Goal: Task Accomplishment & Management: Manage account settings

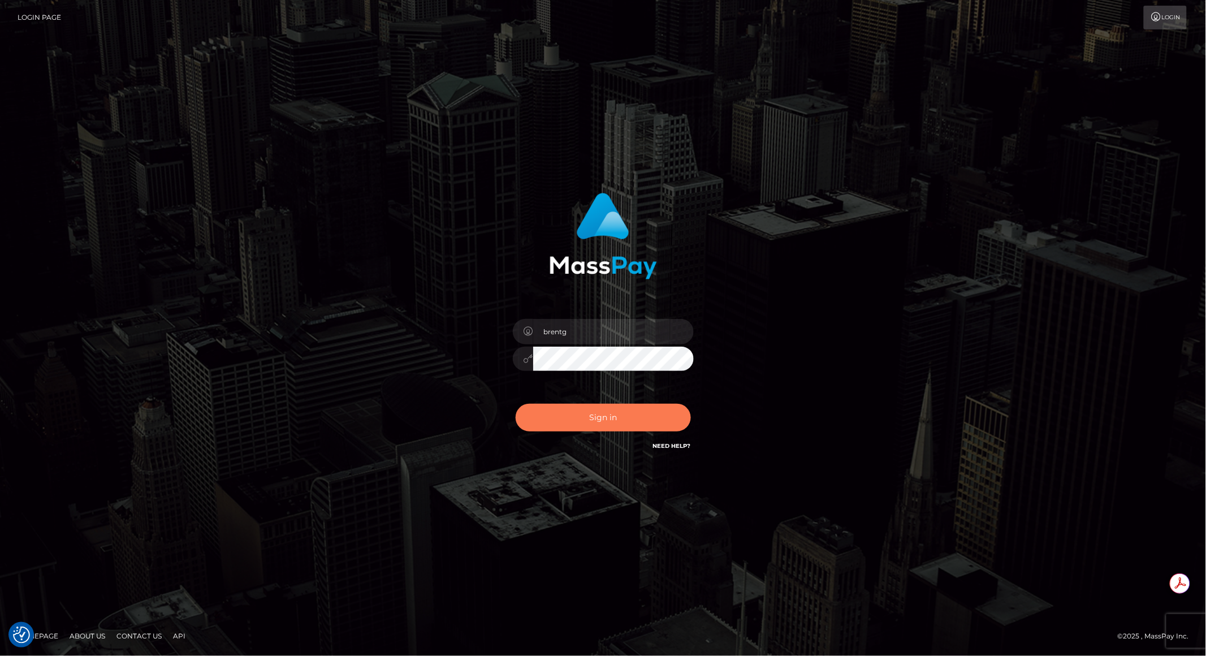
click at [604, 415] on button "Sign in" at bounding box center [603, 418] width 175 height 28
checkbox input "true"
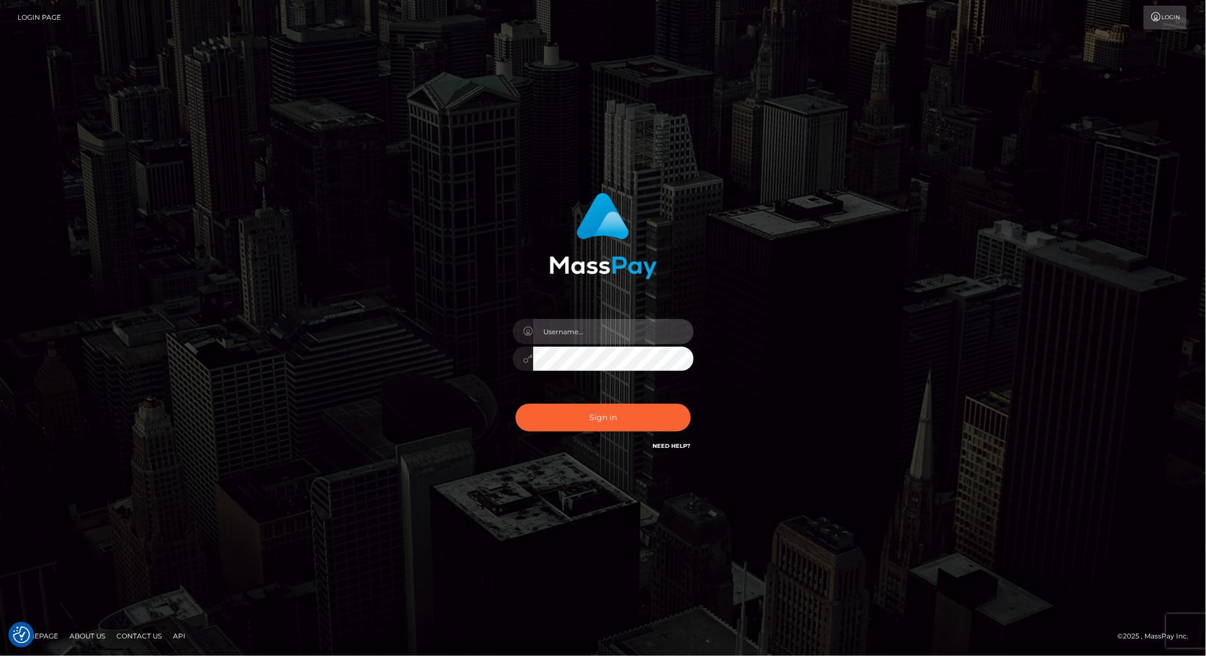
type input "brentg"
click at [608, 417] on button "Sign in" at bounding box center [603, 418] width 175 height 28
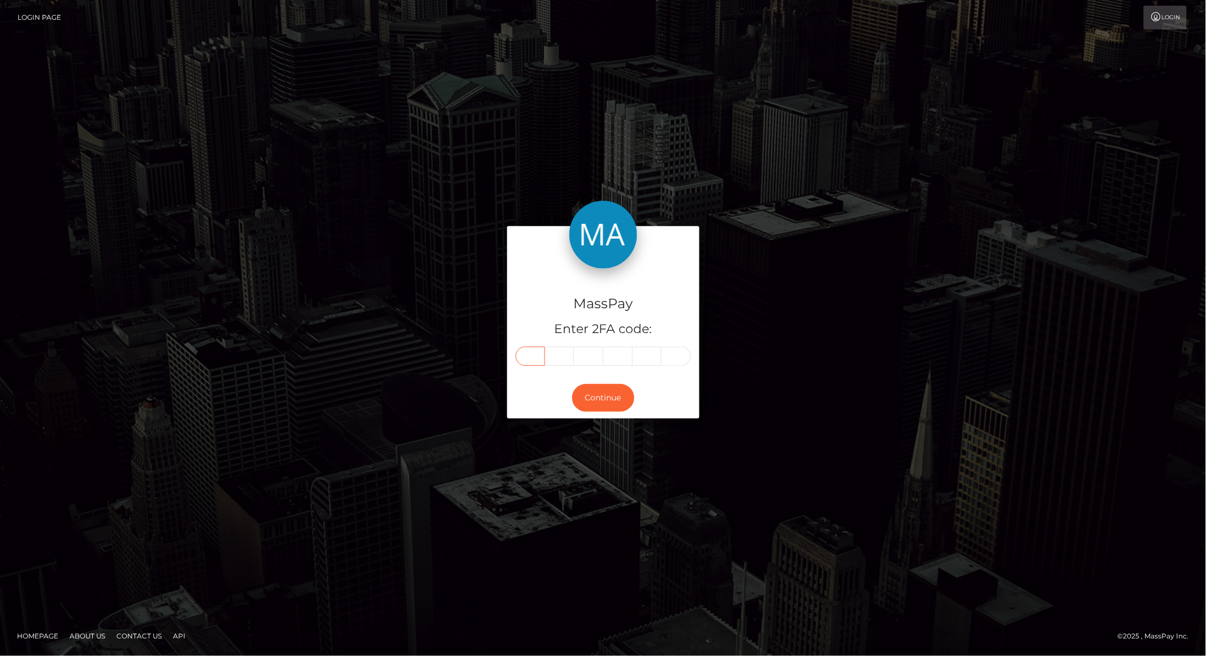
paste input "4"
type input "4"
type input "7"
type input "4"
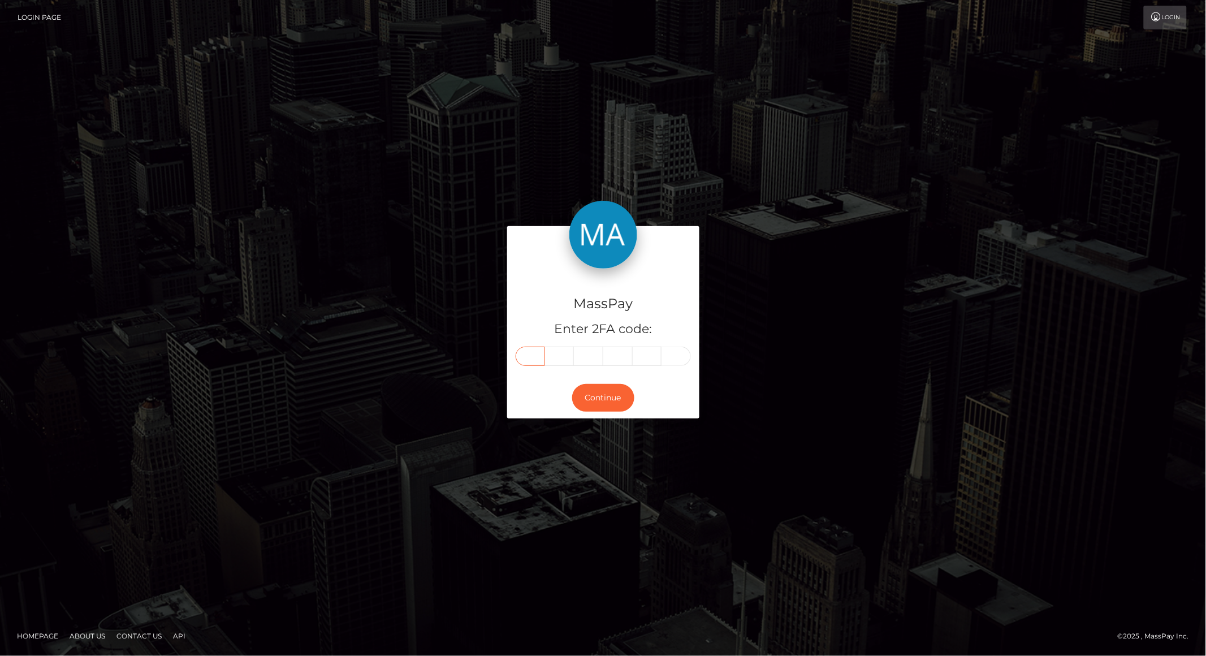
type input "8"
type input "1"
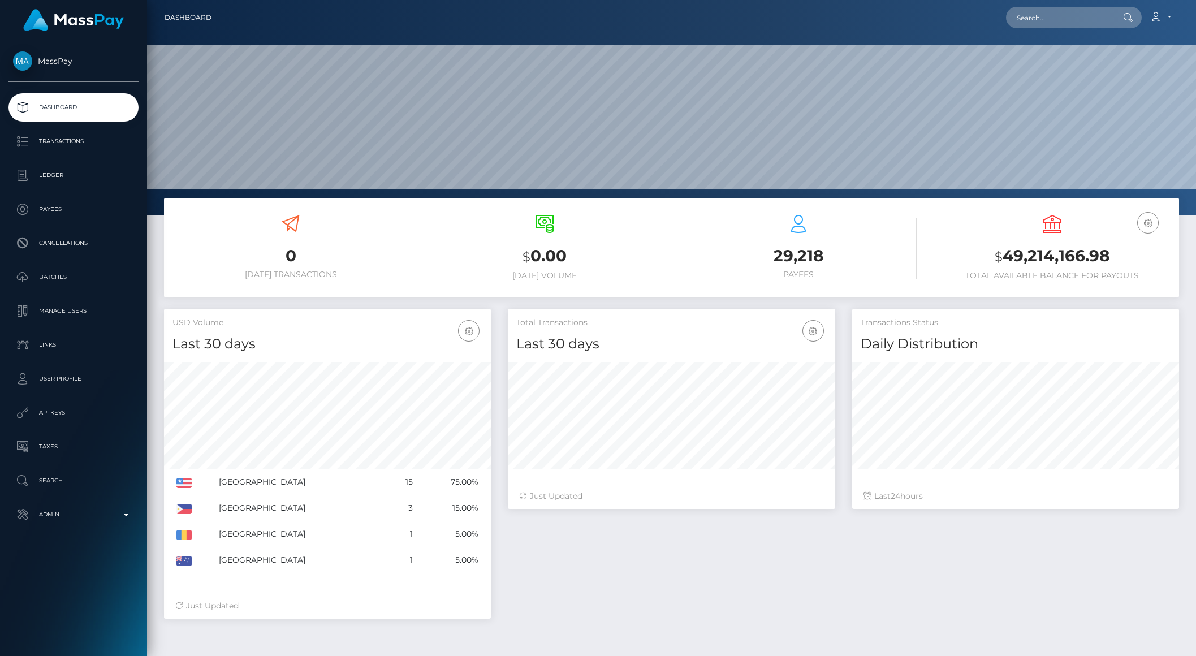
scroll to position [200, 326]
click at [1052, 19] on input "text" at bounding box center [1059, 17] width 106 height 21
paste input "poact_jfyzyiy66eQC"
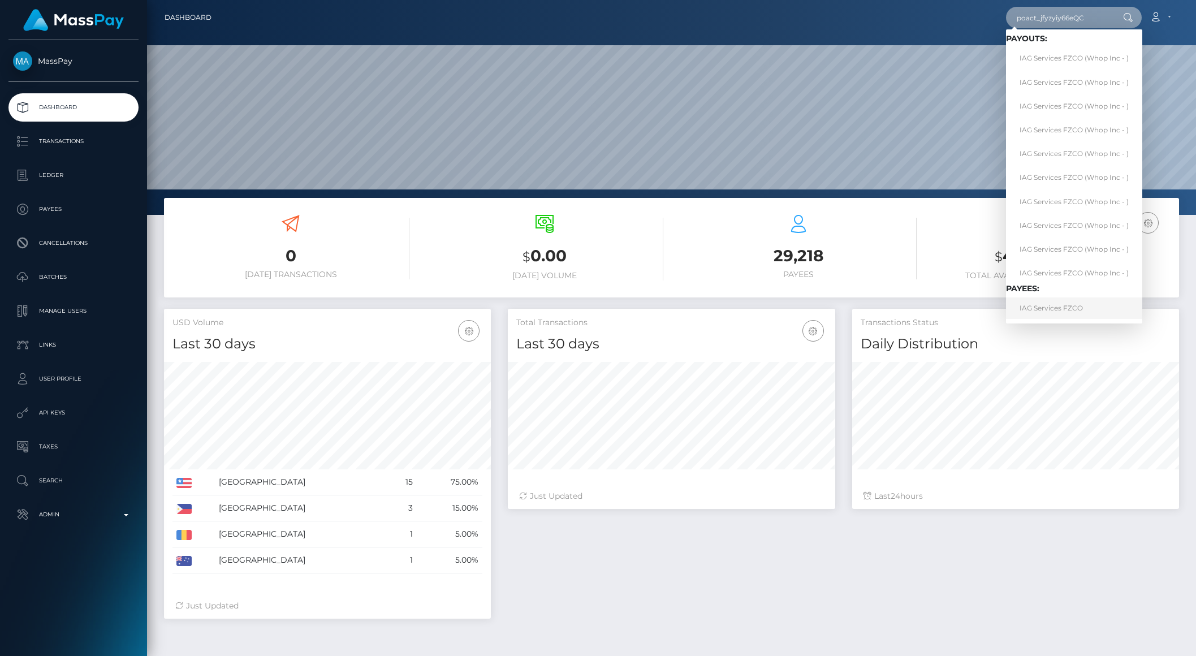
type input "poact_jfyzyiy66eQC"
click at [1059, 303] on link "IAG Services FZCO" at bounding box center [1074, 307] width 136 height 21
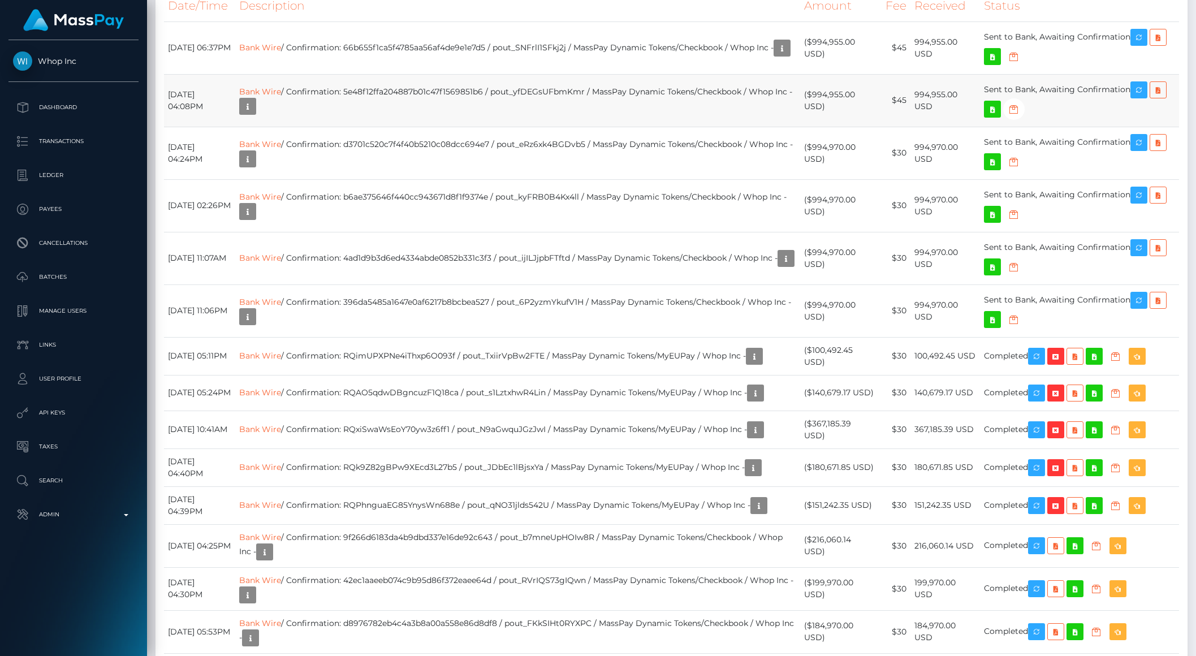
scroll to position [724, 0]
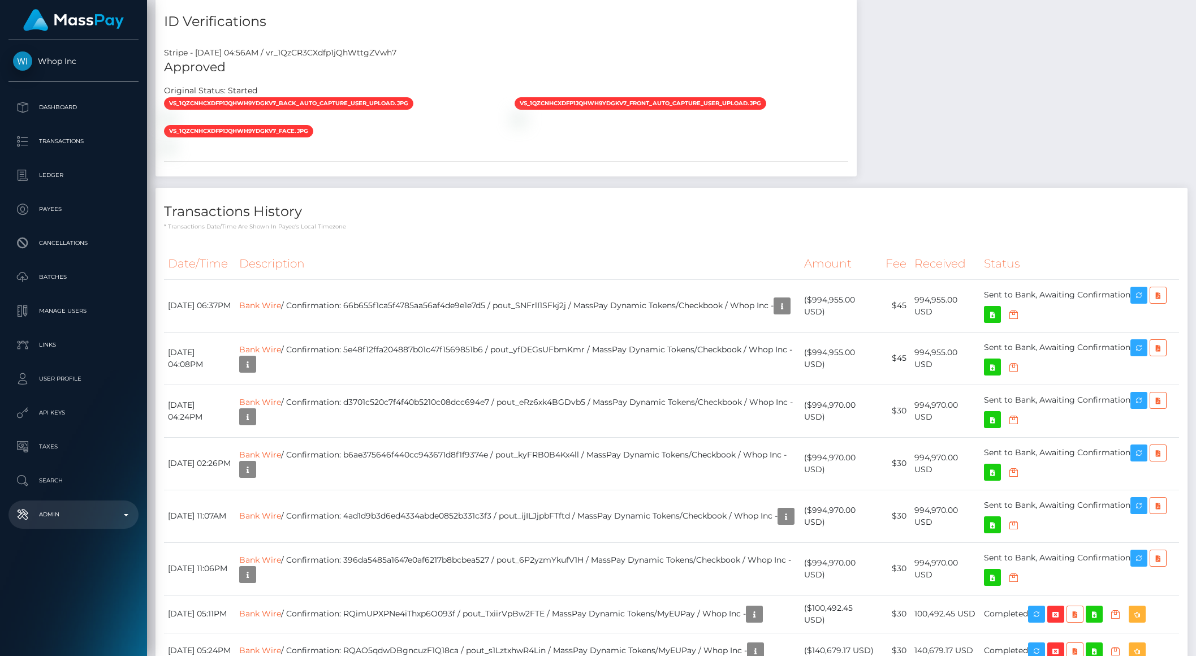
click at [115, 521] on p "Admin" at bounding box center [73, 514] width 121 height 17
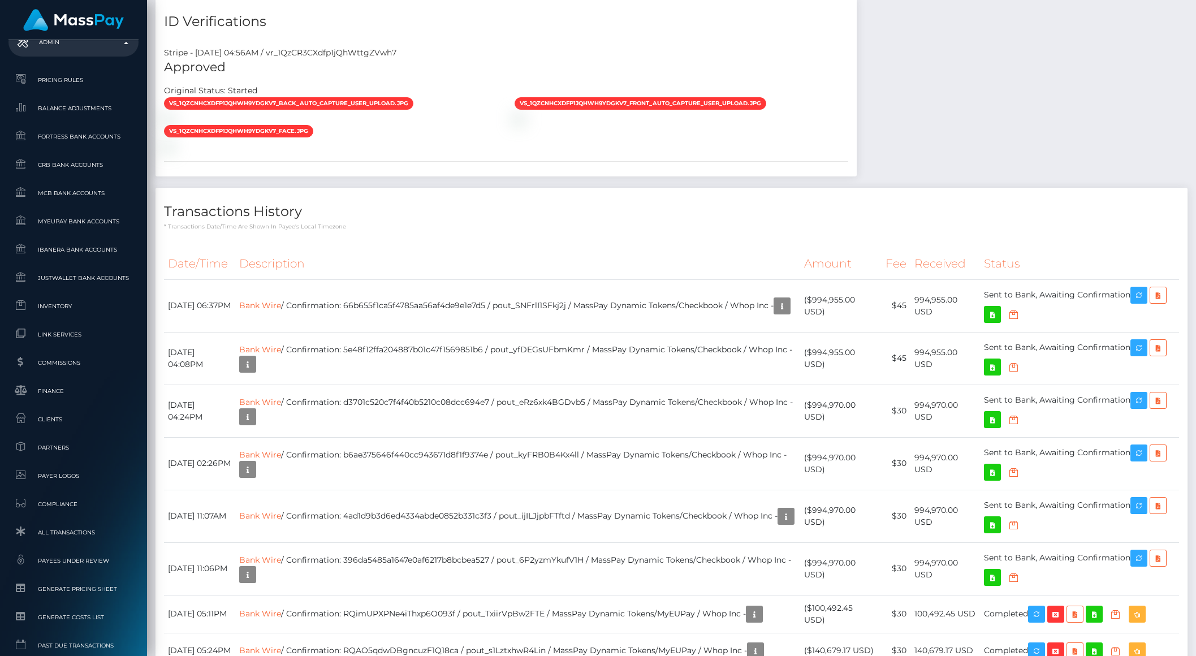
scroll to position [563, 0]
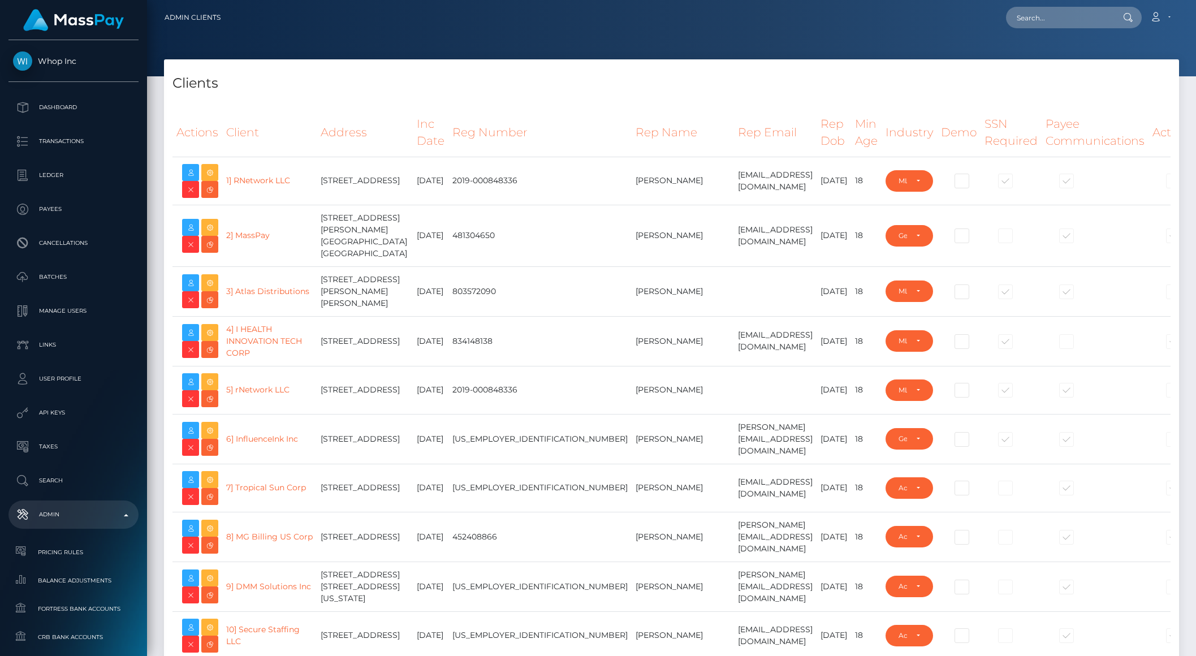
select select "223"
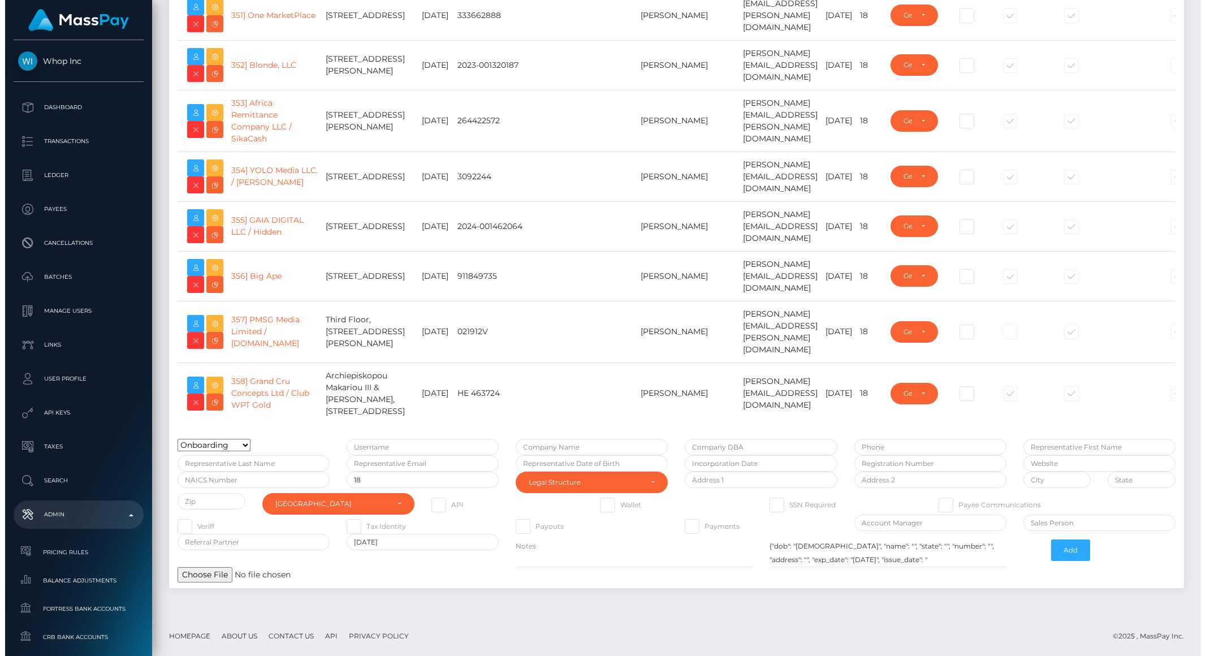
scroll to position [18539, 0]
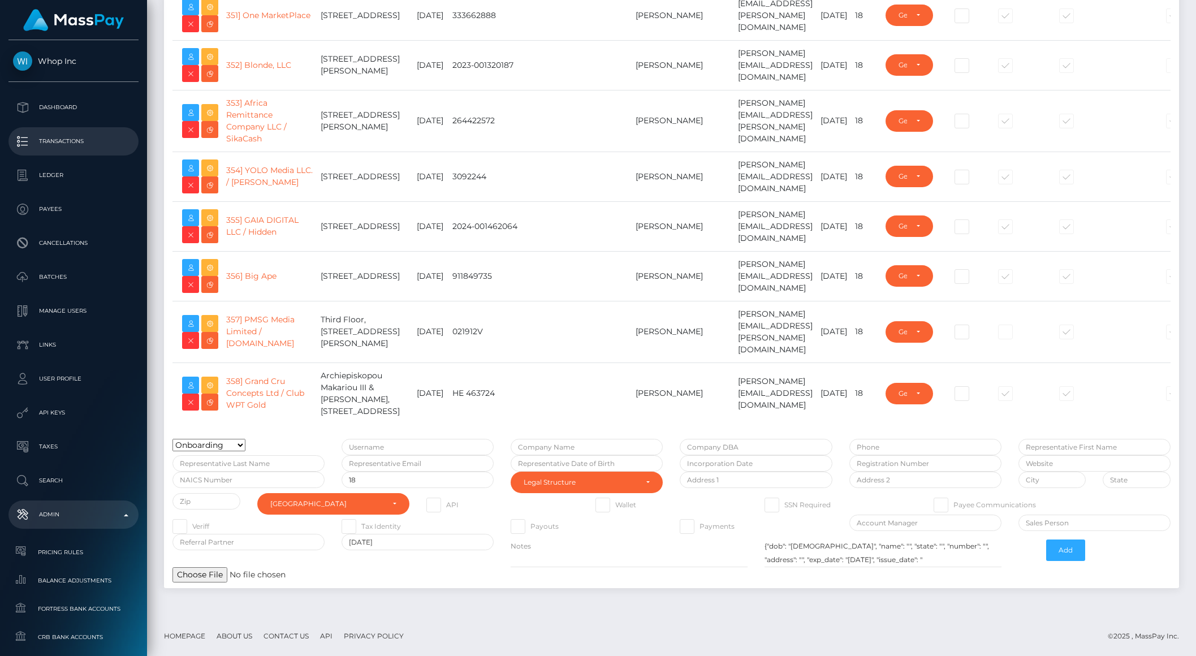
drag, startPoint x: 213, startPoint y: 68, endPoint x: 7, endPoint y: 140, distance: 217.5
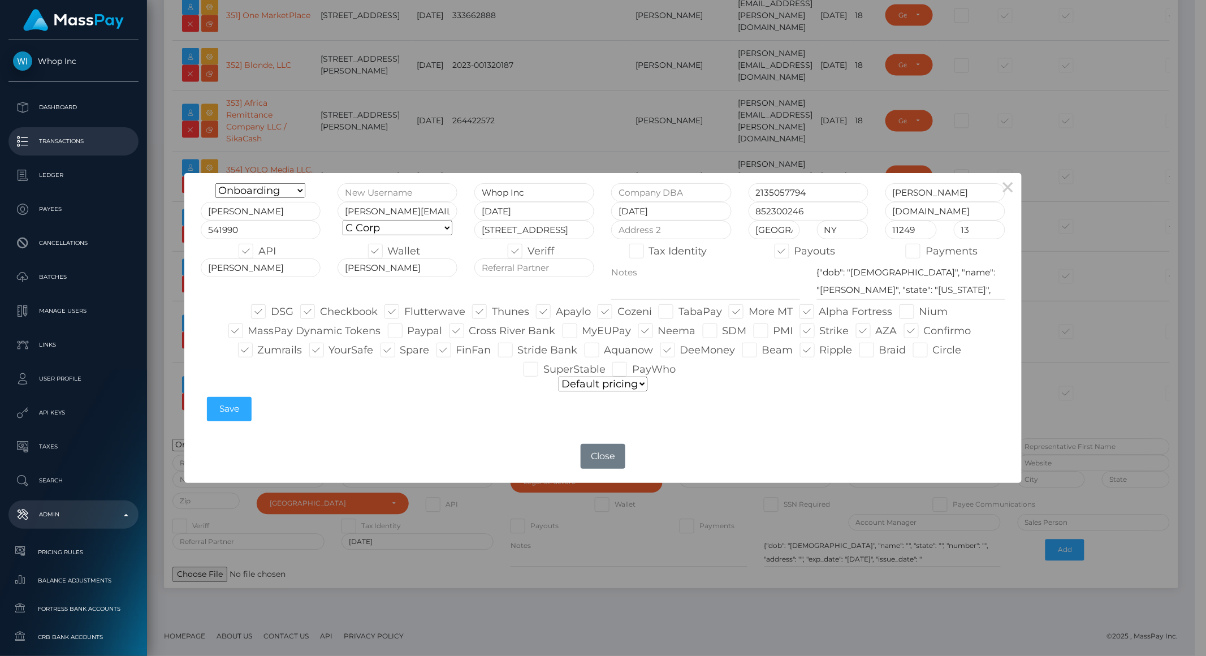
type input "brent@masspay.io"
click at [594, 383] on select "Default pricing" at bounding box center [603, 384] width 89 height 15
click at [631, 386] on select "Default pricing" at bounding box center [603, 384] width 89 height 15
click at [559, 377] on select "Default pricing" at bounding box center [603, 384] width 89 height 15
click at [644, 390] on select "Default pricing" at bounding box center [603, 384] width 89 height 15
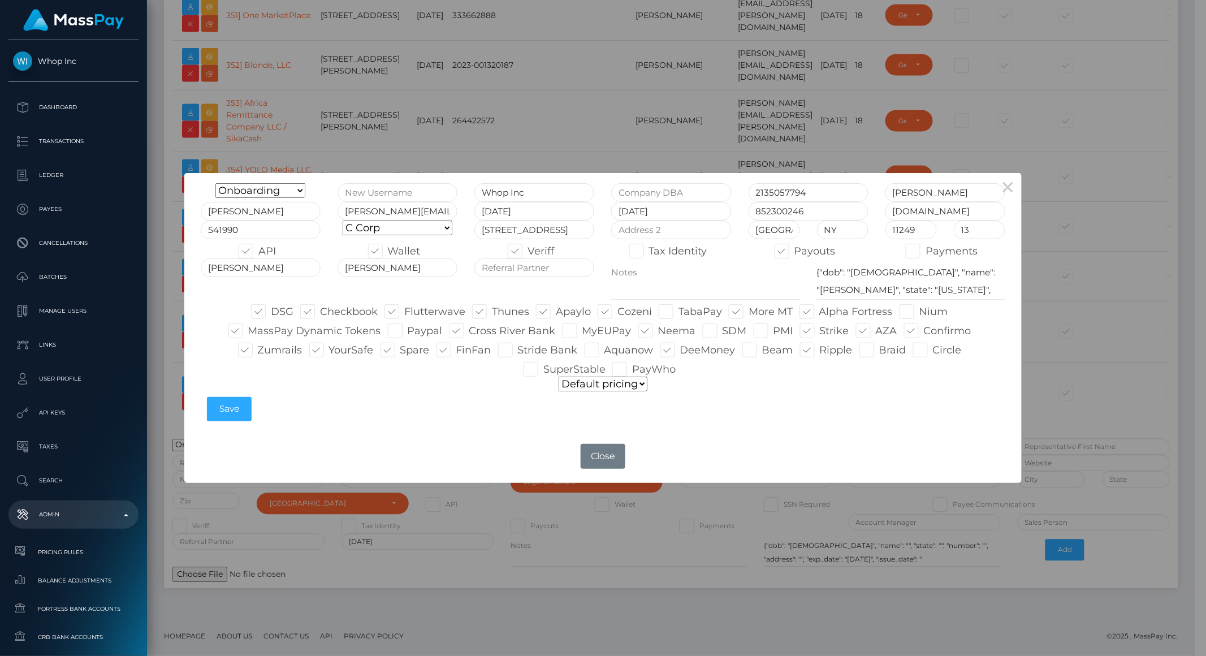
click at [642, 382] on select "Default pricing" at bounding box center [603, 384] width 89 height 15
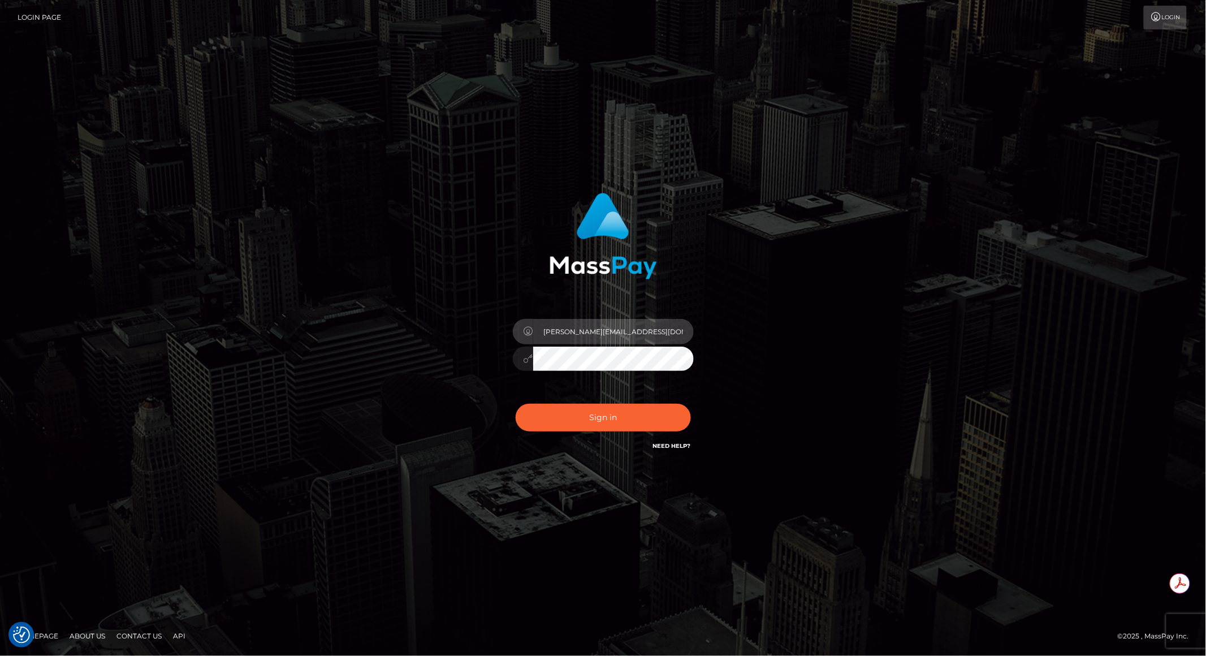
click at [634, 330] on input "brent@masspay.io" at bounding box center [613, 331] width 161 height 25
type input "brentg"
click at [649, 410] on button "Sign in" at bounding box center [603, 418] width 175 height 28
type input "[PERSON_NAME][EMAIL_ADDRESS][DOMAIN_NAME]"
type input "brentg"
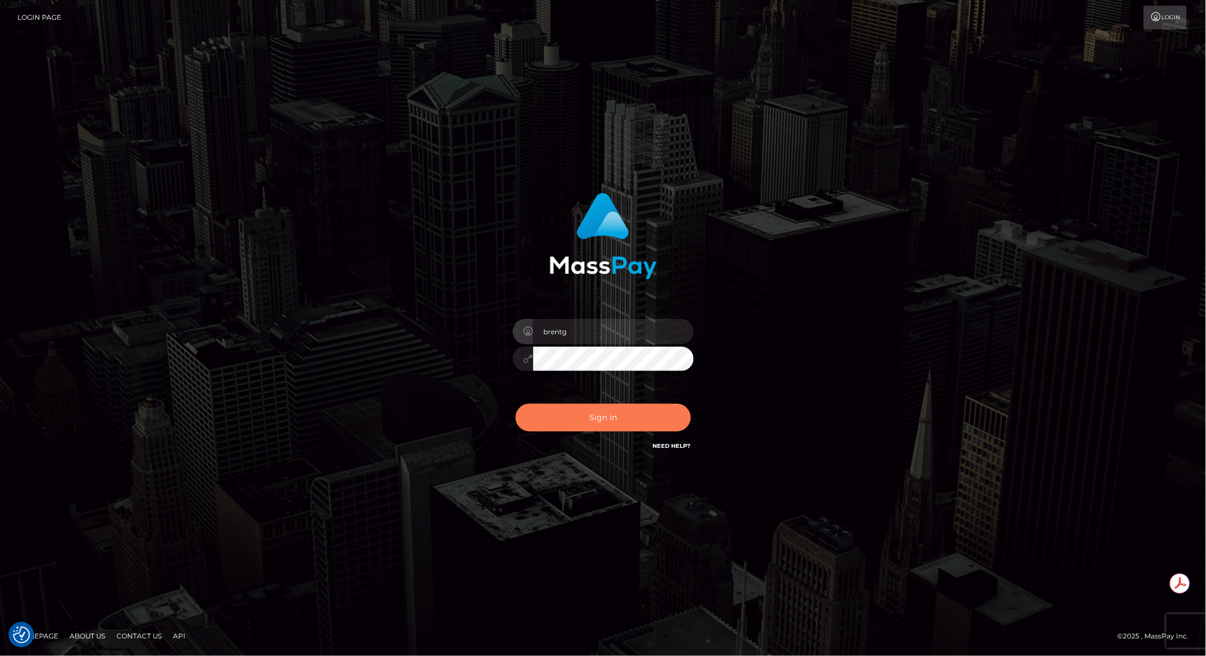
click at [612, 414] on button "Sign in" at bounding box center [603, 418] width 175 height 28
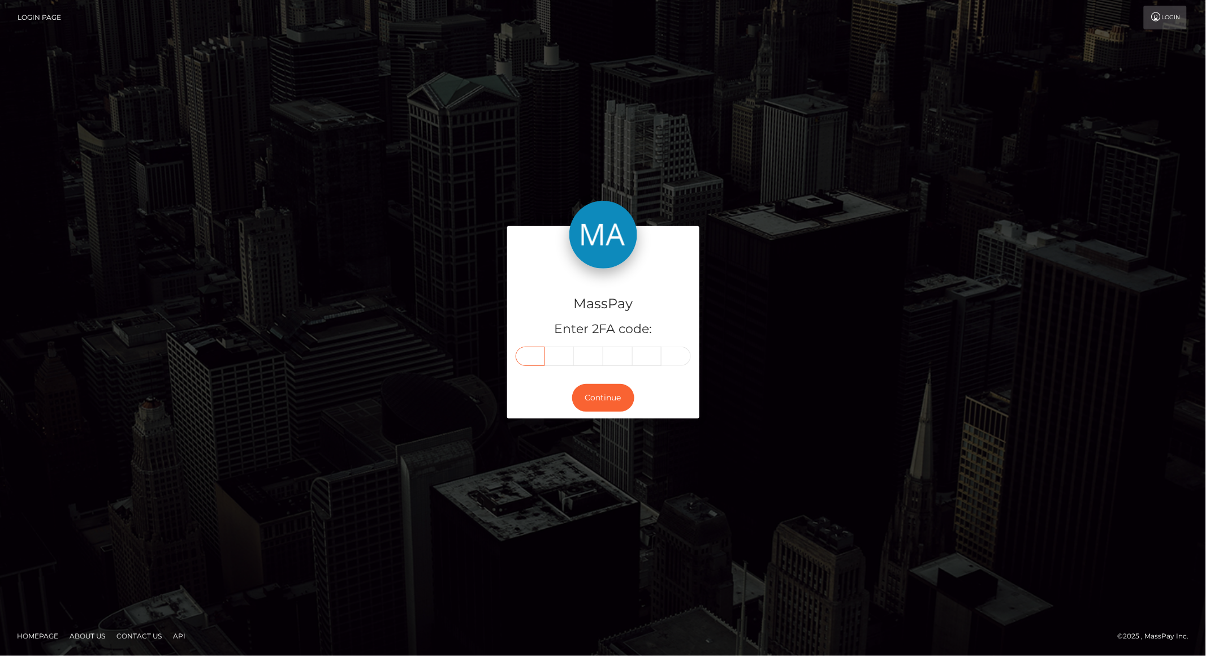
paste input "6"
type input "6"
type input "1"
type input "0"
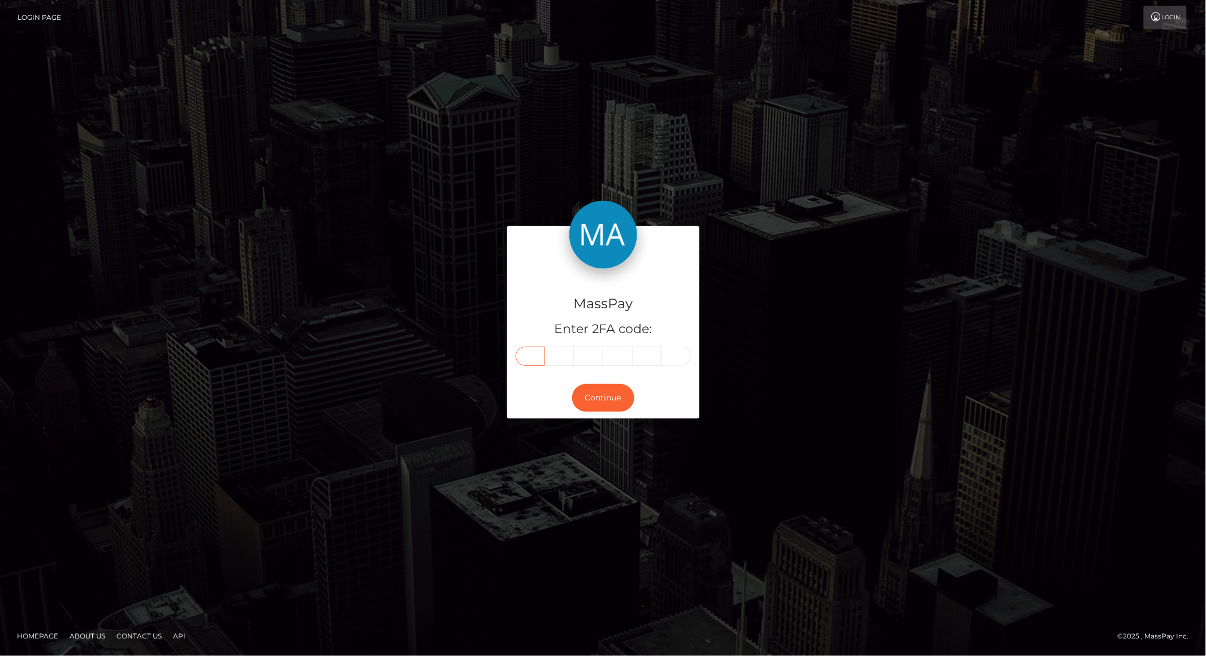
type input "4"
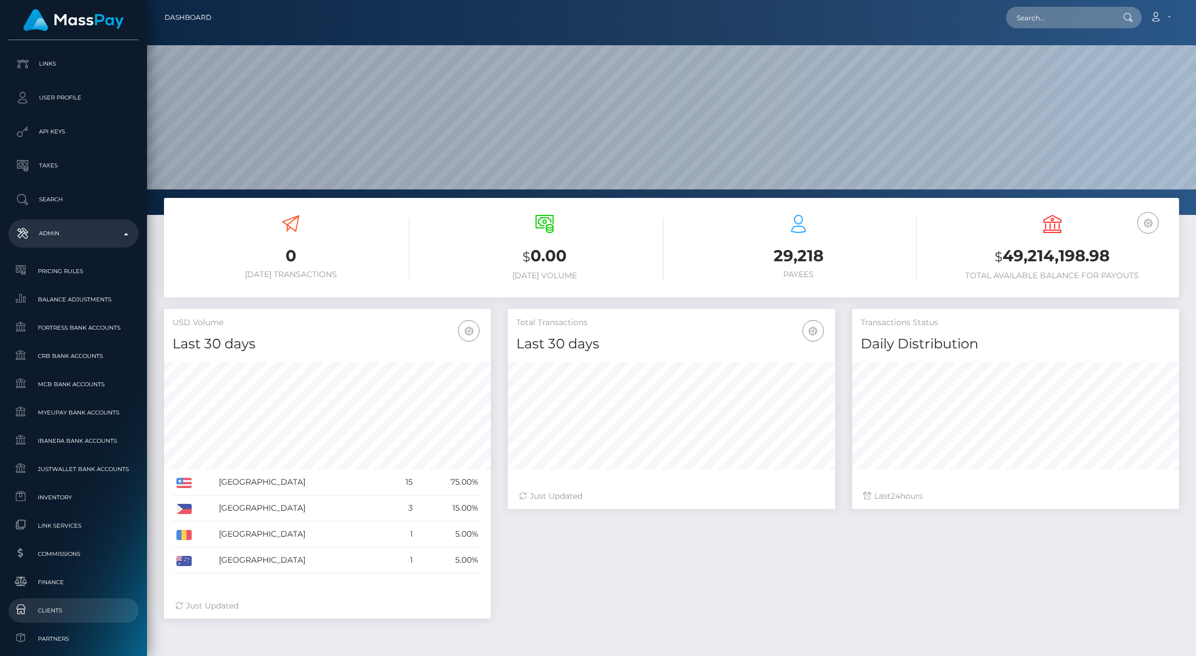
scroll to position [292, 0]
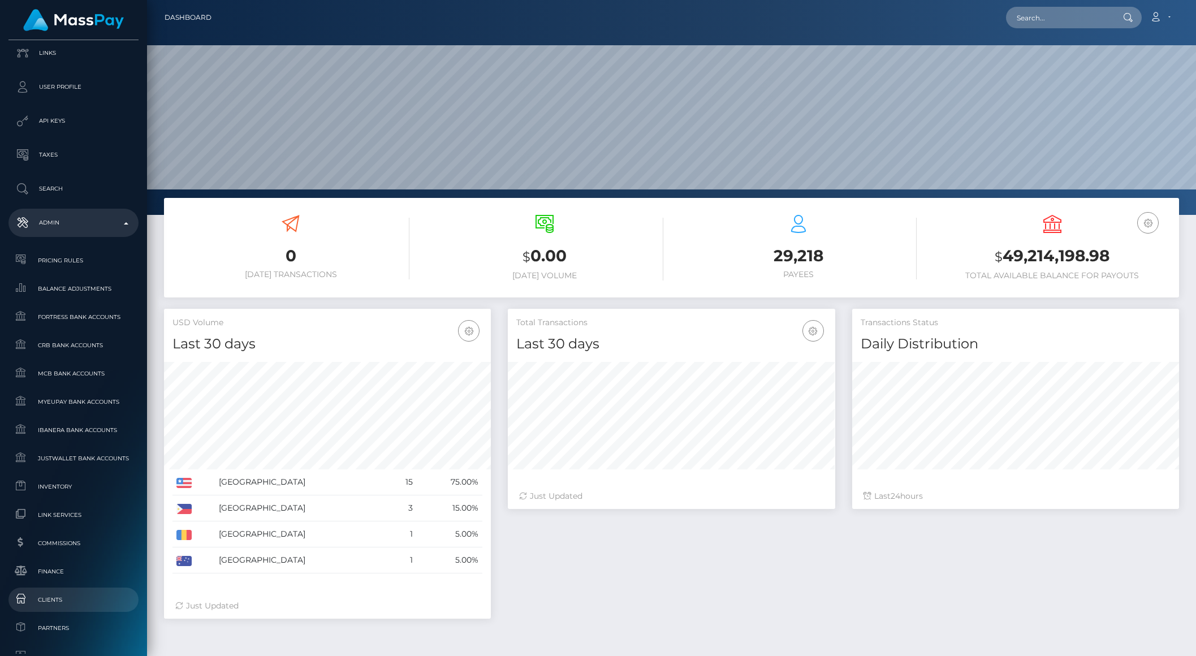
click at [57, 605] on span "Clients" at bounding box center [73, 599] width 121 height 13
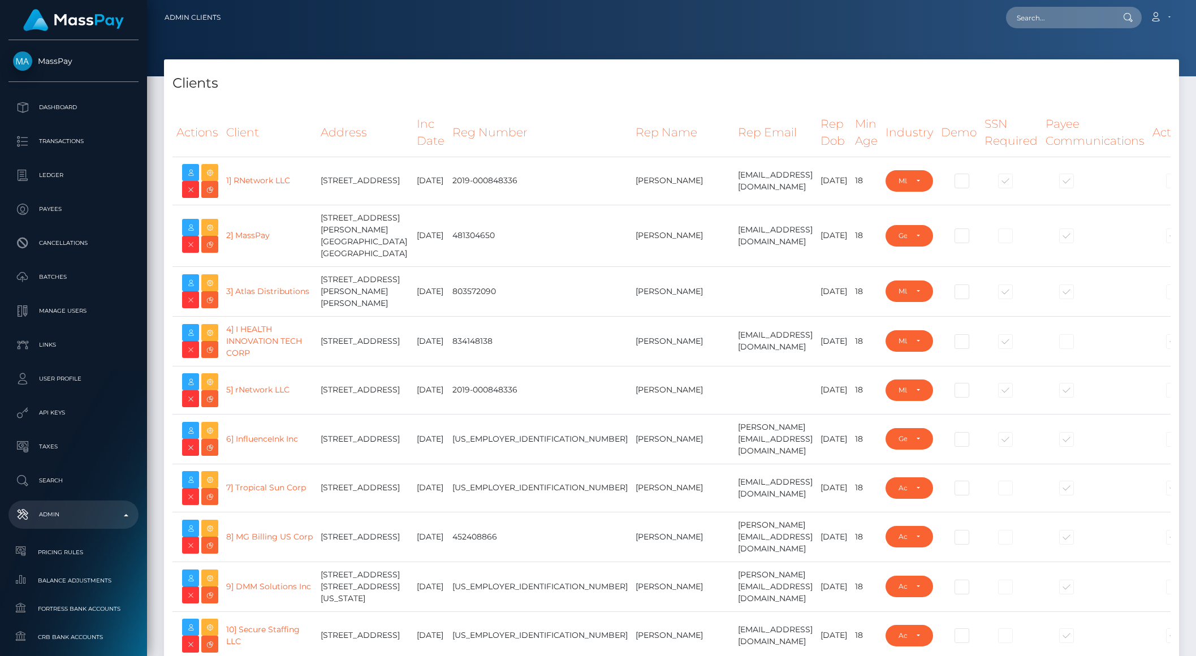
select select "223"
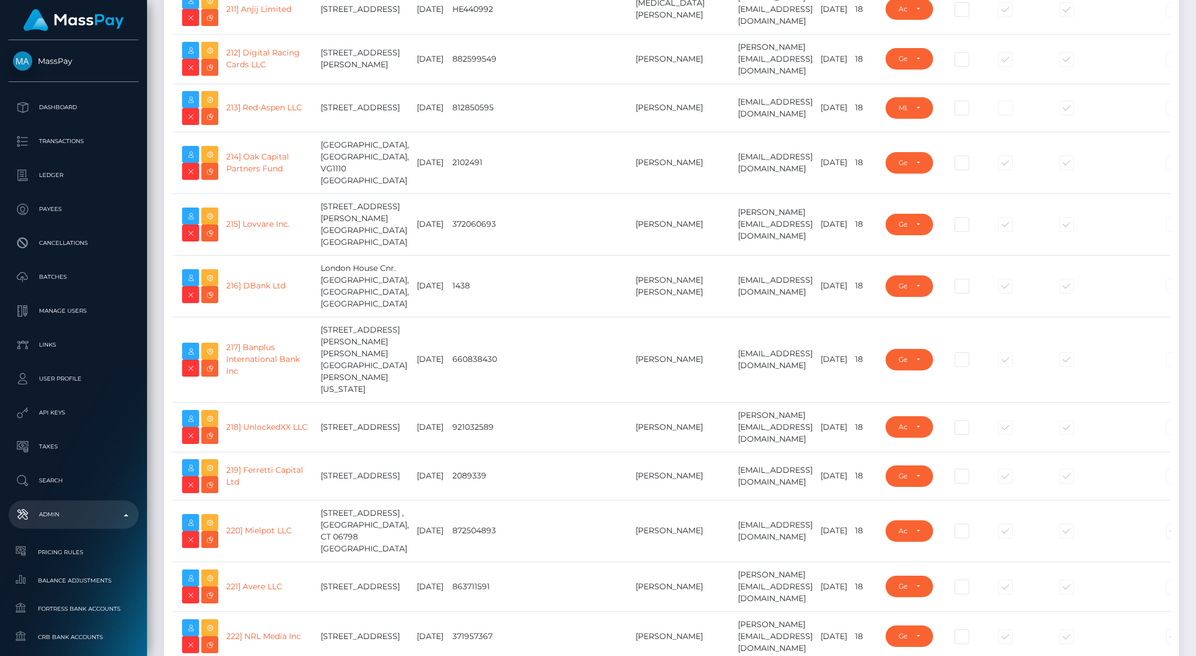
scroll to position [10957, 0]
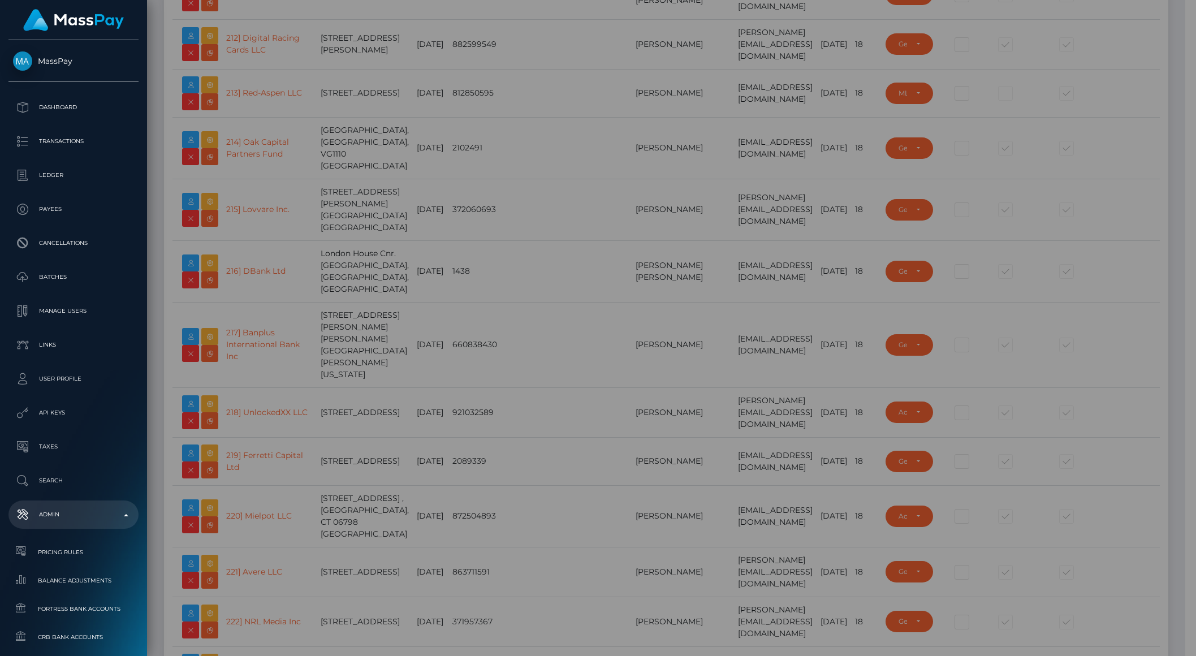
type input "brentg"
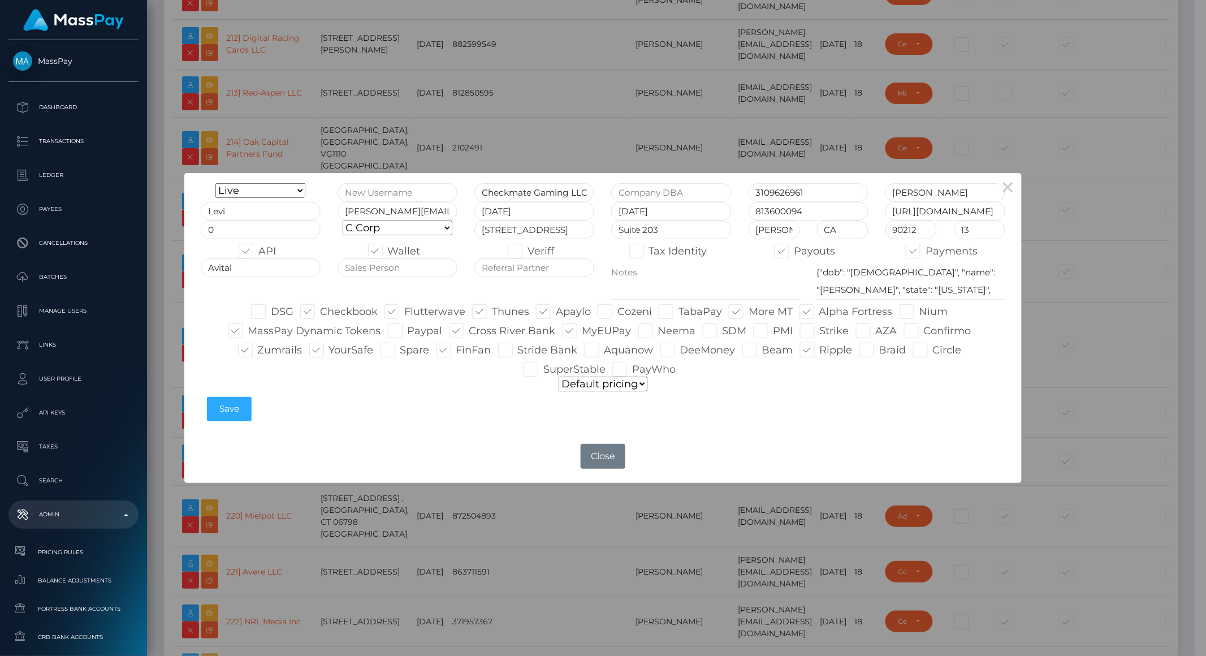
click at [646, 382] on select "Default pricing" at bounding box center [603, 384] width 89 height 15
click at [606, 457] on button "Close" at bounding box center [603, 456] width 44 height 25
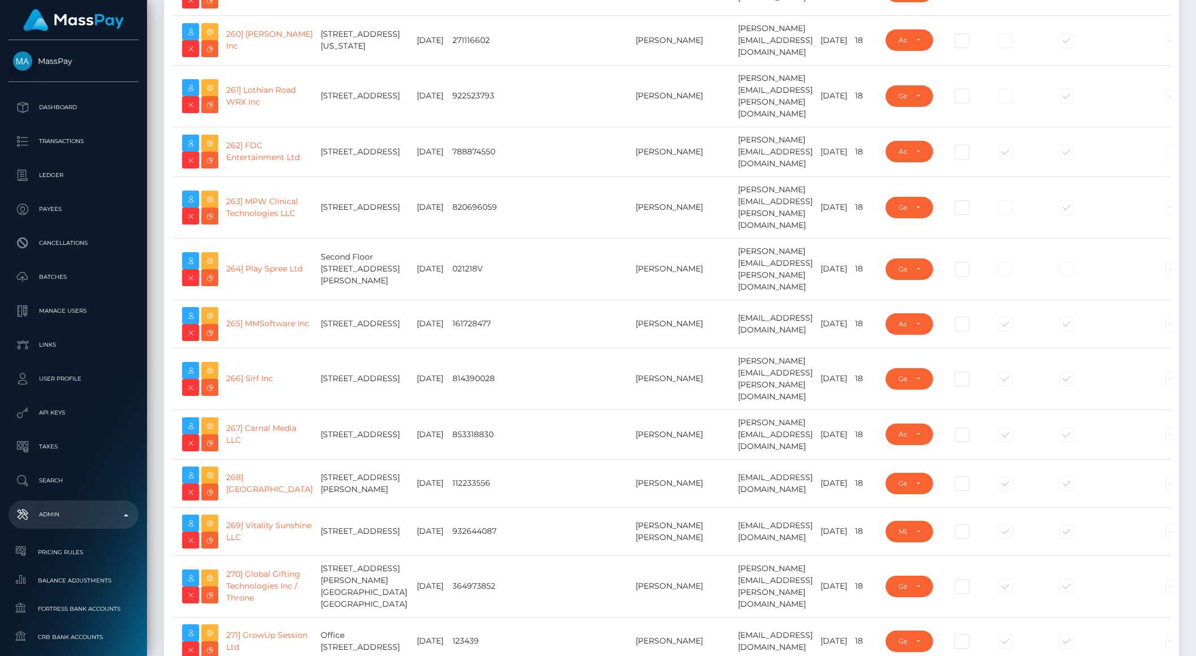
scroll to position [13561, 0]
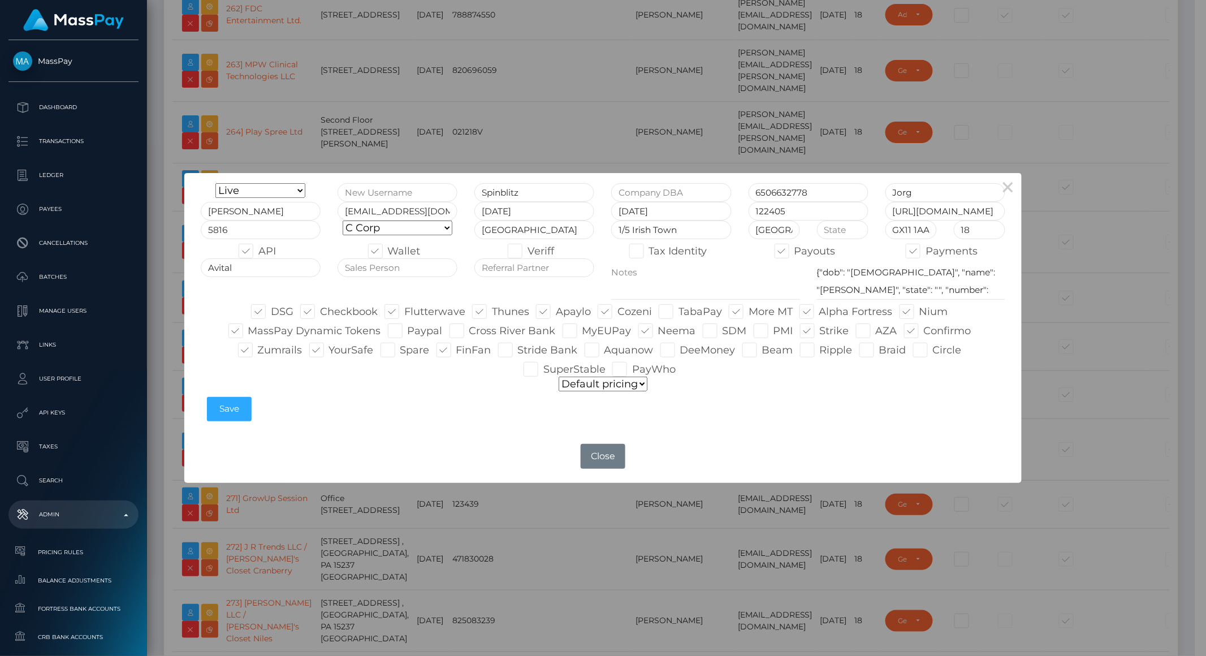
click at [604, 383] on select "Default pricing" at bounding box center [603, 384] width 89 height 15
click at [608, 468] on button "Close" at bounding box center [603, 456] width 44 height 25
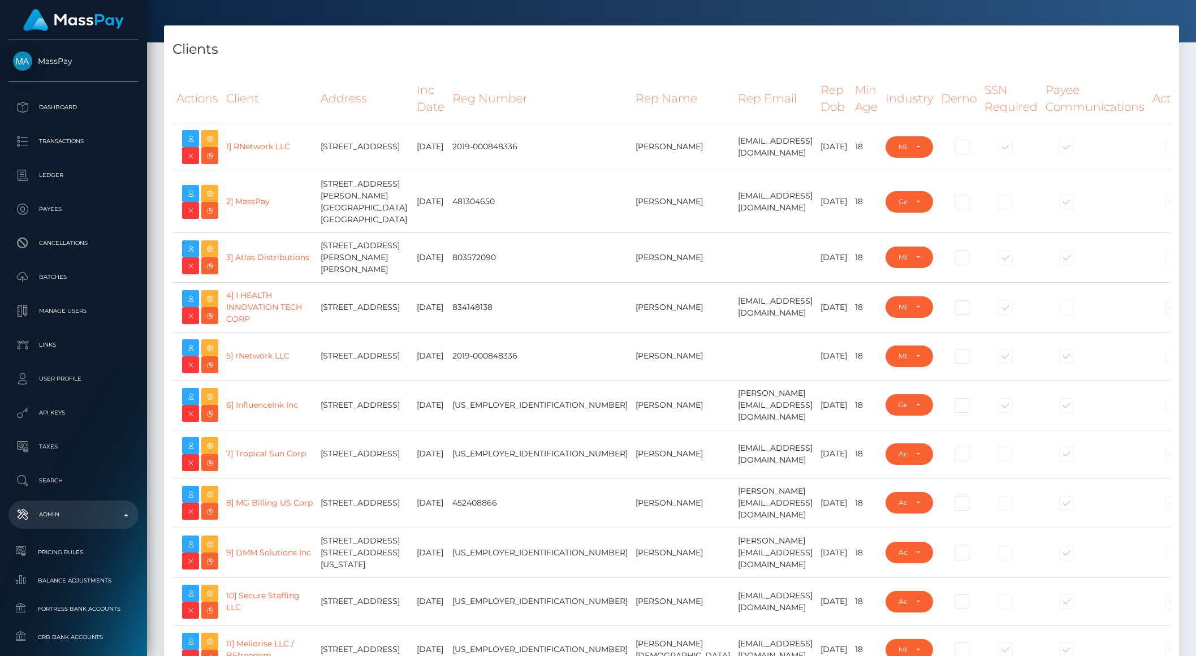
scroll to position [0, 0]
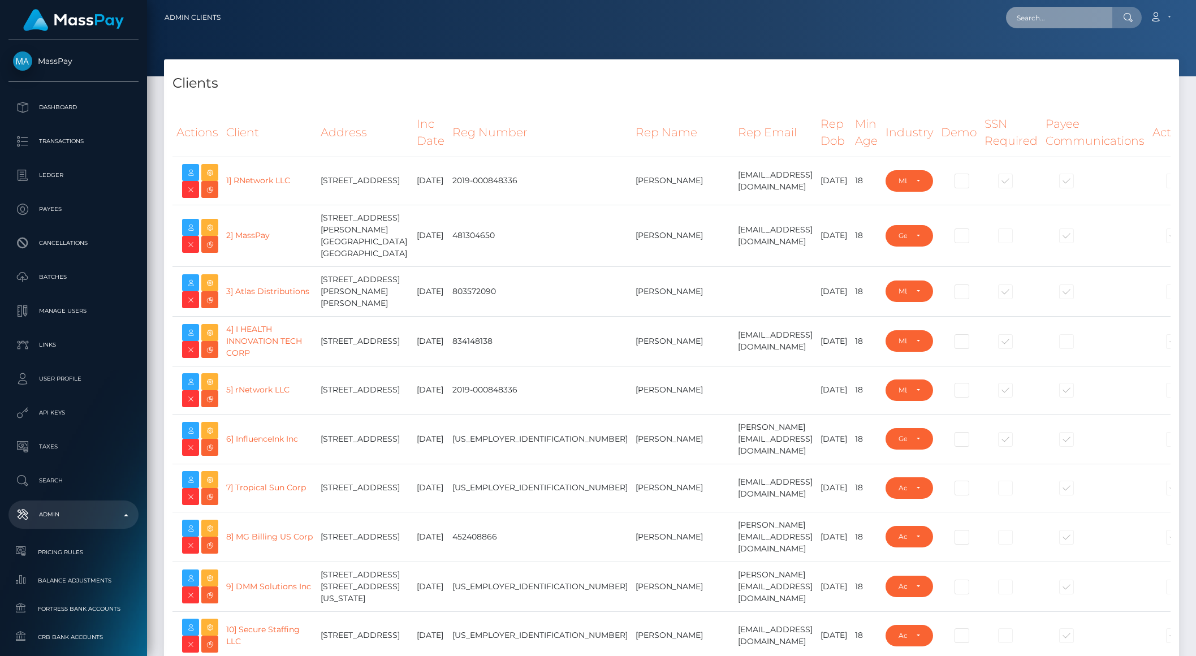
click at [1062, 23] on input "text" at bounding box center [1059, 17] width 106 height 21
paste input "f87d0384-732f-4544-ba30-d484a0f5f5a4"
type input "f87d0384-732f-4544-ba30-d484a0f5f5a4"
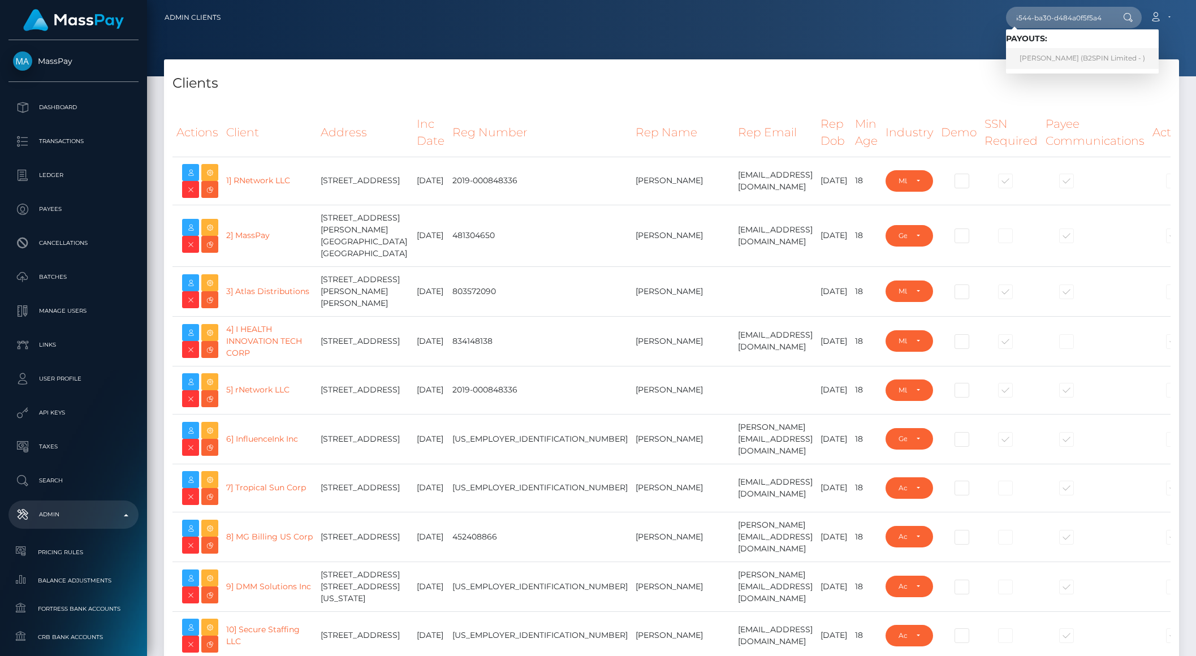
click at [1063, 59] on link "CARLA SHARRISSE KING (B2SPIN Limited - )" at bounding box center [1082, 58] width 153 height 21
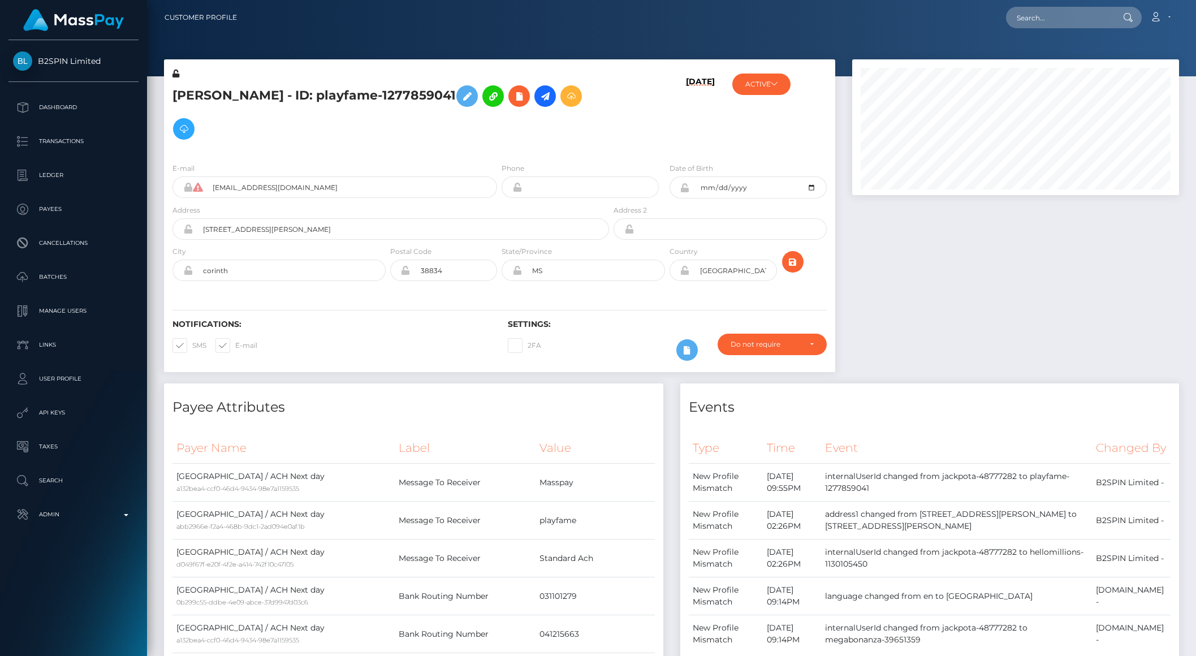
scroll to position [136, 326]
click at [1036, 19] on input "text" at bounding box center [1059, 17] width 106 height 21
paste input "8d4cc520-6535-451d-8e06-66552249946e"
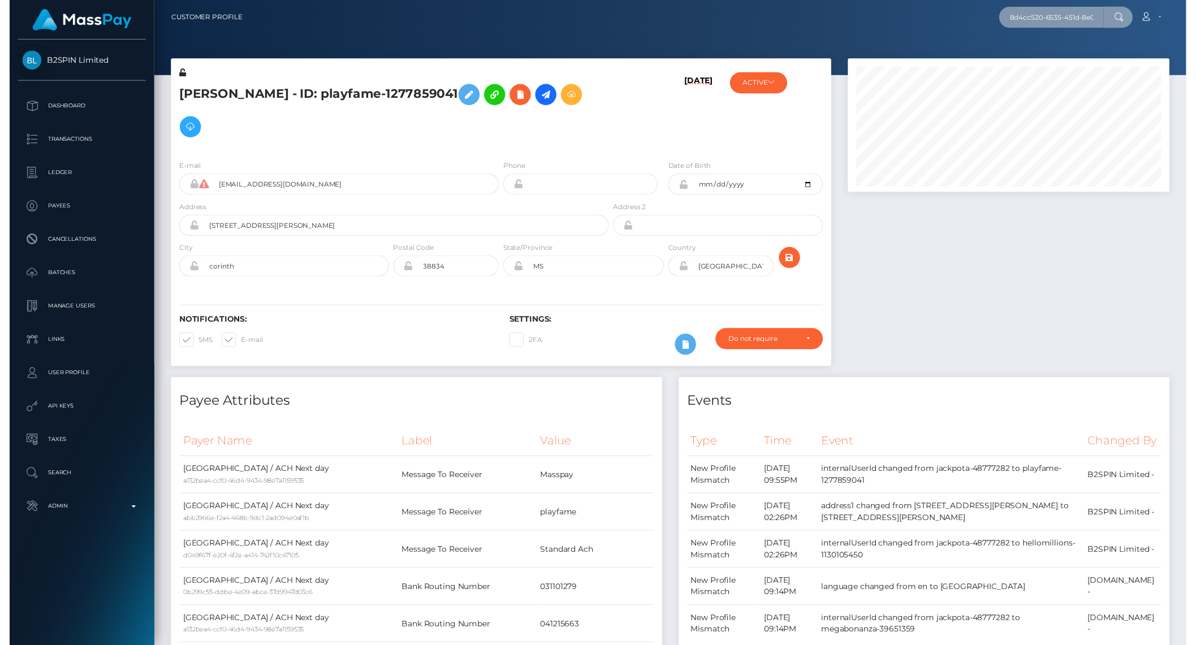
scroll to position [0, 63]
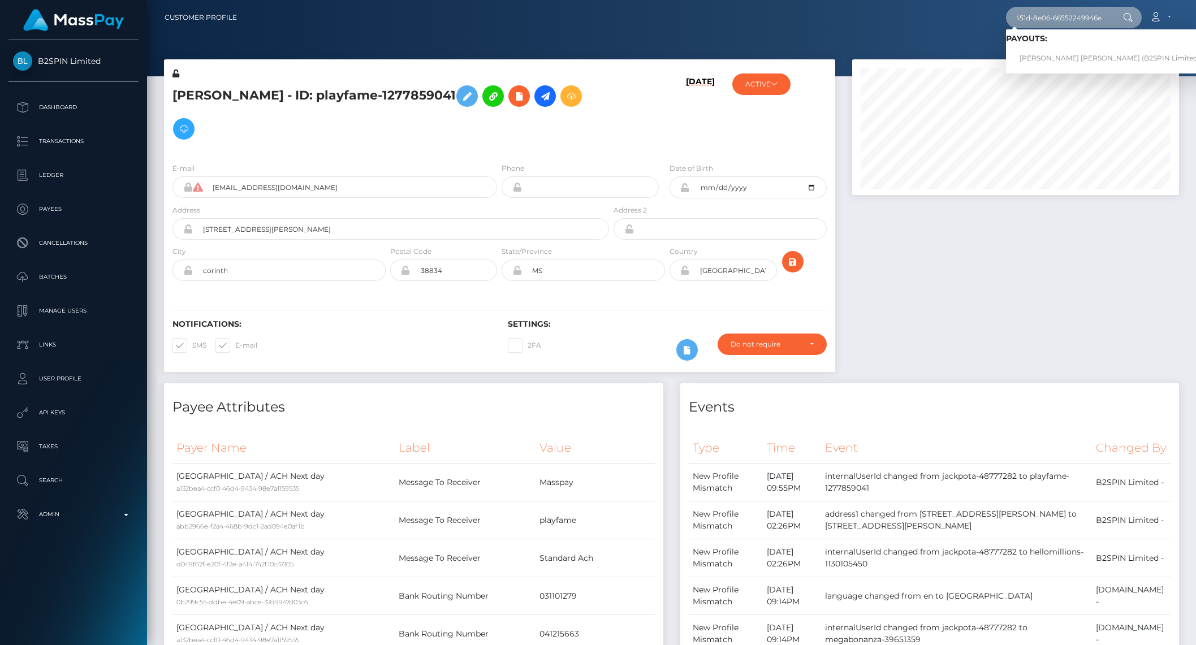
type input "8d4cc520-6535-451d-8e06-66552249946e"
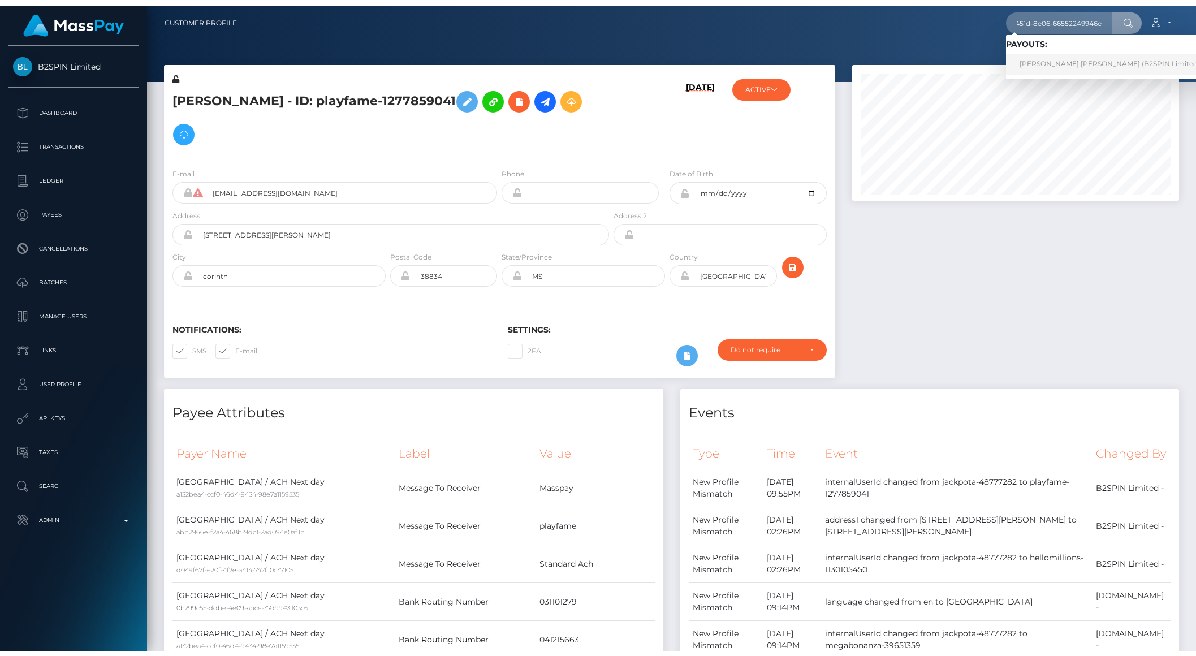
scroll to position [0, 0]
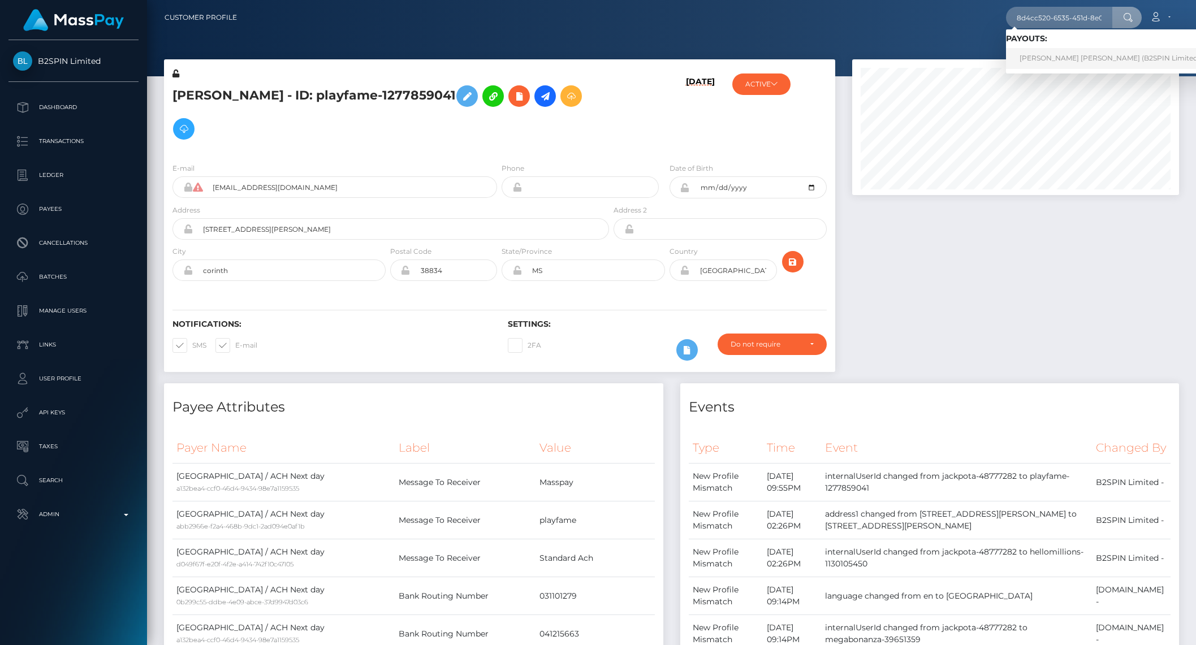
click at [1082, 57] on link "MICHAEL DOUGLAS CRUMP (B2SPIN Limited - )" at bounding box center [1113, 58] width 214 height 21
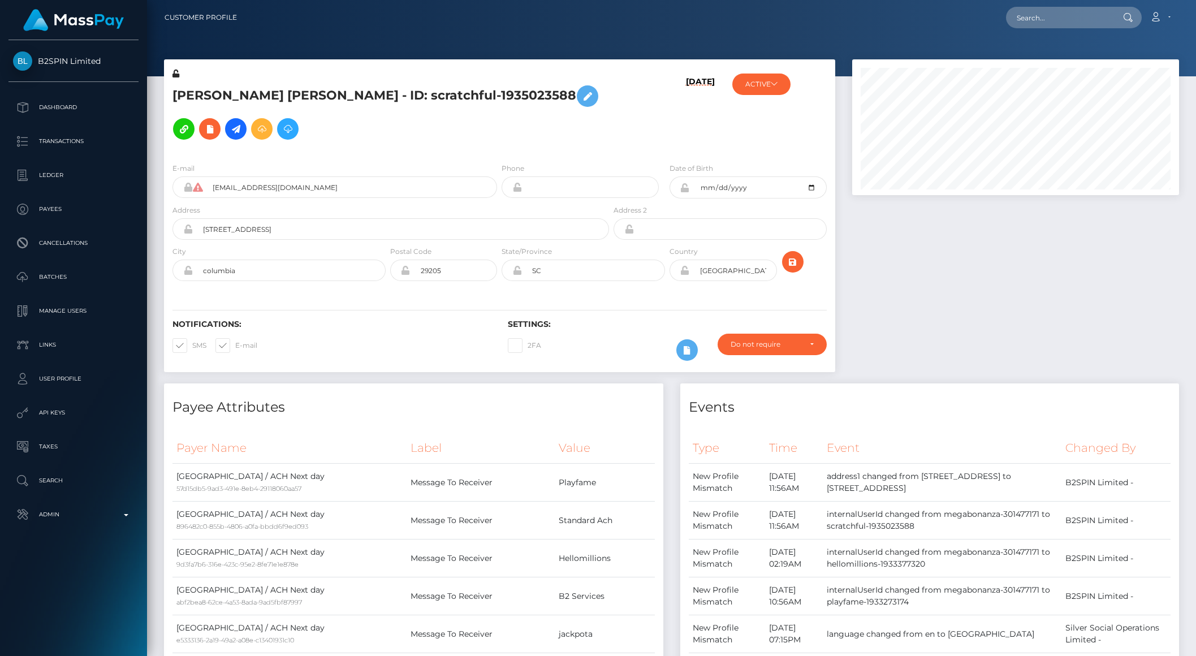
scroll to position [136, 326]
click at [1031, 23] on input "text" at bounding box center [1059, 17] width 106 height 21
paste input "f87d0384-732f-4544-ba30-d484a0f5f5a4"
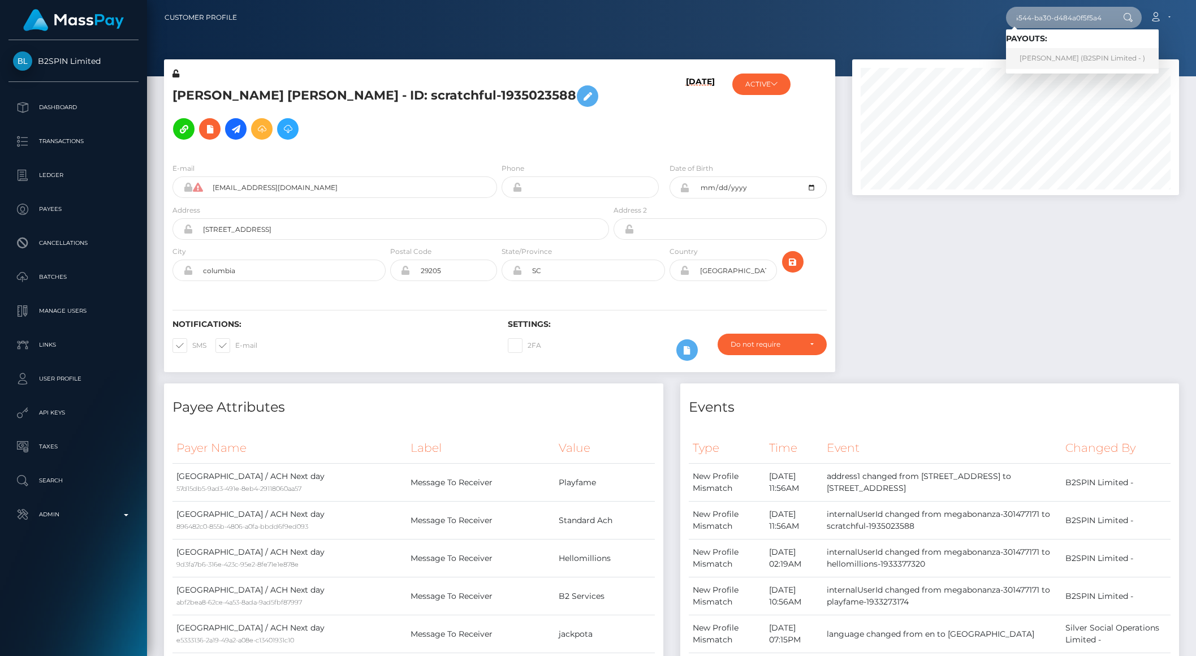
type input "f87d0384-732f-4544-ba30-d484a0f5f5a4"
click at [1066, 58] on link "[PERSON_NAME] (B2SPIN Limited - )" at bounding box center [1082, 58] width 153 height 21
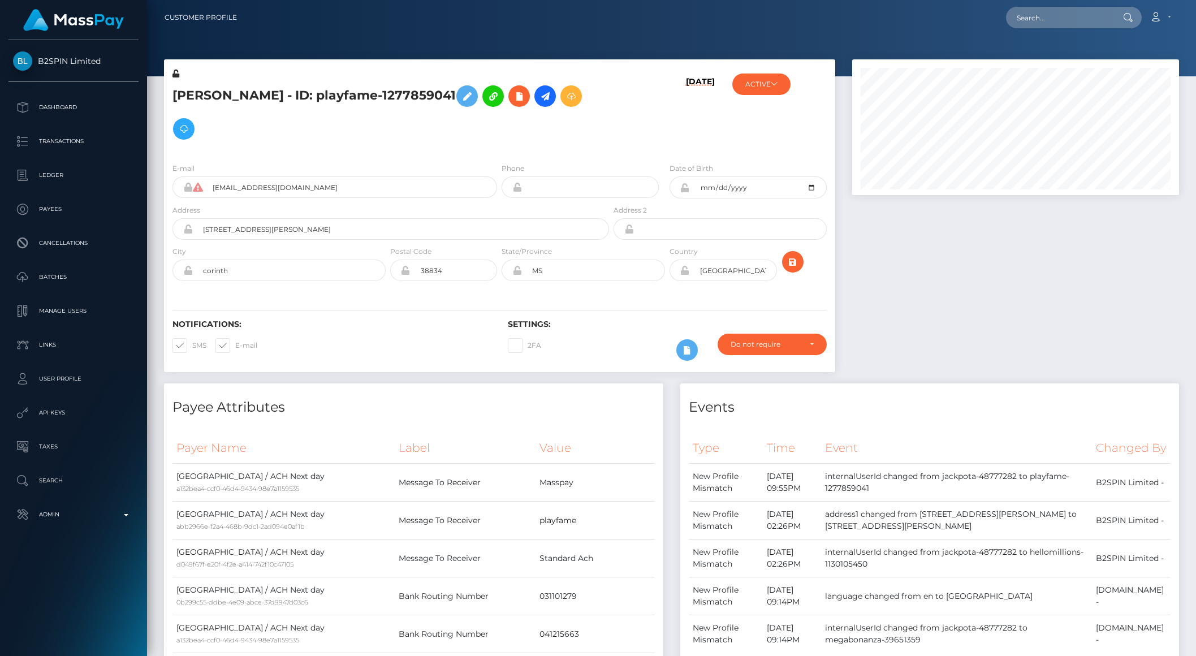
scroll to position [136, 326]
click at [1065, 20] on input "text" at bounding box center [1059, 17] width 106 height 21
paste input "f87d0384-732f-4544-ba30-d484a0f5f5a4"
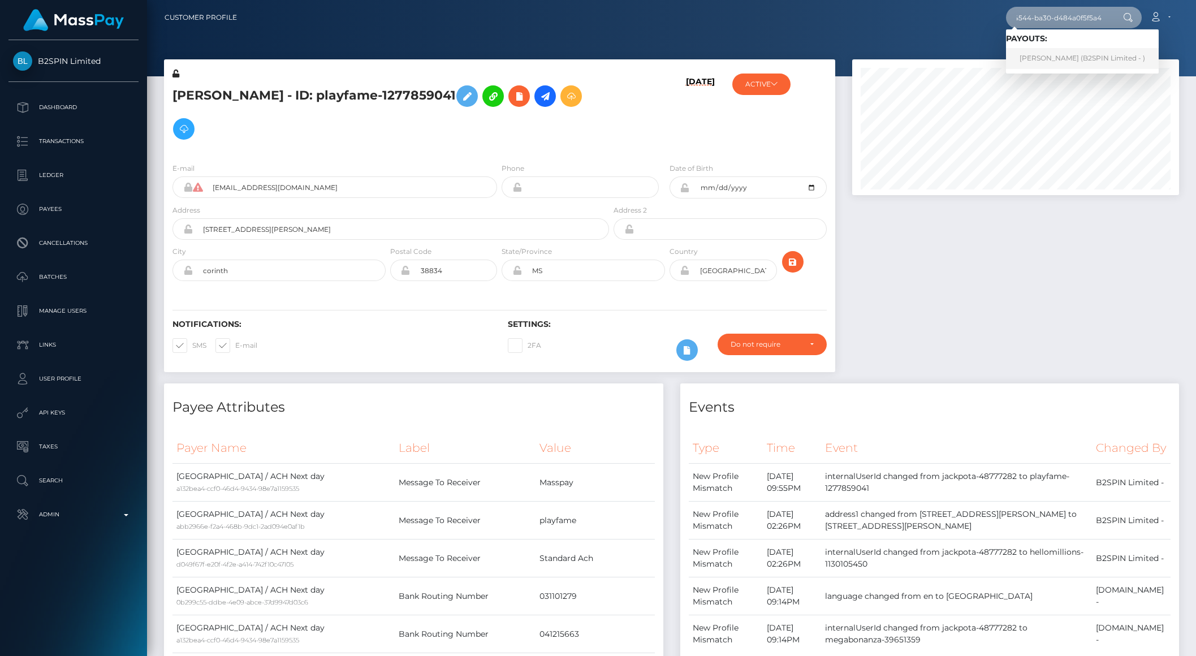
type input "f87d0384-732f-4544-ba30-d484a0f5f5a4"
click at [1065, 61] on link "CARLA SHARRISSE KING (B2SPIN Limited - )" at bounding box center [1082, 58] width 153 height 21
click at [1040, 19] on input "text" at bounding box center [1059, 17] width 106 height 21
paste input "poact_jfyzyiy66eQC"
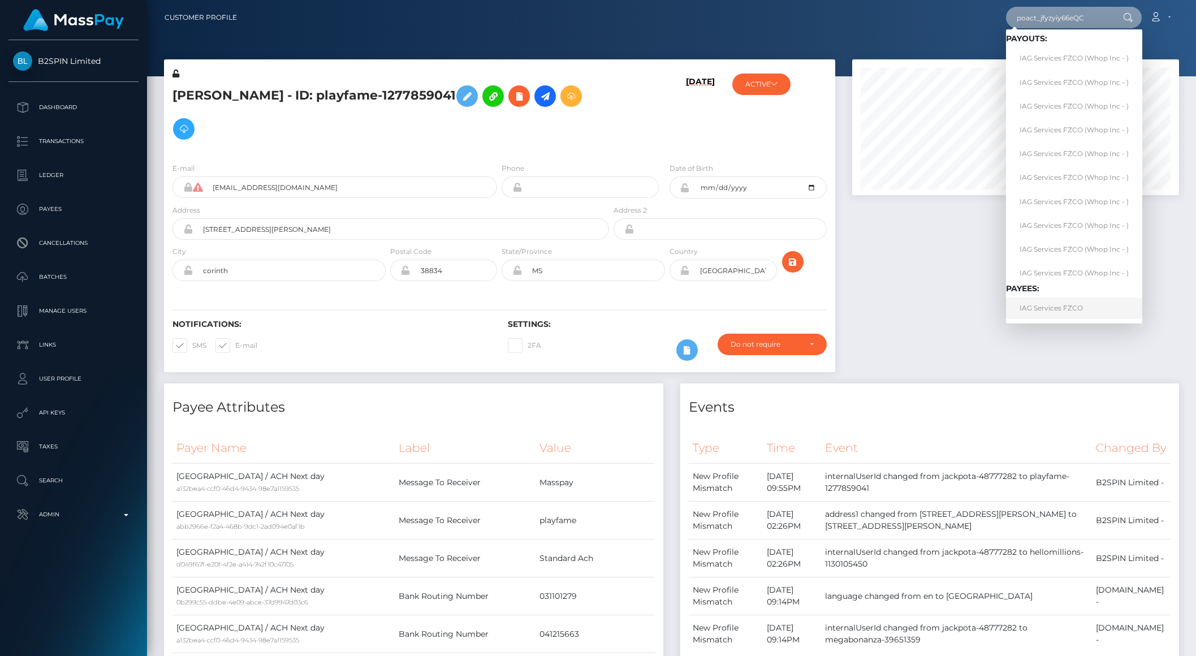
type input "poact_jfyzyiy66eQC"
click at [1049, 304] on link "IAG Services FZCO" at bounding box center [1074, 307] width 136 height 21
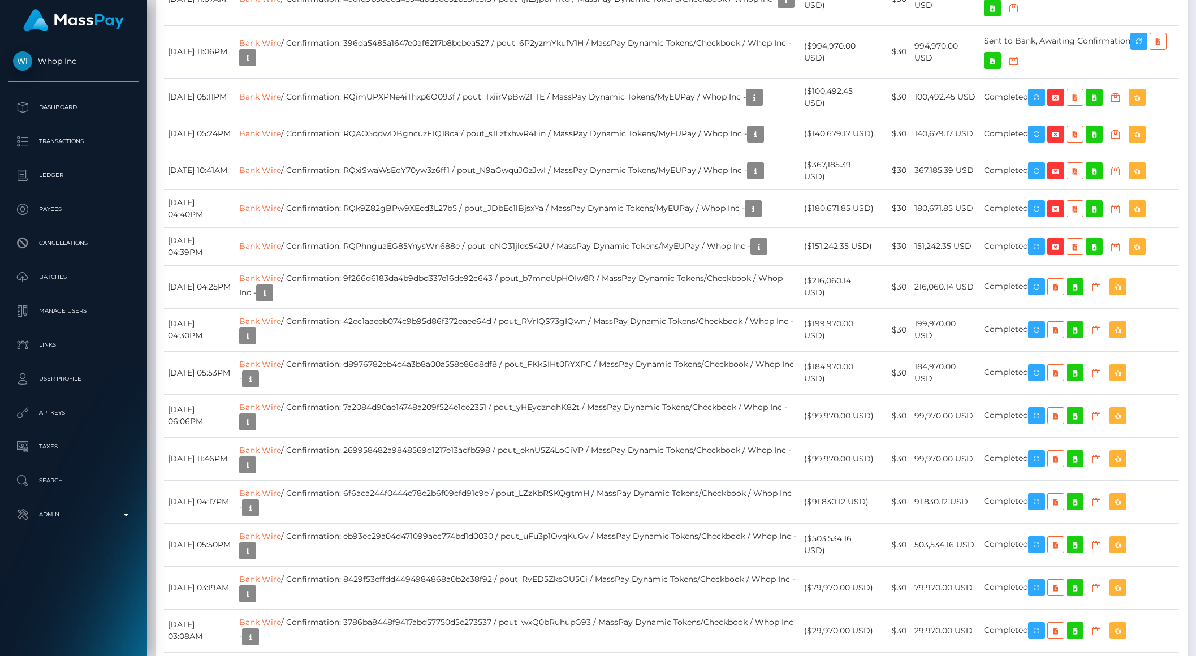
scroll to position [1220, 0]
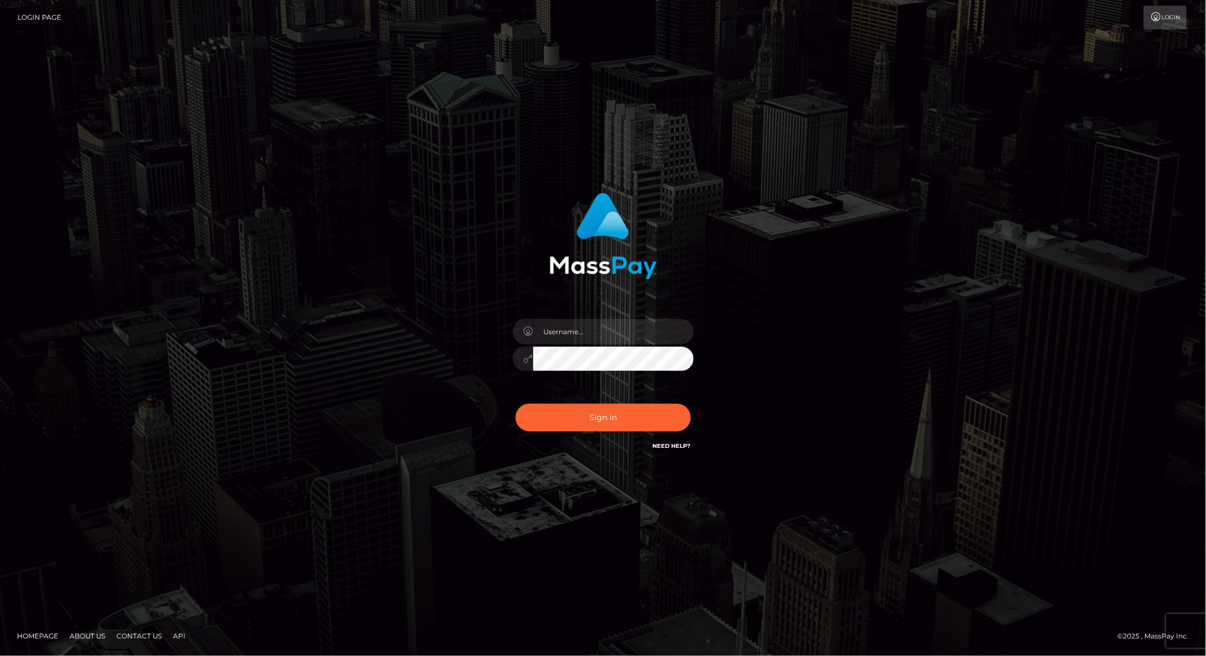
type input "brentg"
click at [568, 418] on button "Sign in" at bounding box center [603, 418] width 175 height 28
type input "brentg"
click at [614, 416] on button "Sign in" at bounding box center [603, 418] width 175 height 28
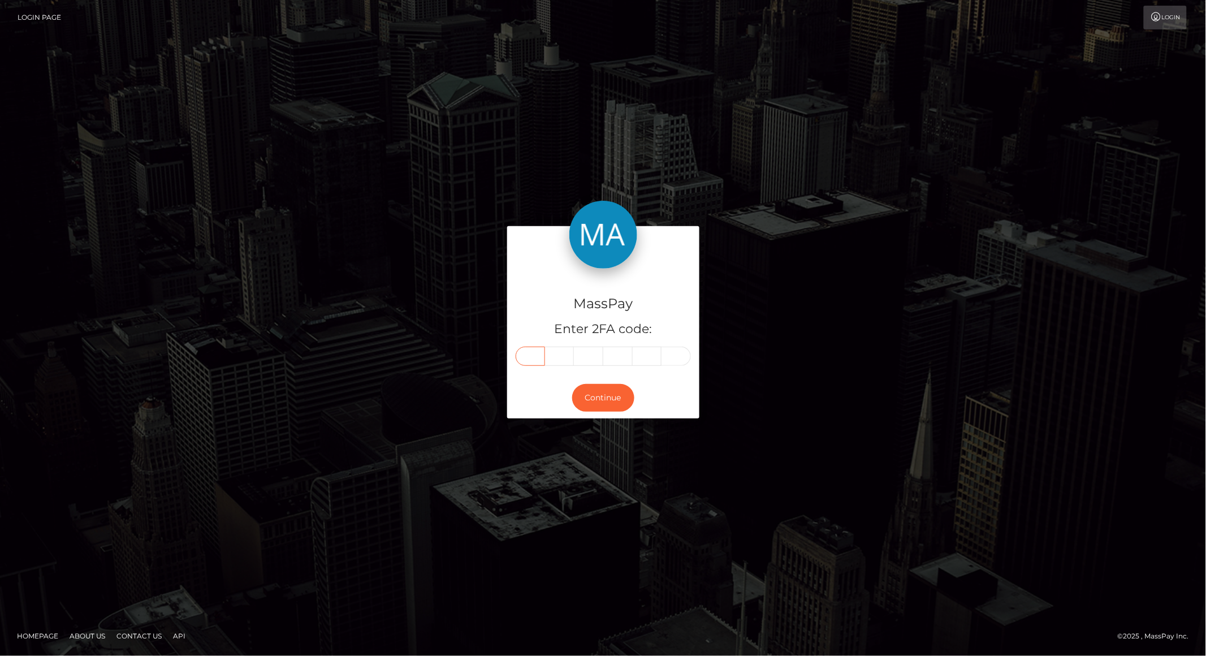
paste input "6"
type input "6"
type input "8"
type input "7"
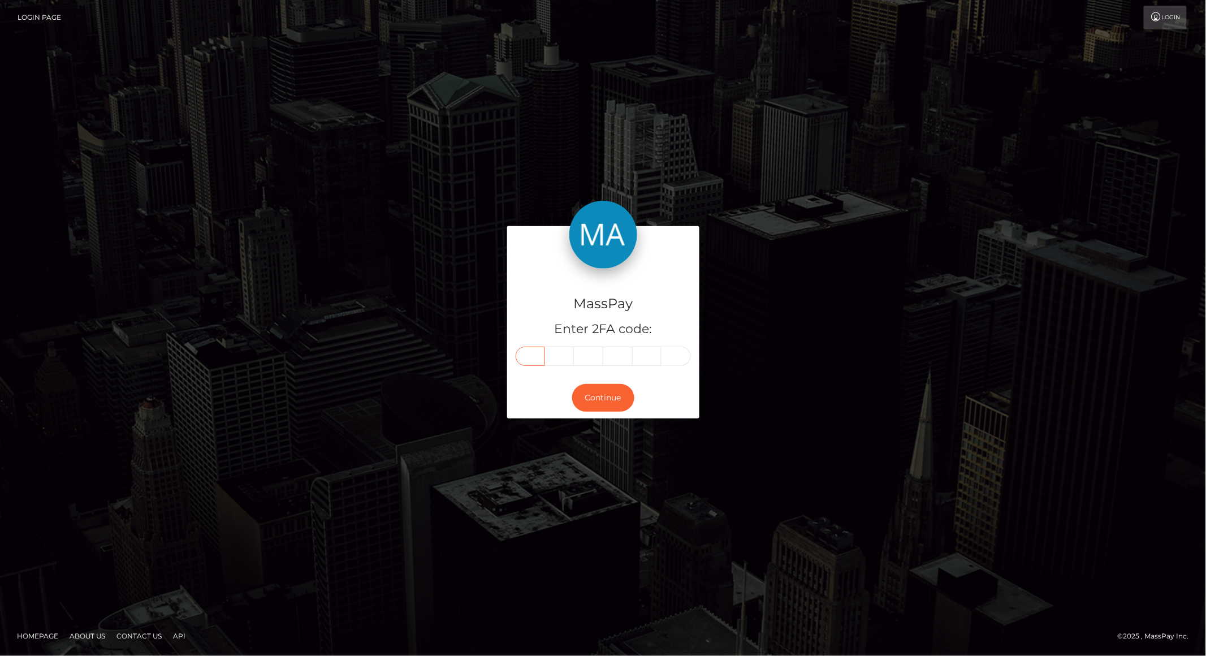
type input "2"
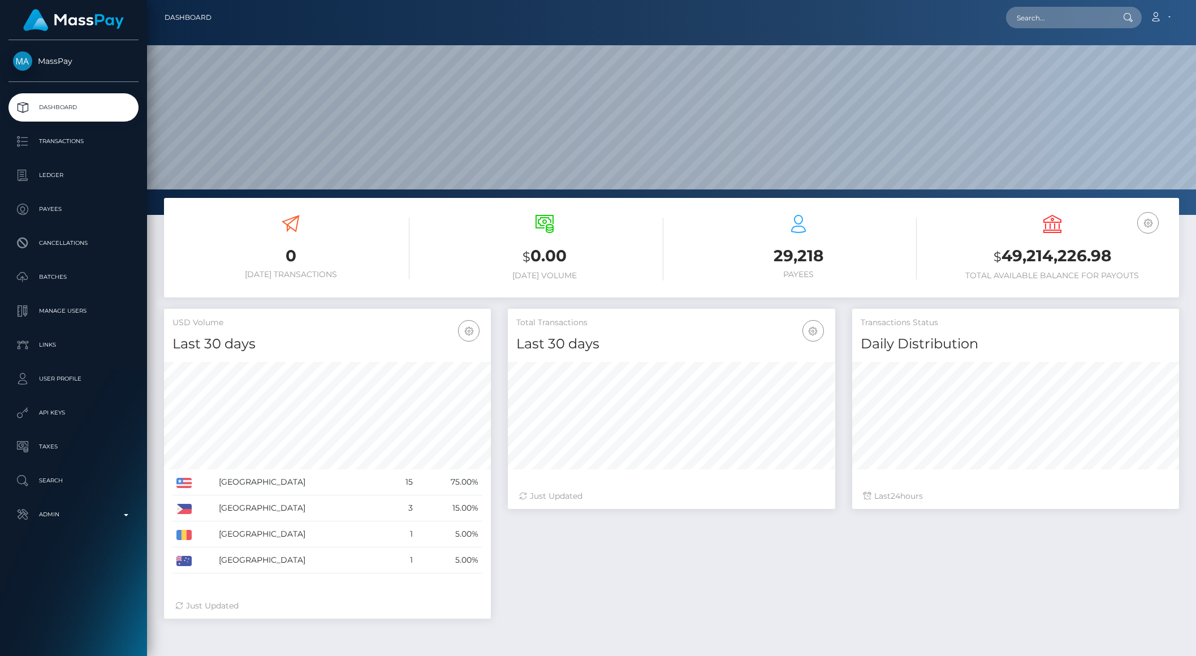
scroll to position [200, 326]
click at [1043, 12] on input "text" at bounding box center [1059, 17] width 106 height 21
paste input "poact_jfyzyiy66eQC"
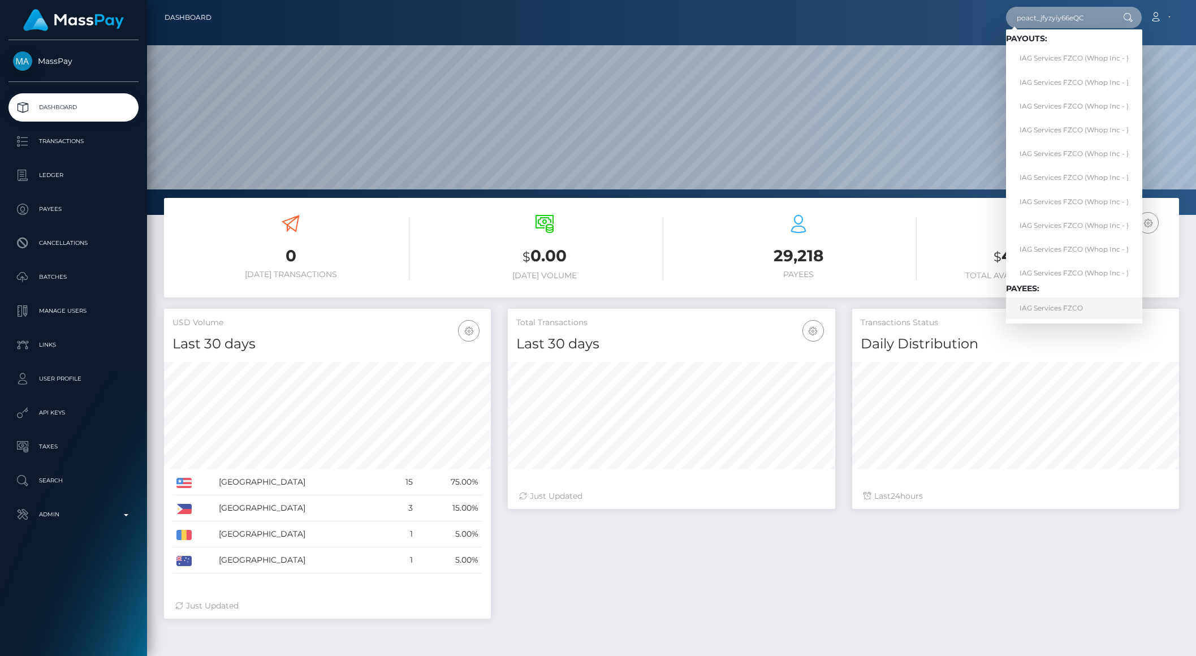
type input "poact_jfyzyiy66eQC"
click at [1055, 306] on link "IAG Services FZCO" at bounding box center [1074, 307] width 136 height 21
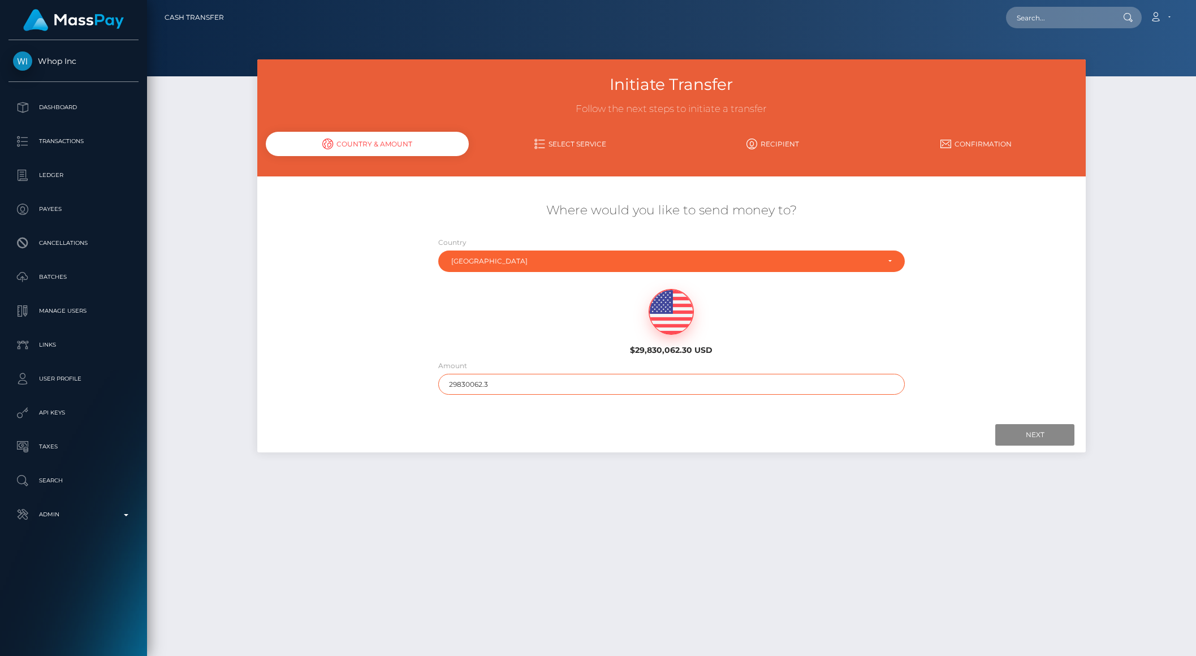
drag, startPoint x: 464, startPoint y: 381, endPoint x: 534, endPoint y: 383, distance: 69.6
click at [534, 383] on input "29830062.3" at bounding box center [671, 384] width 467 height 21
type input "2983"
click at [1032, 441] on input "Next" at bounding box center [1034, 434] width 79 height 21
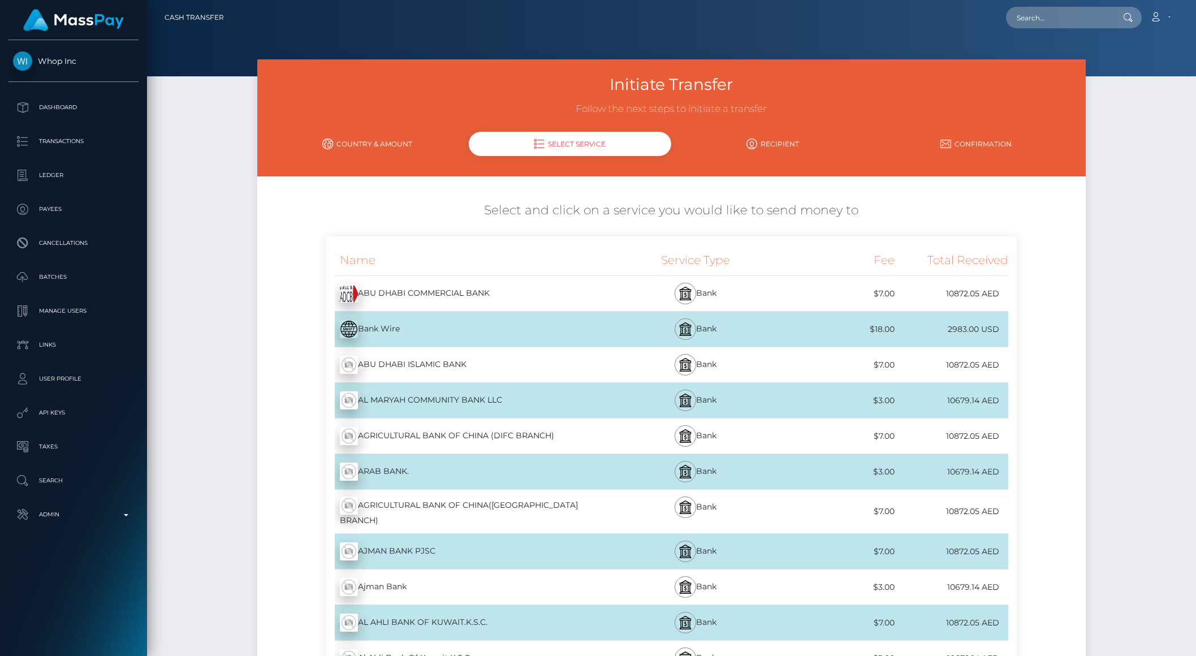
click at [344, 141] on link "Country & Amount" at bounding box center [367, 144] width 203 height 20
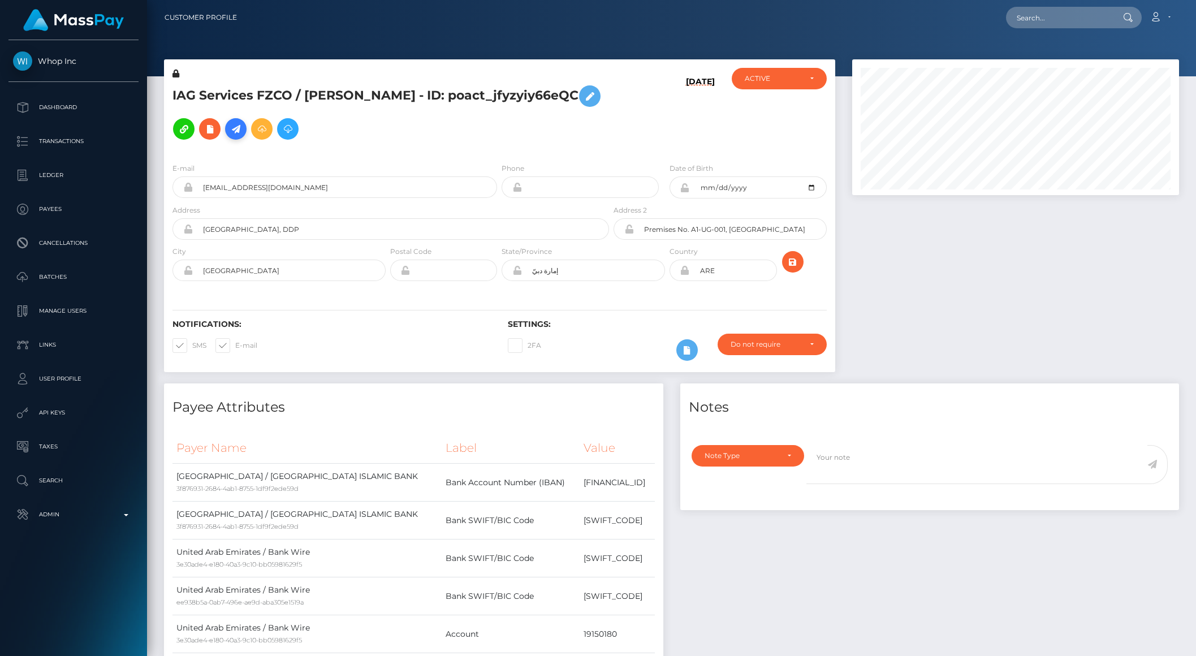
click at [237, 133] on icon at bounding box center [236, 129] width 14 height 14
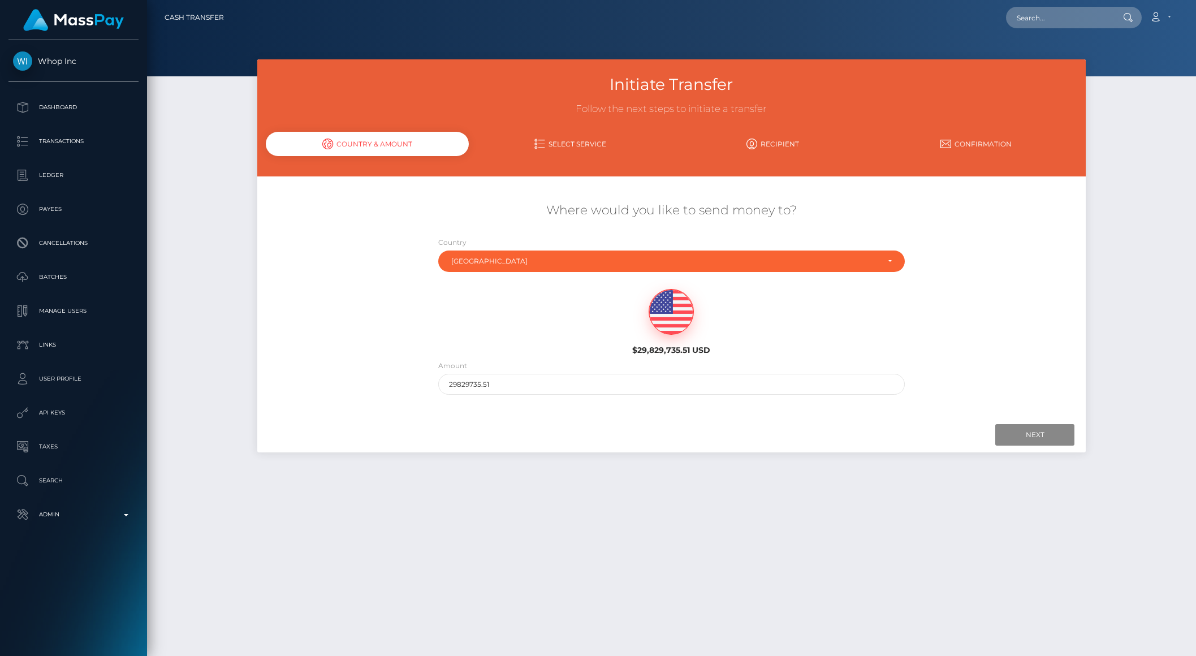
click at [486, 272] on div "Country Abkhazia [GEOGRAPHIC_DATA] [GEOGRAPHIC_DATA] [GEOGRAPHIC_DATA] [US_STAT…" at bounding box center [671, 256] width 483 height 41
click at [481, 271] on div "[GEOGRAPHIC_DATA]" at bounding box center [671, 260] width 467 height 21
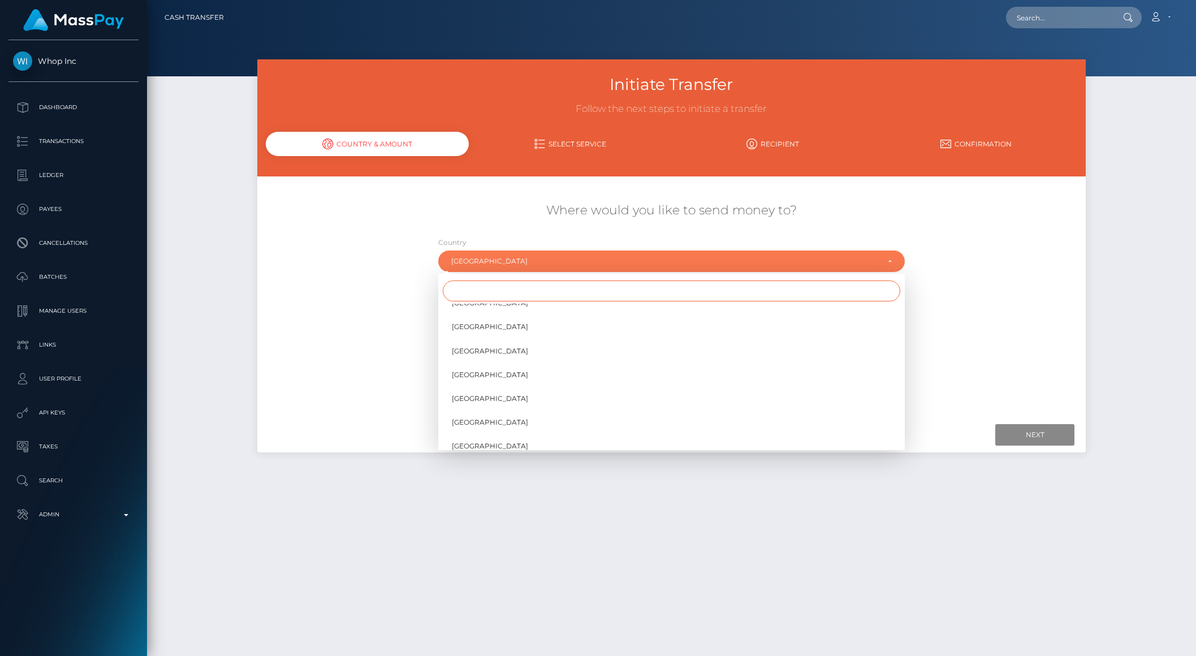
click at [472, 298] on input "Search" at bounding box center [671, 290] width 457 height 21
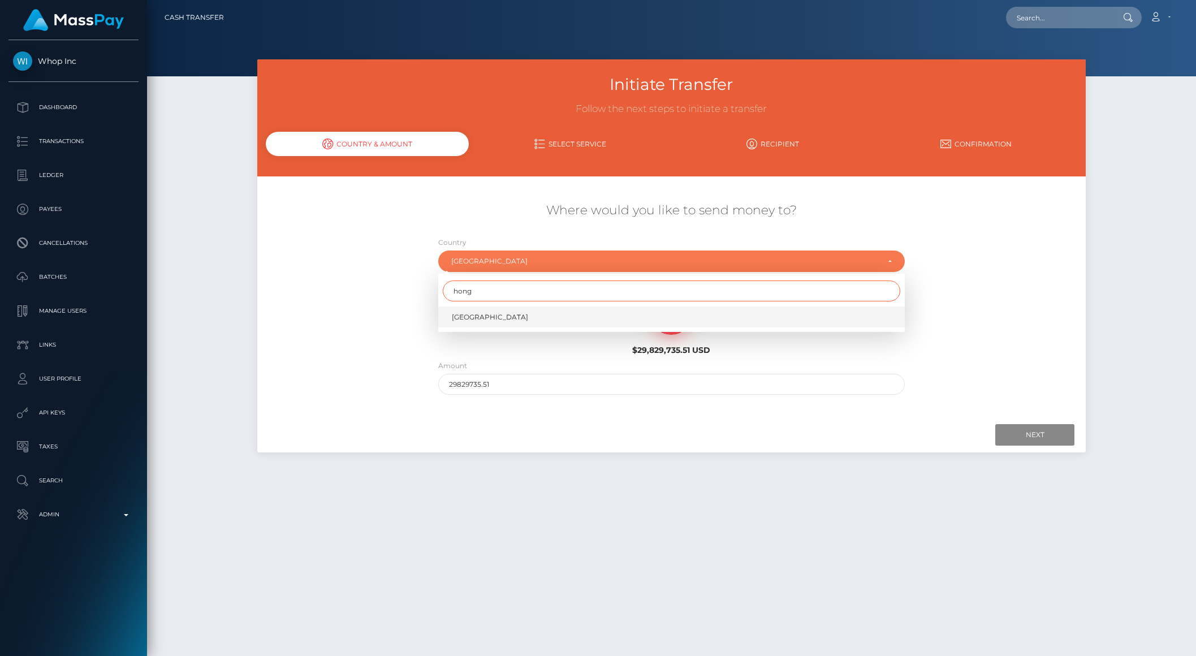
type input "hong"
click at [468, 320] on span "[GEOGRAPHIC_DATA]" at bounding box center [490, 317] width 76 height 10
select select "HKG"
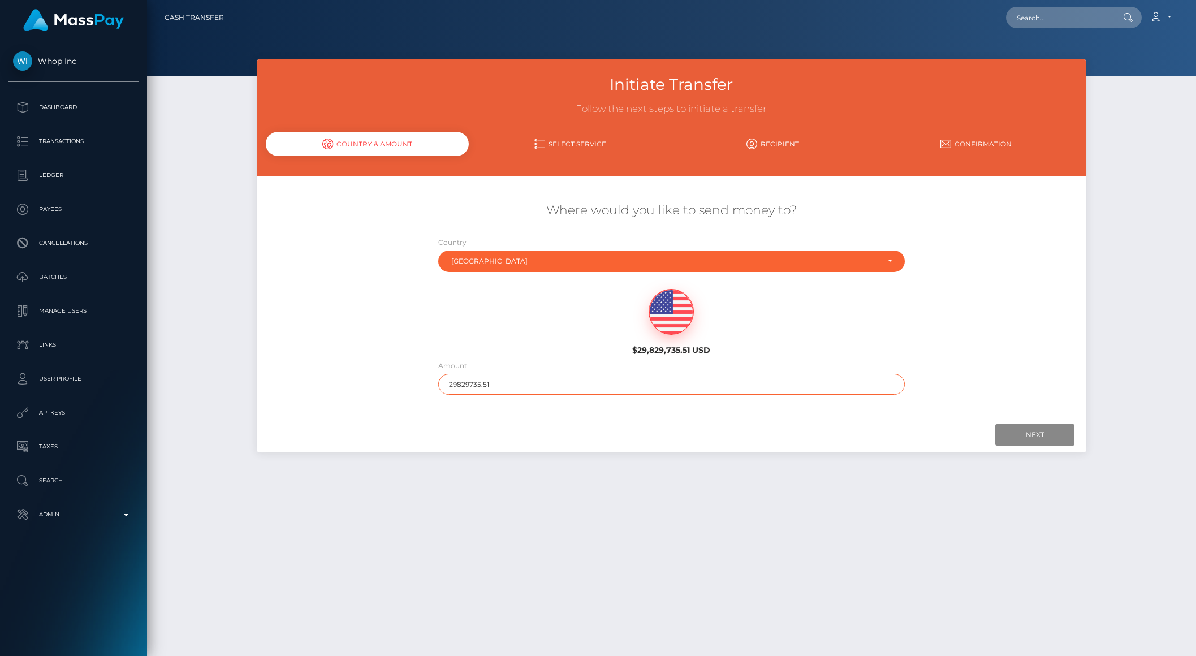
drag, startPoint x: 462, startPoint y: 386, endPoint x: 558, endPoint y: 387, distance: 95.6
click at [558, 387] on input "29829735.51" at bounding box center [671, 384] width 467 height 21
click at [1000, 430] on input "Next" at bounding box center [1034, 434] width 79 height 21
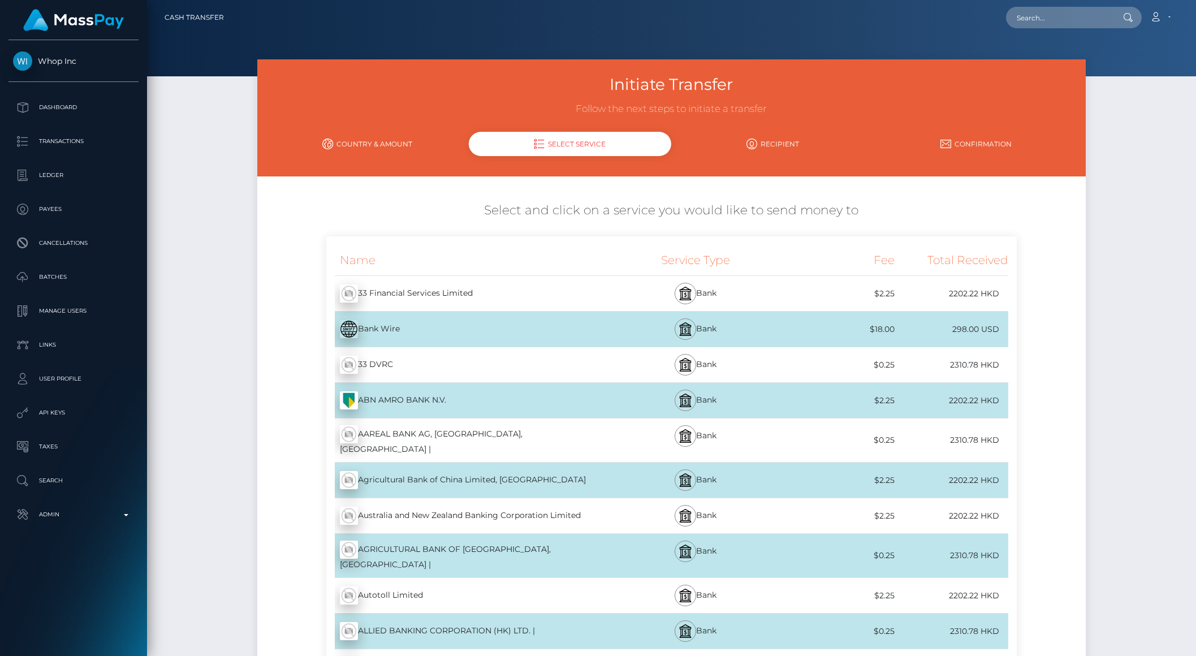
click at [356, 144] on link "Country & Amount" at bounding box center [367, 144] width 203 height 20
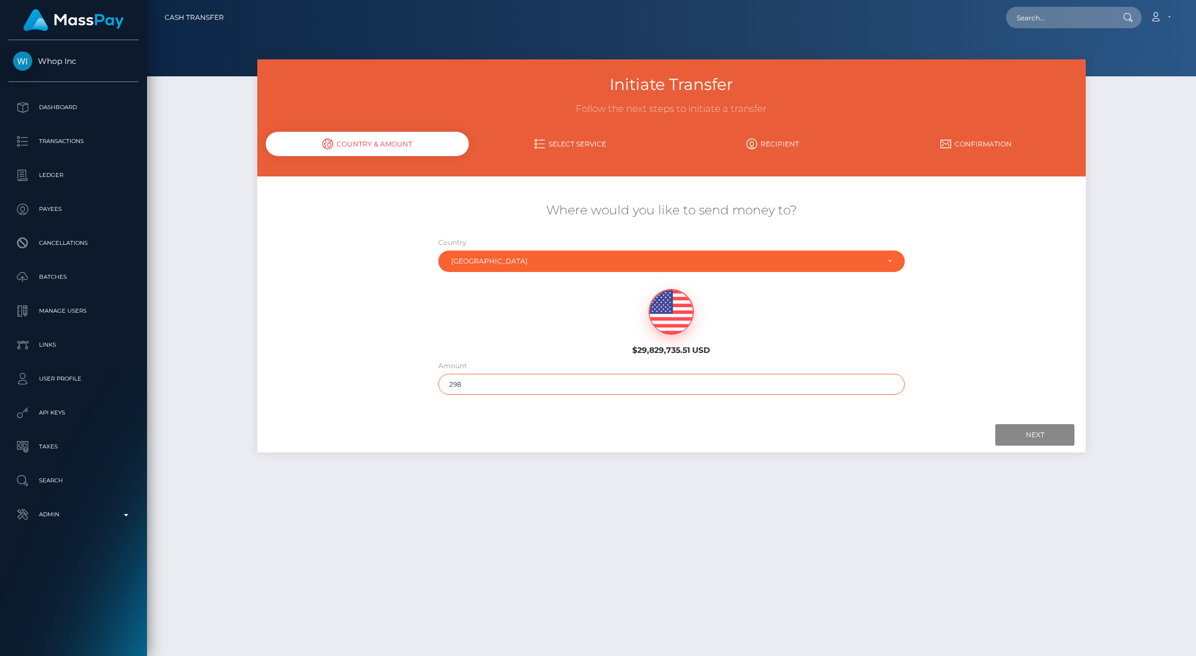
click at [478, 383] on input "298" at bounding box center [671, 384] width 467 height 21
type input "298000"
drag, startPoint x: 1022, startPoint y: 441, endPoint x: 70, endPoint y: 442, distance: 951.7
click at [1022, 440] on input "Next" at bounding box center [1034, 434] width 79 height 21
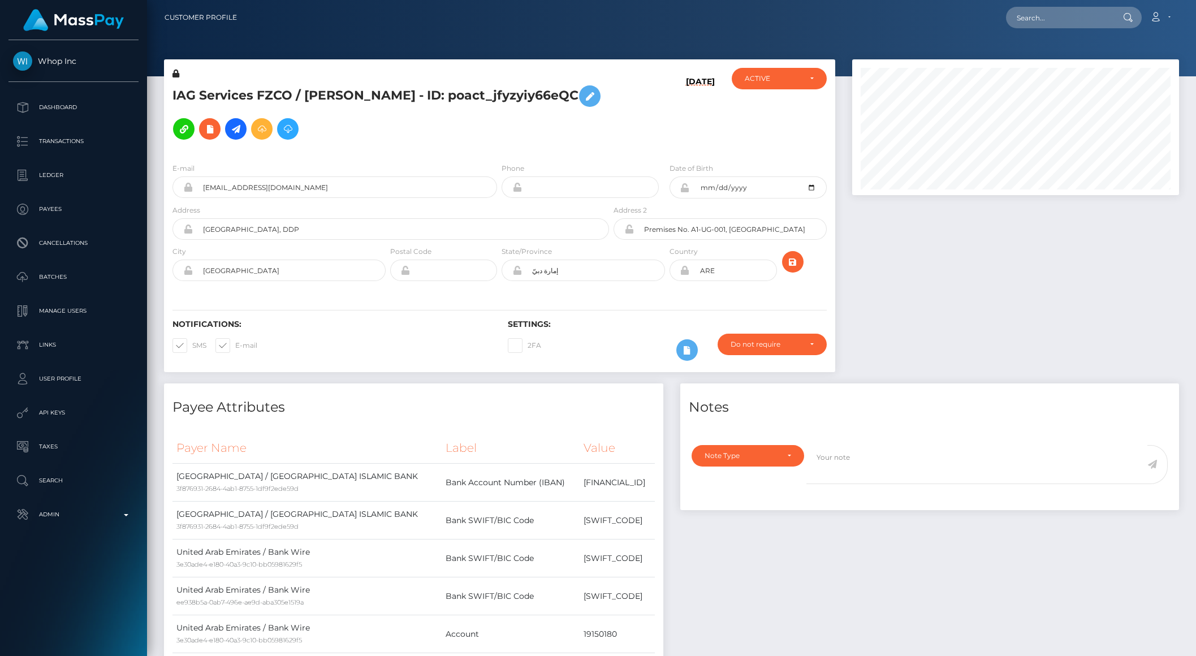
scroll to position [136, 326]
click at [111, 513] on p "Admin" at bounding box center [73, 514] width 121 height 17
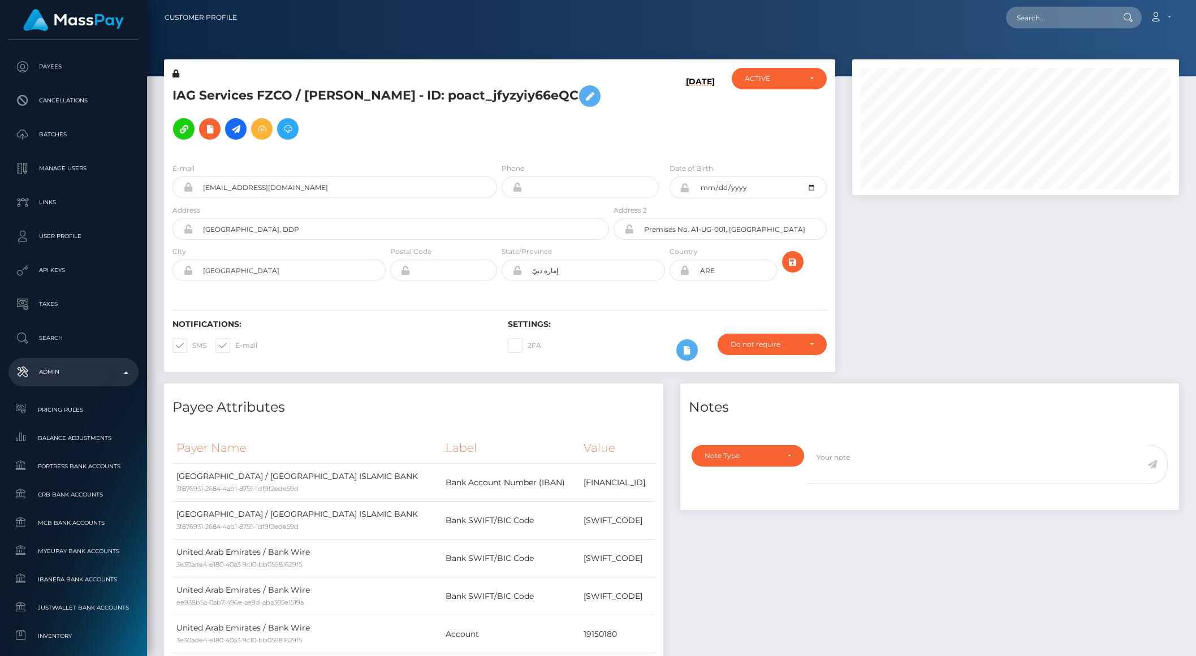
scroll to position [476, 0]
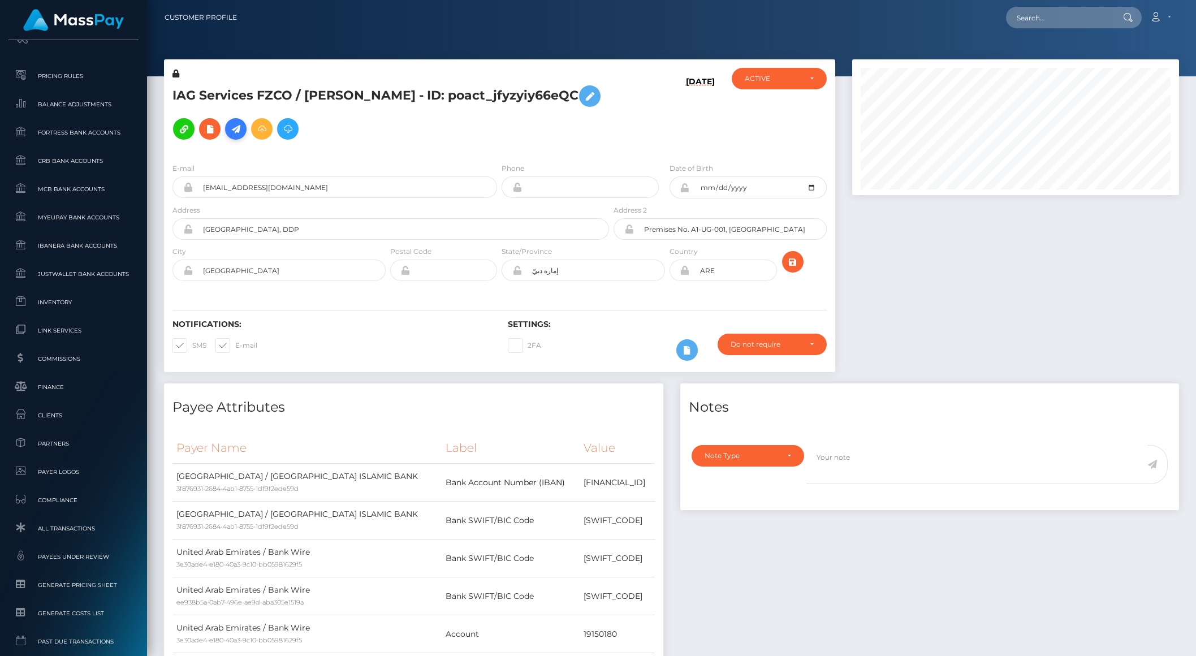
click at [234, 127] on icon at bounding box center [236, 129] width 14 height 14
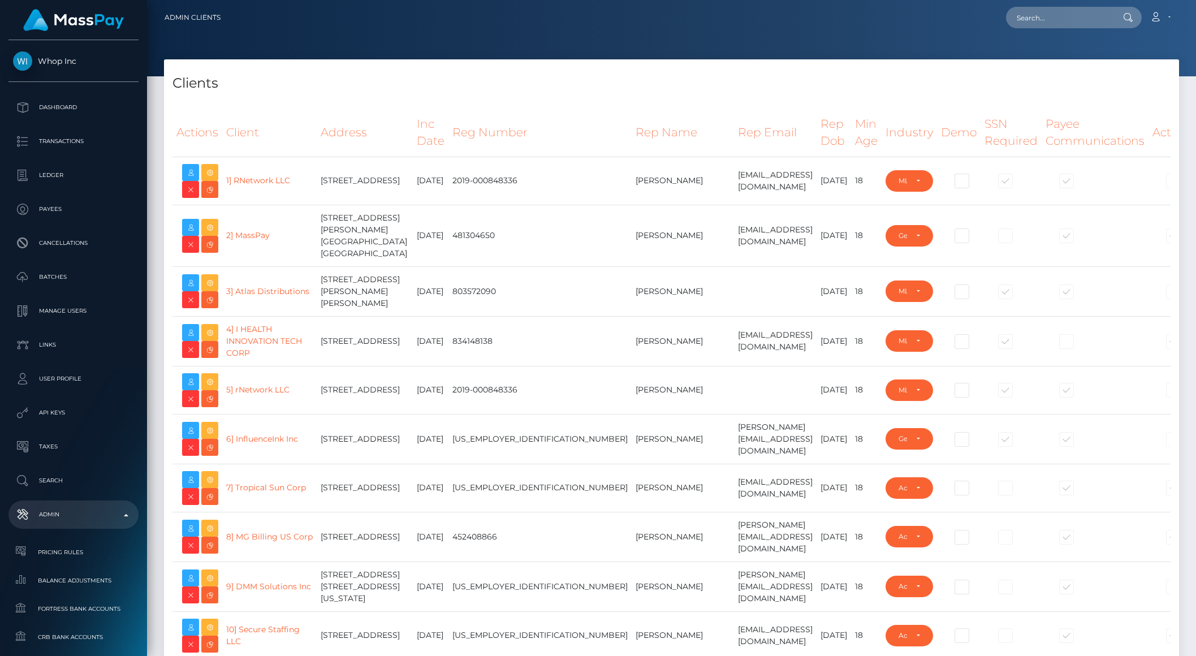
select select "223"
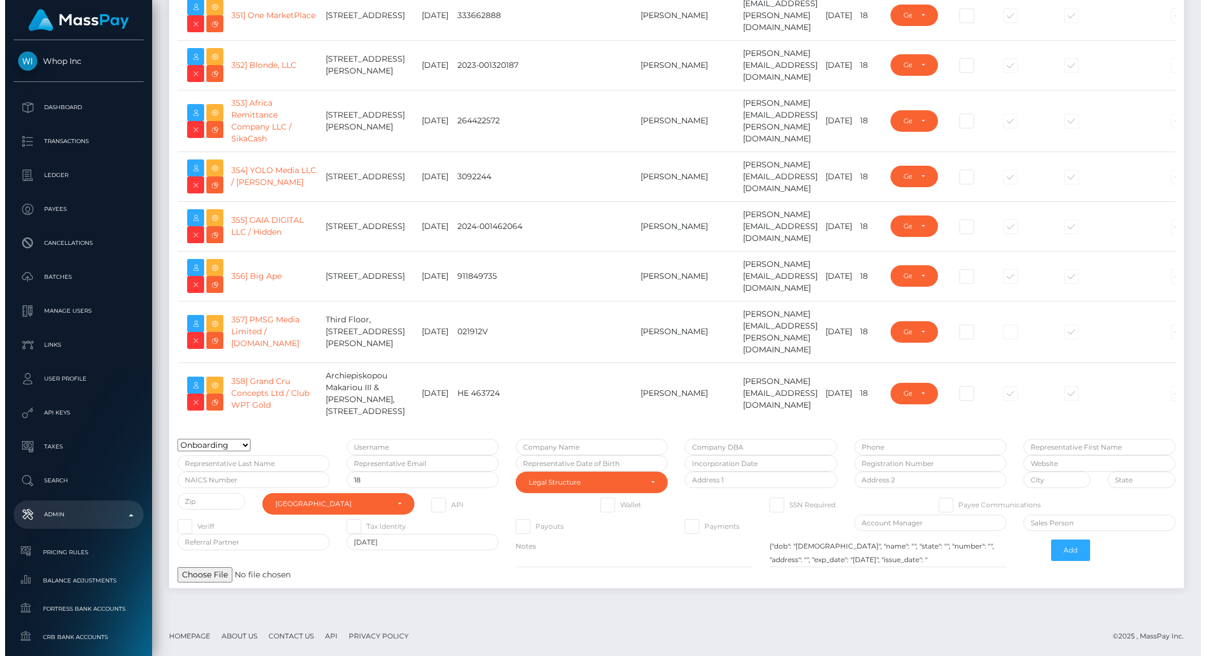
scroll to position [18567, 0]
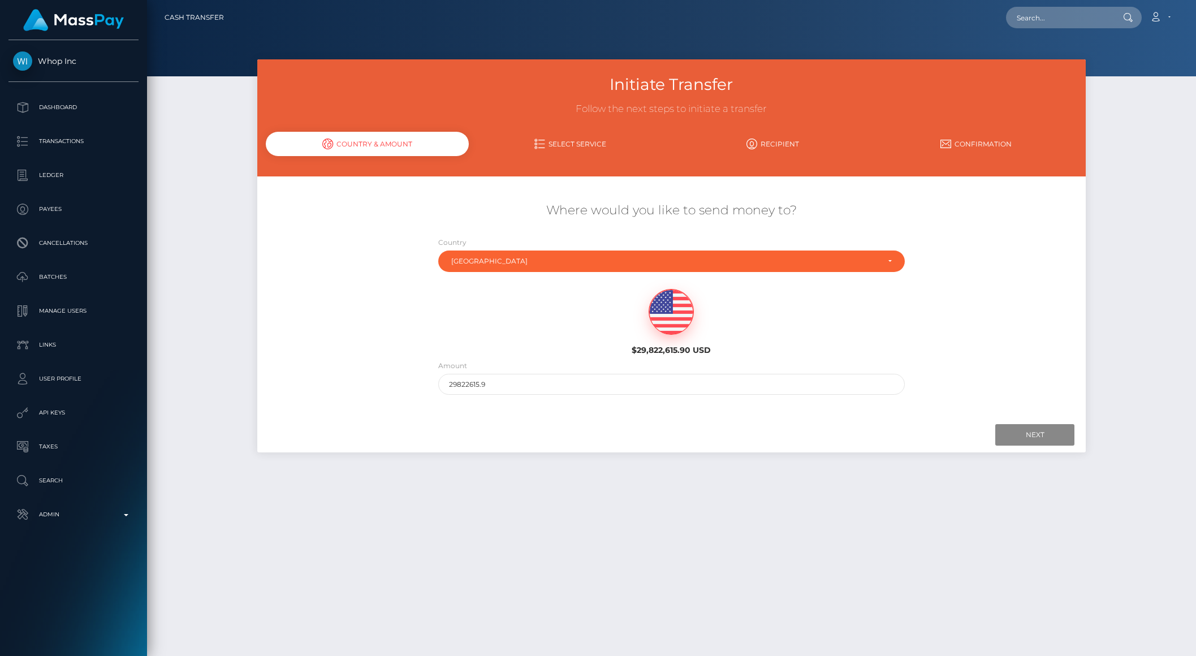
click at [534, 272] on div "Country Abkhazia [GEOGRAPHIC_DATA] [GEOGRAPHIC_DATA] [GEOGRAPHIC_DATA] [US_STAT…" at bounding box center [671, 256] width 483 height 41
click at [511, 270] on div "[GEOGRAPHIC_DATA]" at bounding box center [671, 260] width 467 height 21
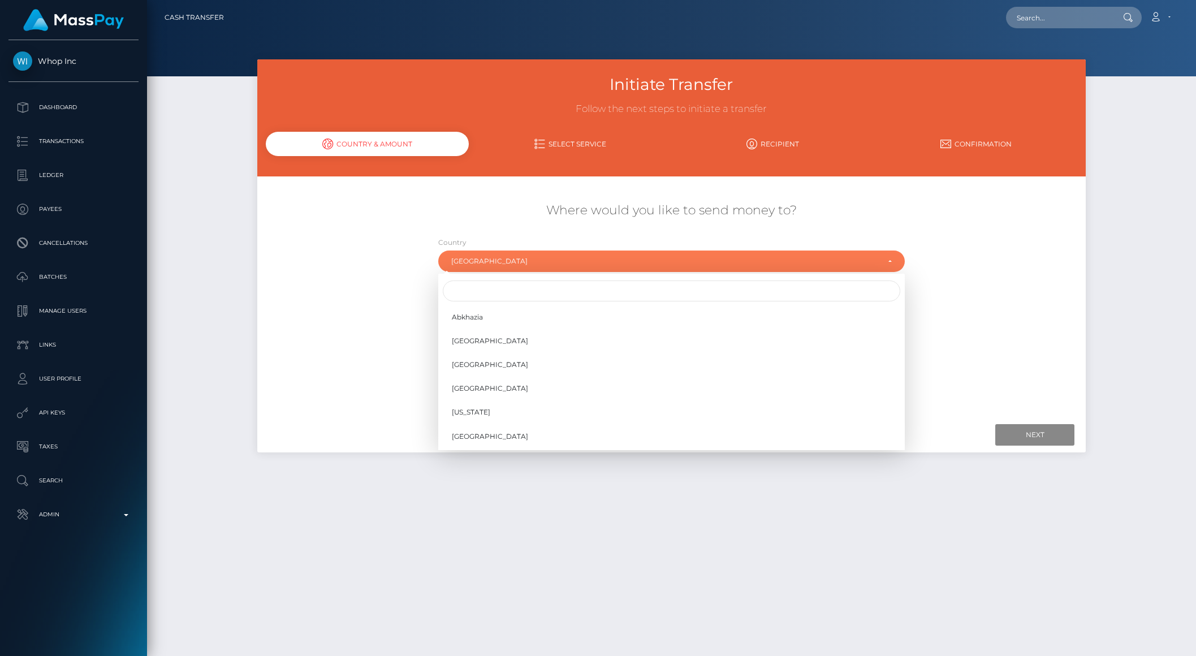
scroll to position [4666, 0]
click at [496, 288] on input "Search" at bounding box center [671, 290] width 457 height 21
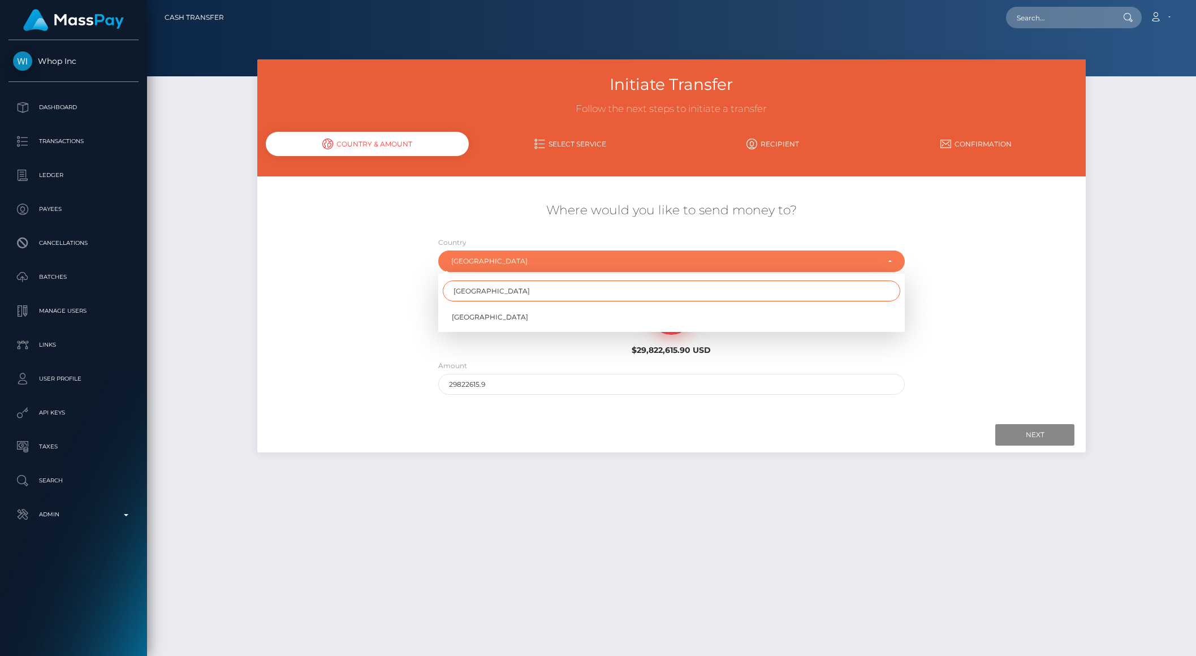
type input "france"
click at [472, 304] on div "France" at bounding box center [671, 316] width 467 height 24
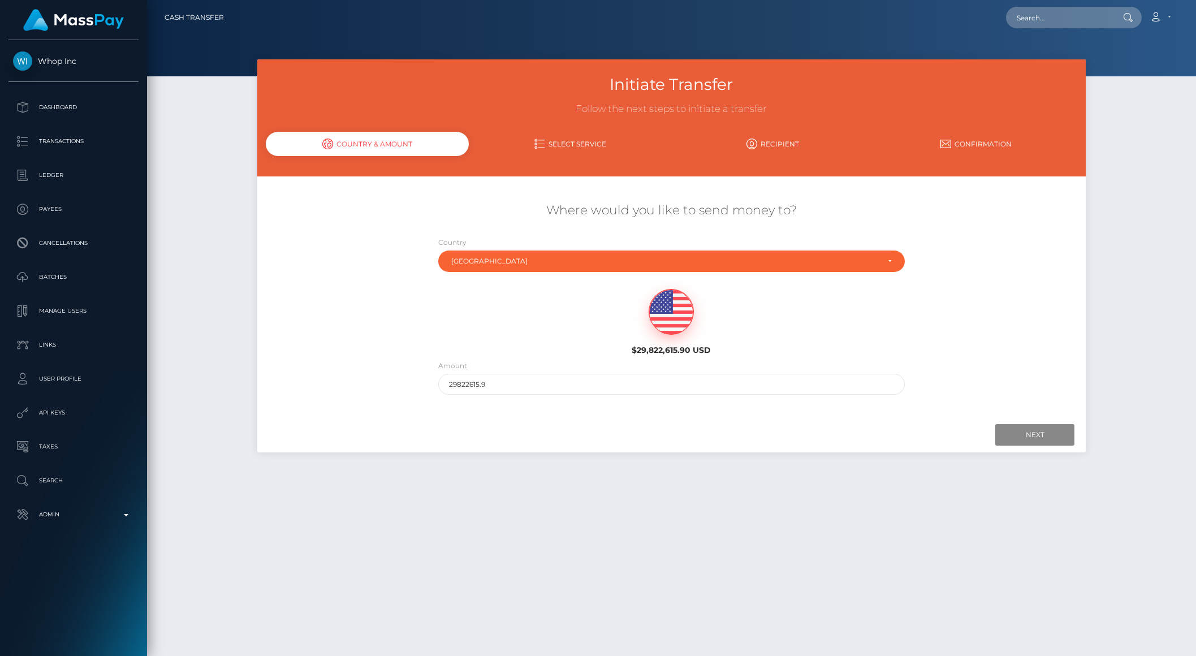
click at [478, 314] on link "France" at bounding box center [671, 305] width 467 height 21
select select "FRA"
drag, startPoint x: 463, startPoint y: 383, endPoint x: 532, endPoint y: 383, distance: 69.6
click at [532, 383] on input "29822615.9" at bounding box center [671, 384] width 467 height 21
type input "2988"
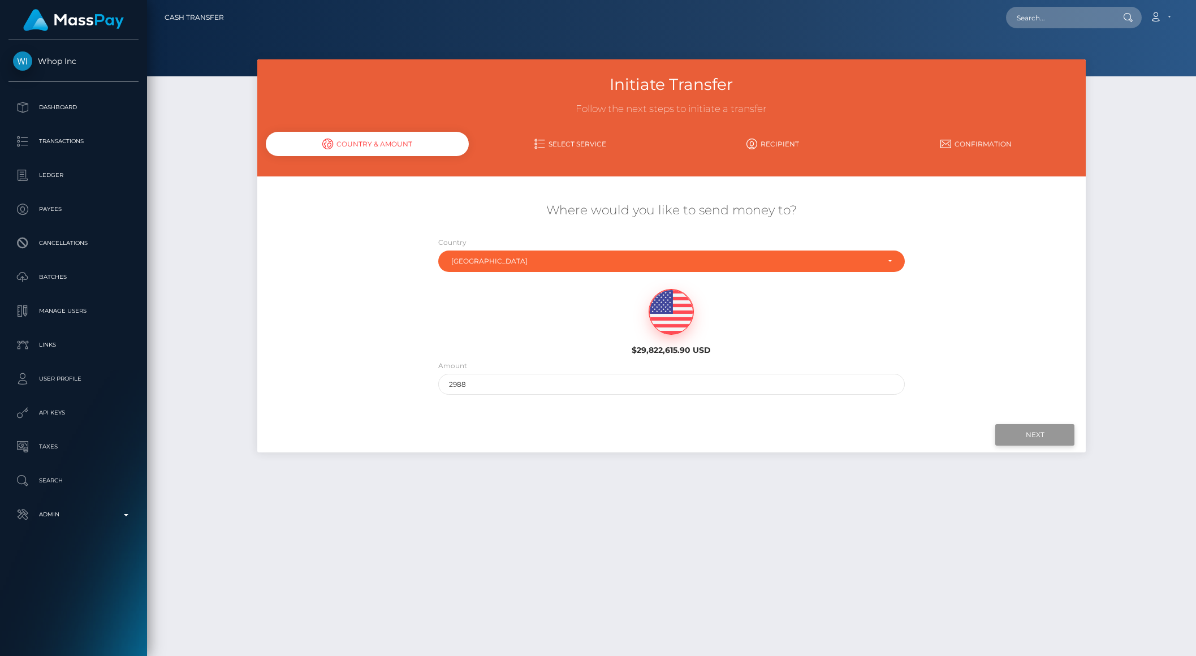
click at [1042, 437] on input "Next" at bounding box center [1034, 434] width 79 height 21
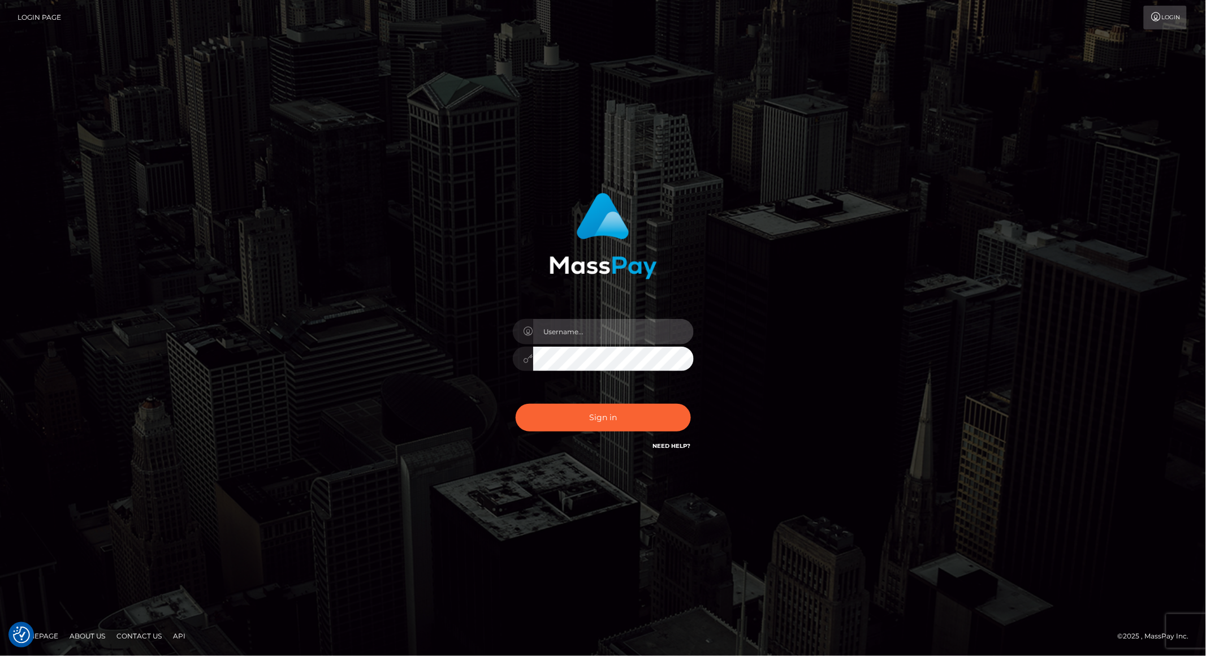
type input "brentg"
drag, startPoint x: 597, startPoint y: 430, endPoint x: 603, endPoint y: 429, distance: 6.9
click at [597, 430] on button "Sign in" at bounding box center [603, 418] width 175 height 28
type input "brentg"
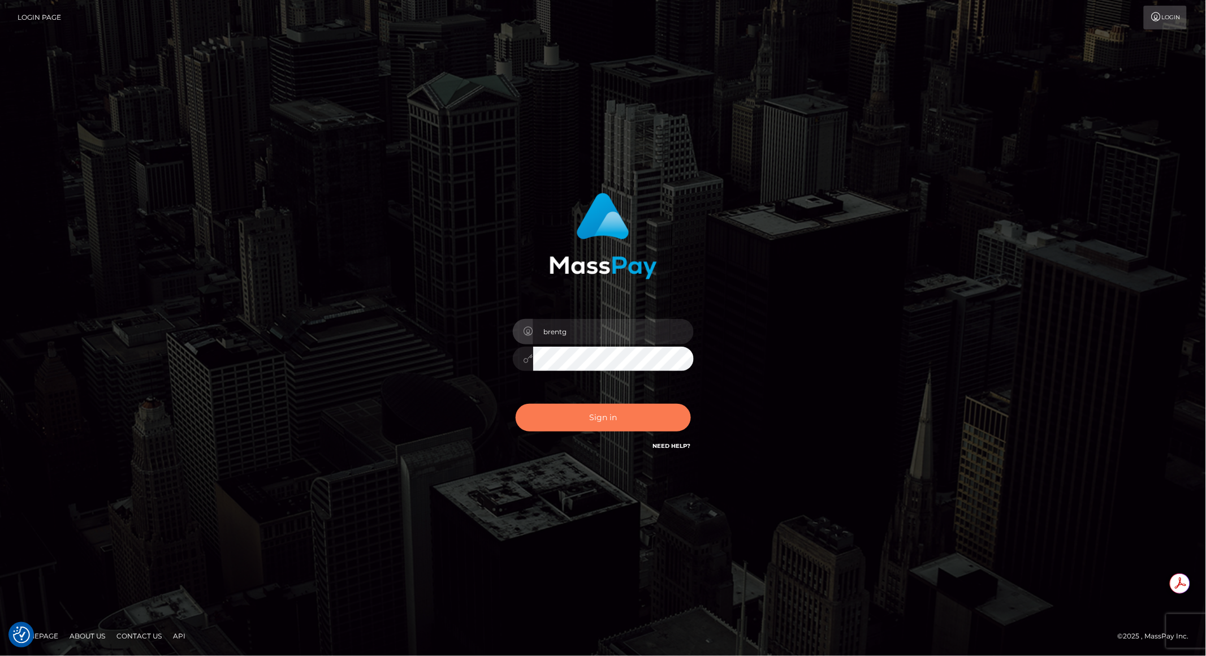
click at [593, 419] on button "Sign in" at bounding box center [603, 418] width 175 height 28
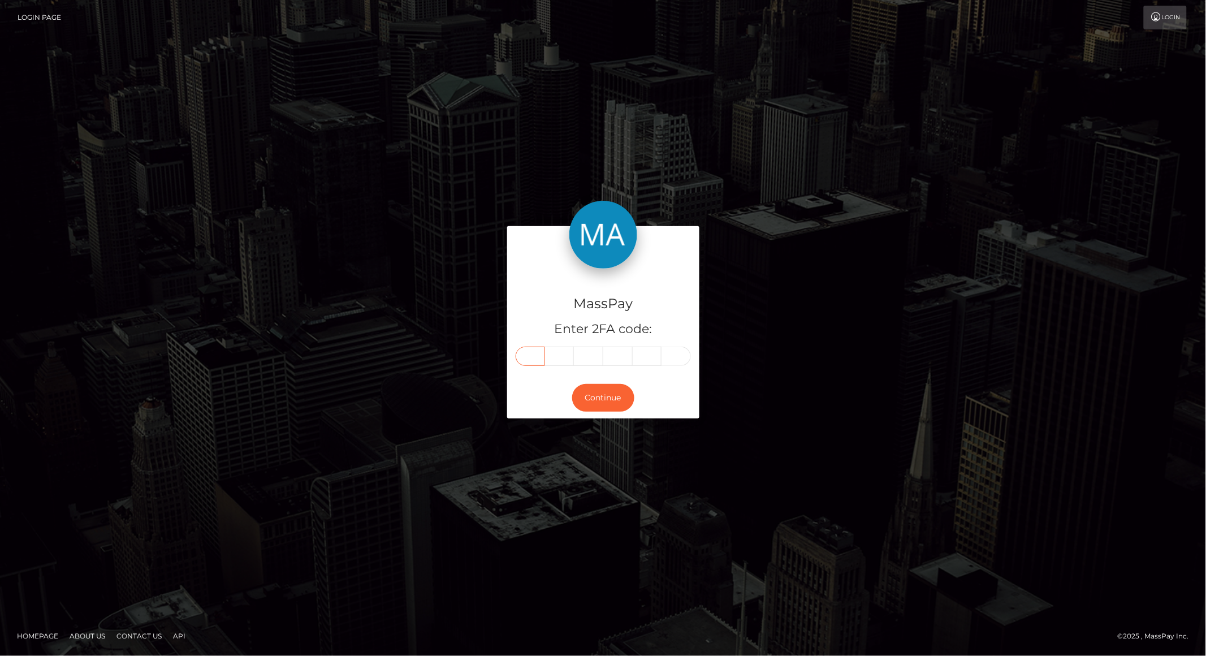
paste input "8"
type input "8"
type input "0"
type input "3"
type input "9"
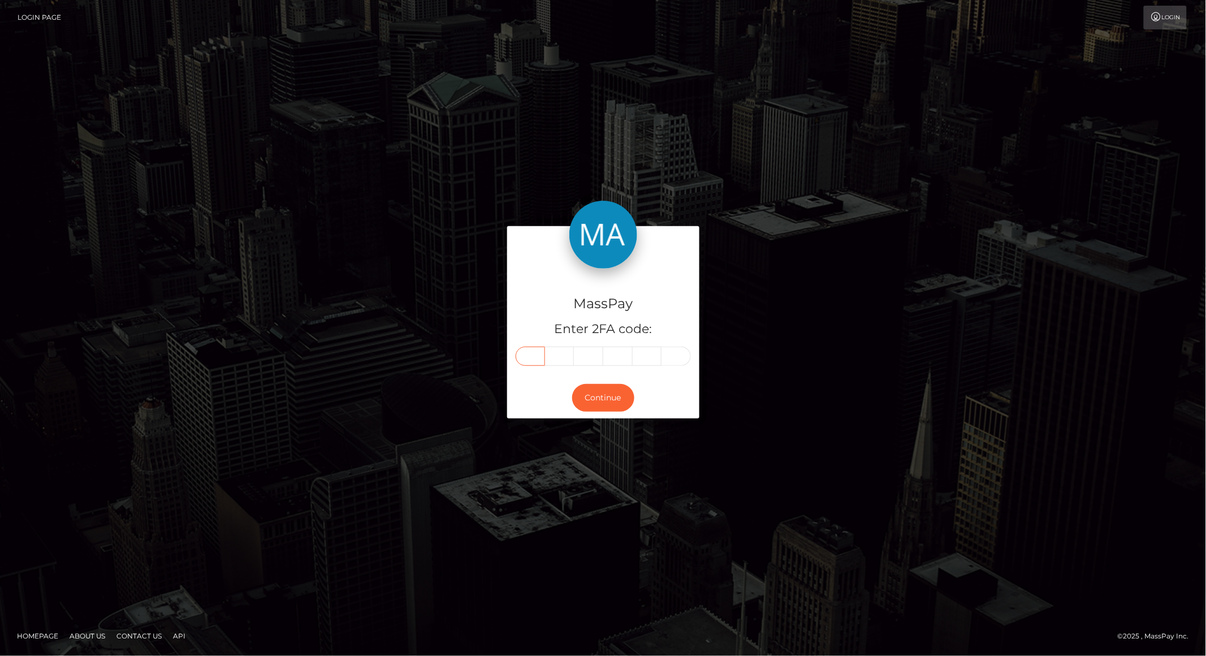
type input "9"
type input "4"
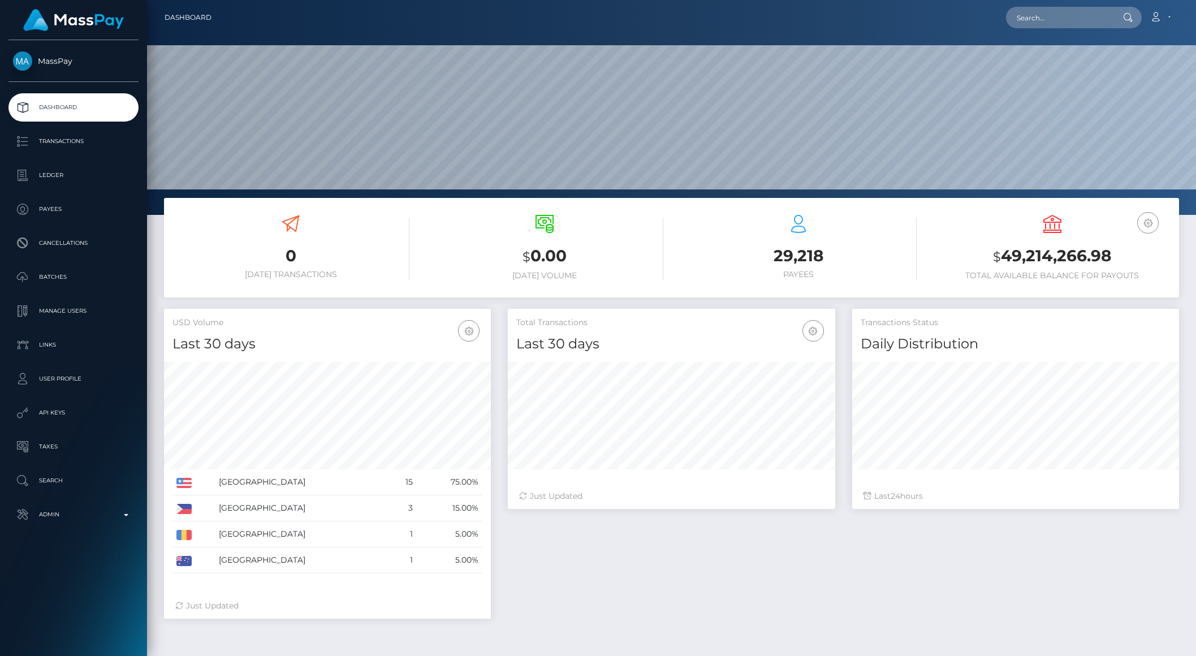
scroll to position [200, 326]
click at [1036, 22] on input "text" at bounding box center [1059, 17] width 106 height 21
paste input "fea166cb-84a8-4a76-b914-050d11f21a8b"
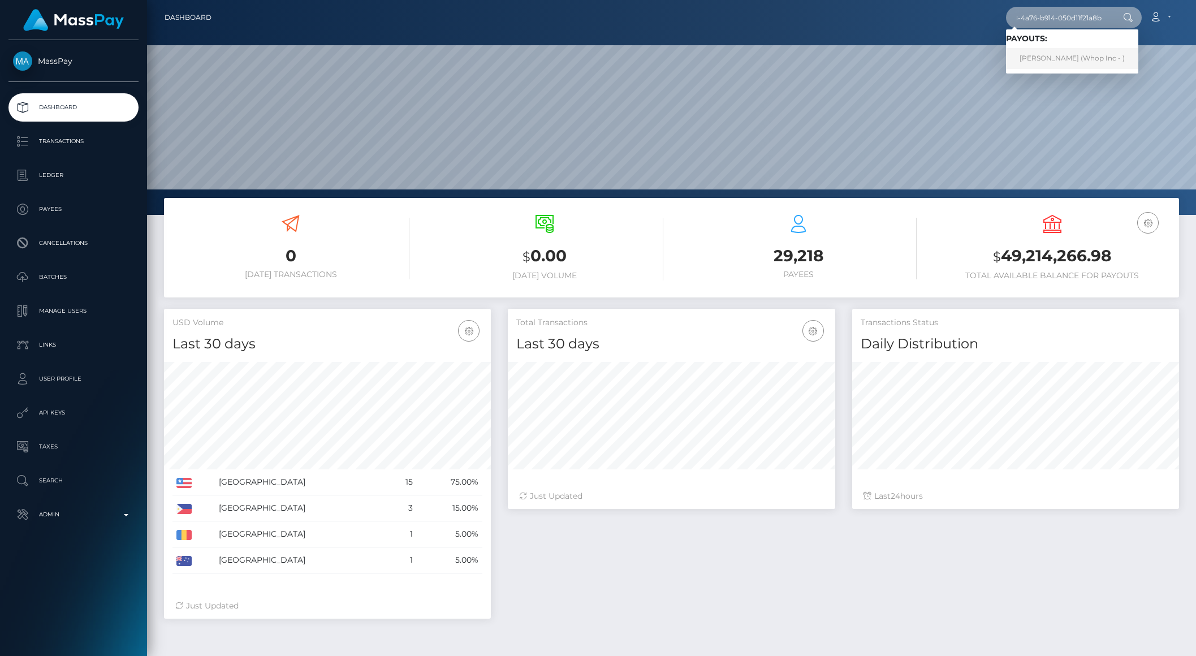
type input "fea166cb-84a8-4a76-b914-050d11f21a8b"
click at [1058, 57] on link "MUHAMMAD ARSLAN KHAN (Whop Inc - )" at bounding box center [1072, 58] width 132 height 21
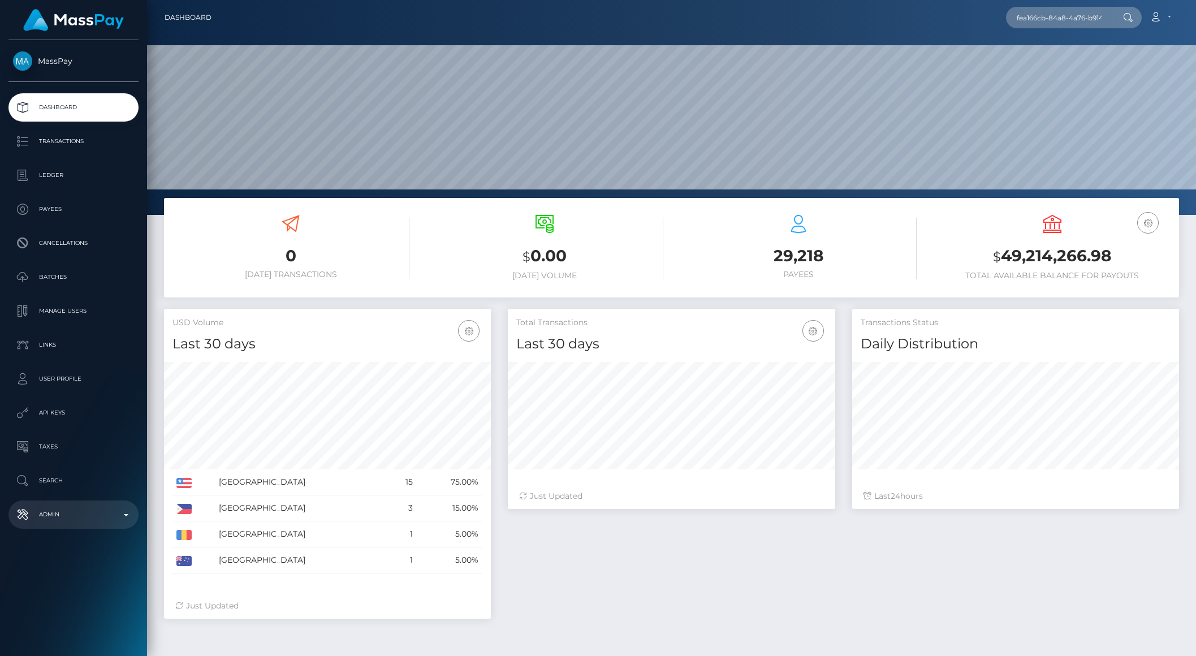
click at [103, 515] on p "Admin" at bounding box center [73, 514] width 121 height 17
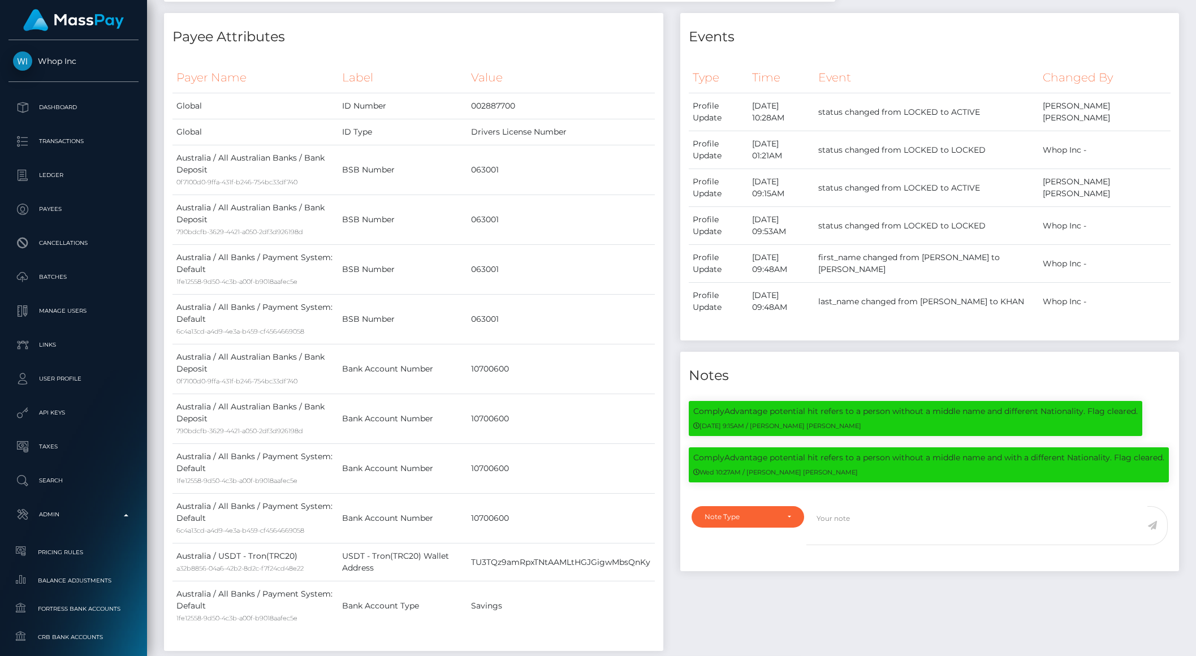
scroll to position [136, 326]
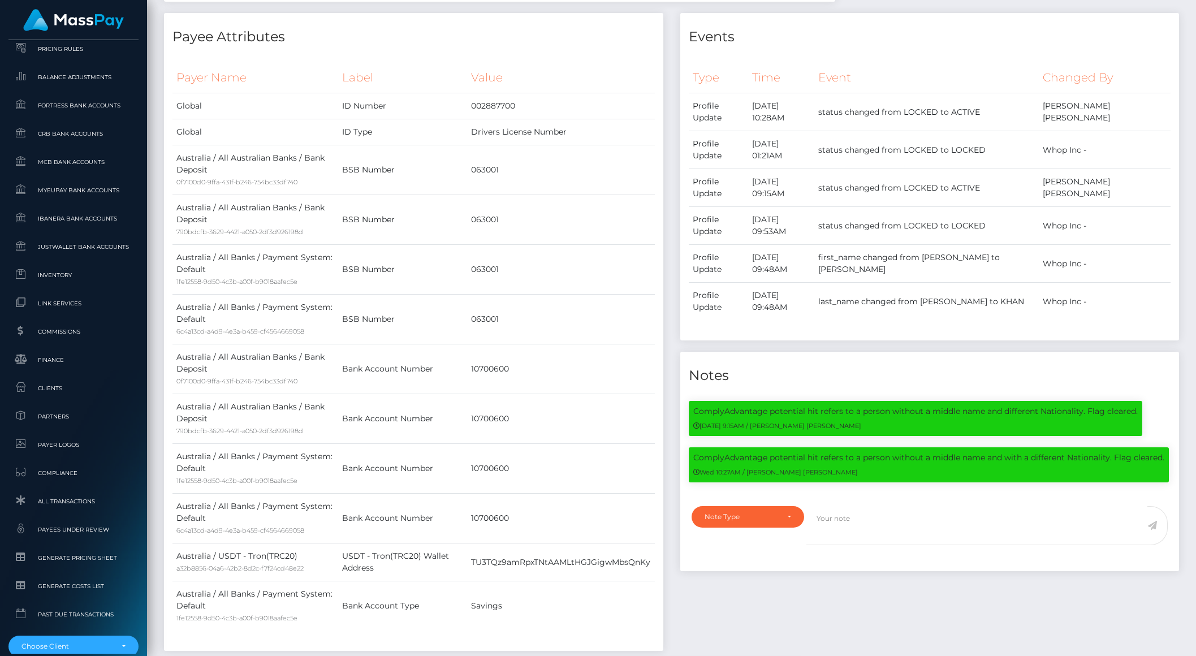
click at [500, 33] on h4 "Payee Attributes" at bounding box center [413, 37] width 482 height 20
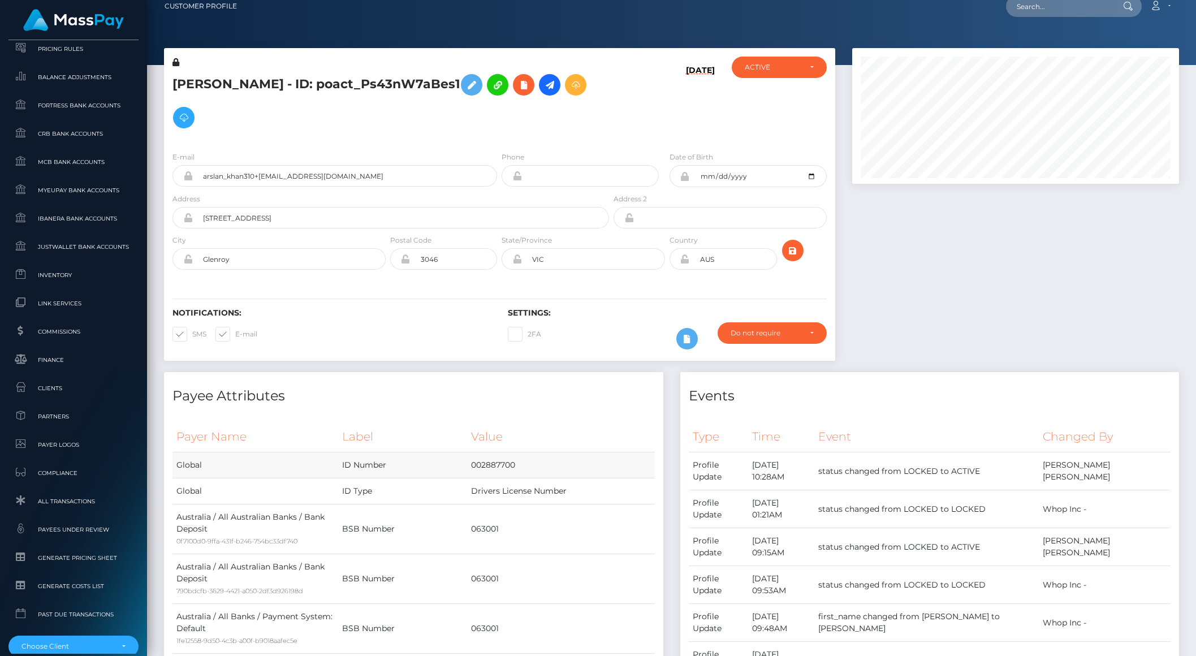
scroll to position [0, 0]
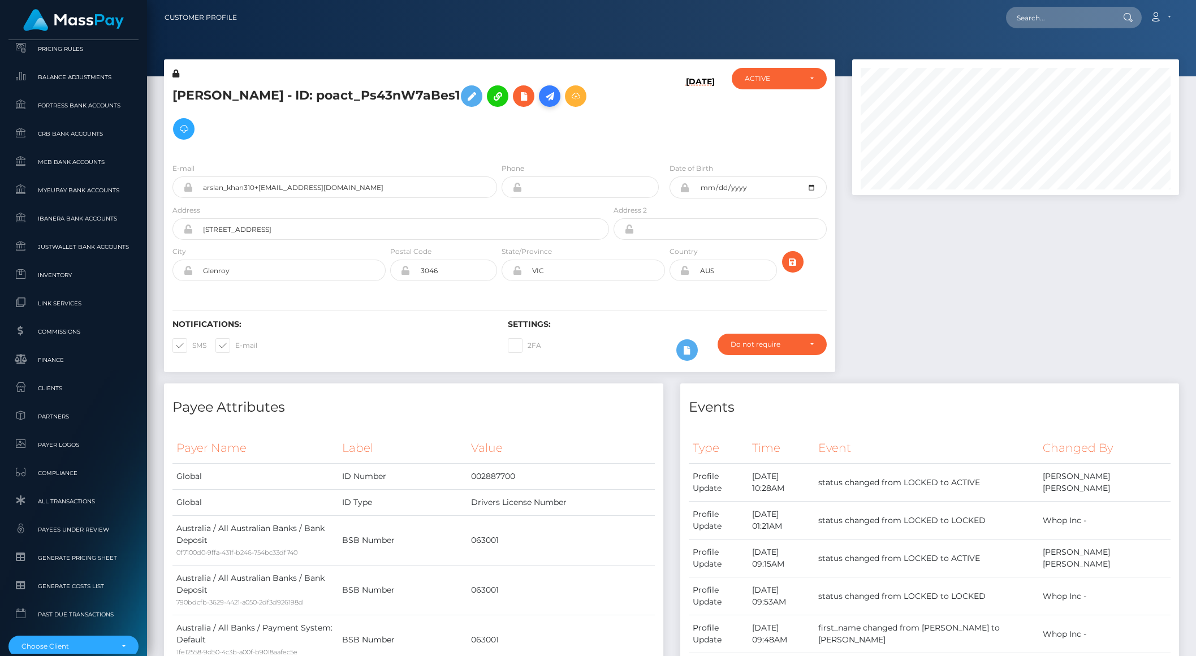
click at [543, 103] on icon at bounding box center [550, 96] width 14 height 14
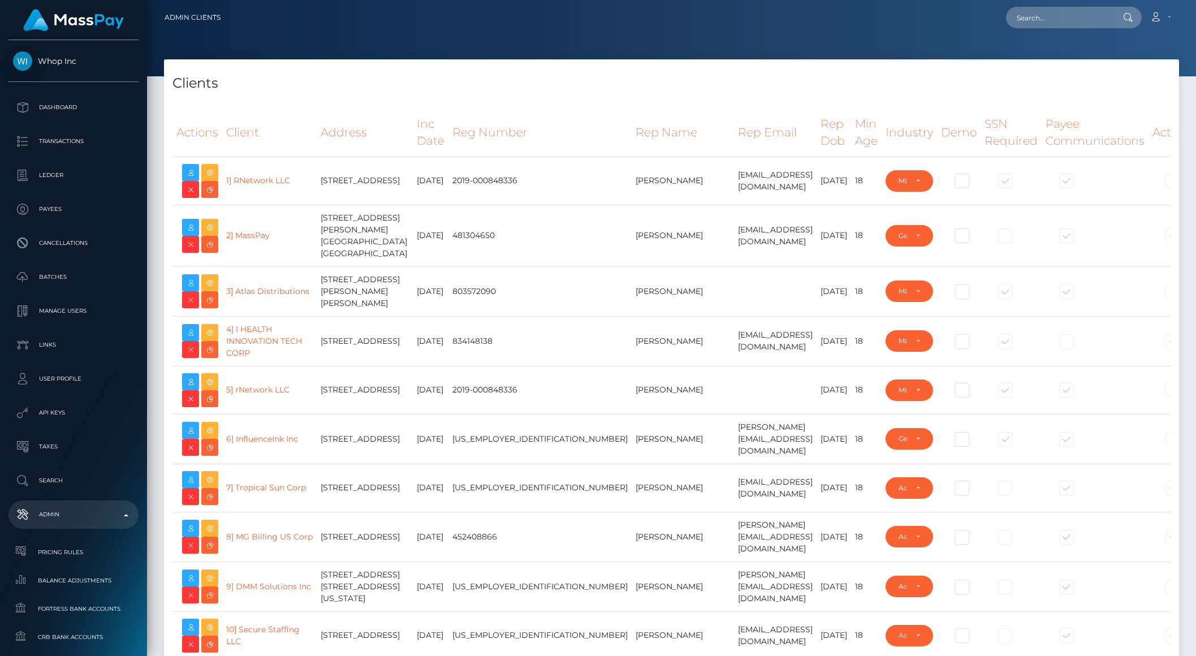
select select "223"
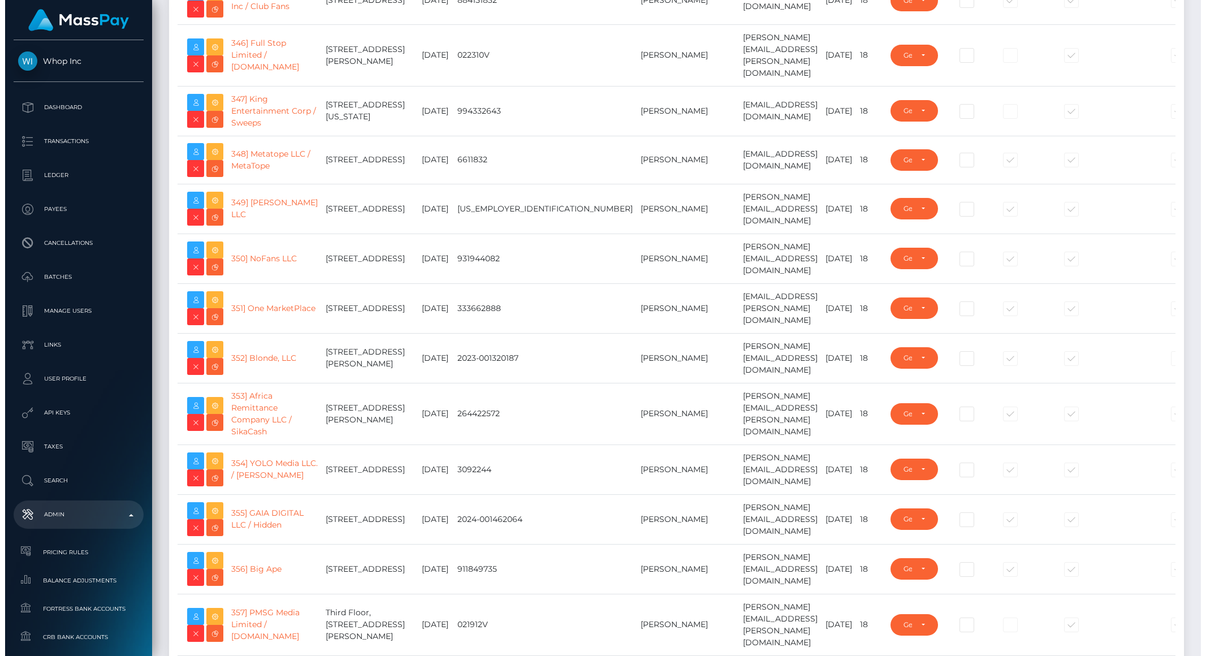
scroll to position [18251, 0]
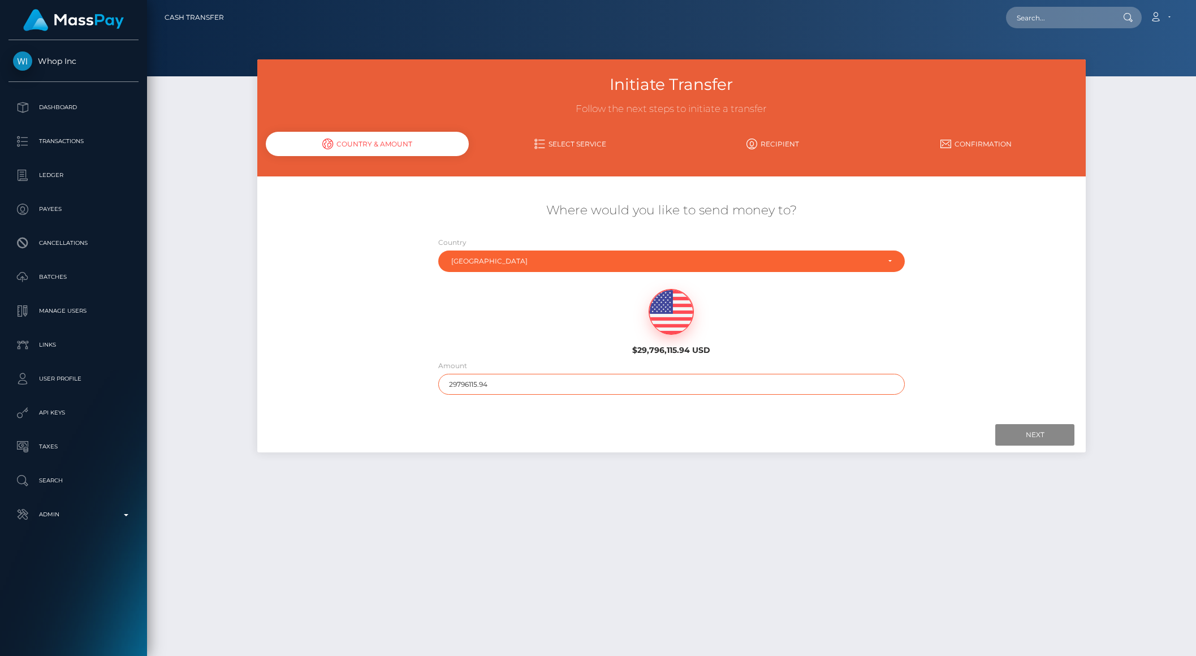
drag, startPoint x: 467, startPoint y: 387, endPoint x: 521, endPoint y: 378, distance: 55.7
click at [521, 378] on input "29796115.94" at bounding box center [671, 384] width 467 height 21
click at [503, 255] on div "[GEOGRAPHIC_DATA]" at bounding box center [671, 260] width 467 height 21
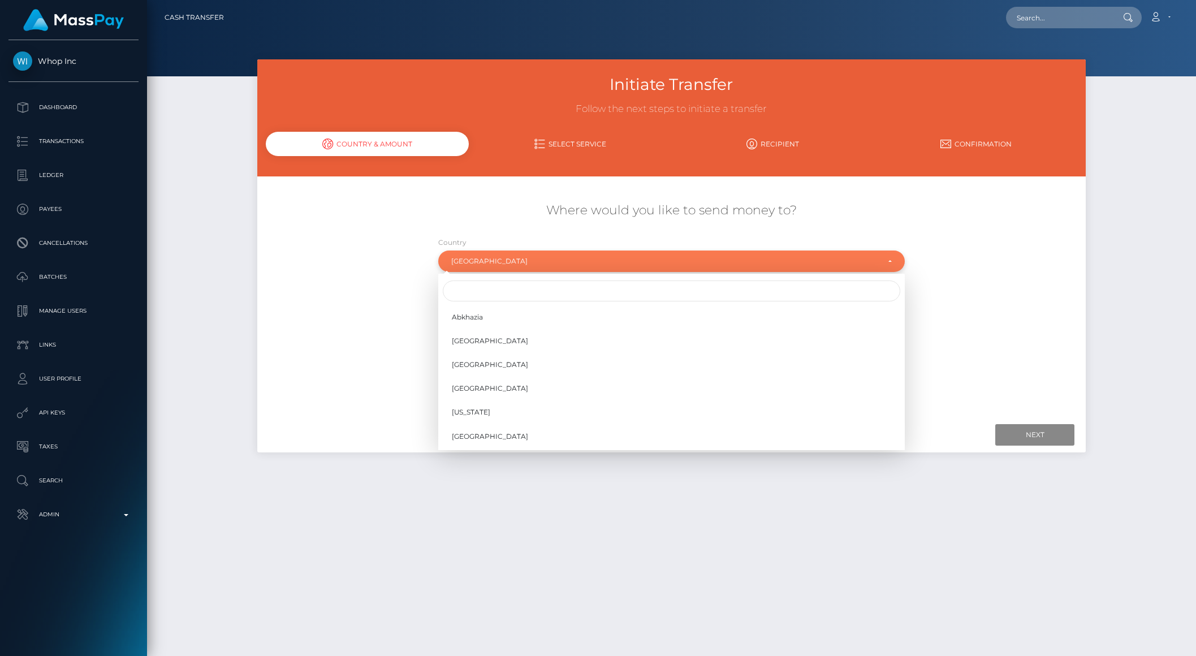
scroll to position [209, 0]
click at [489, 345] on link "Argentina" at bounding box center [671, 346] width 467 height 21
select select "ARG"
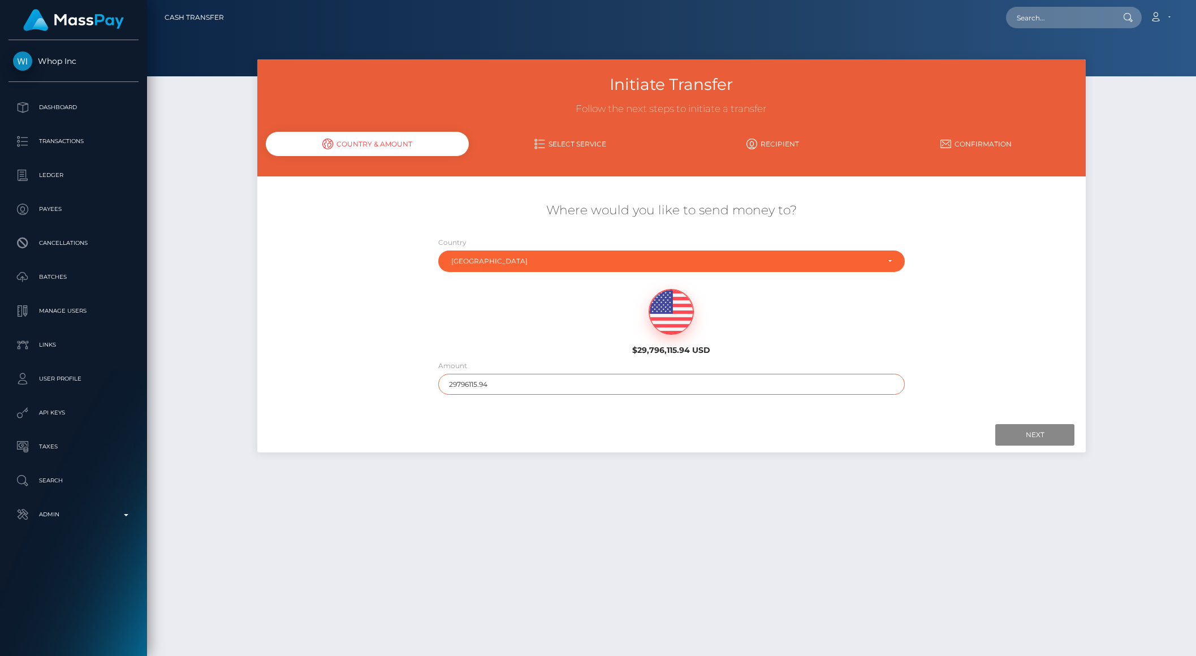
drag, startPoint x: 476, startPoint y: 384, endPoint x: 528, endPoint y: 381, distance: 51.5
click at [527, 381] on input "29796115.94" at bounding box center [671, 384] width 467 height 21
type input "2979"
click at [1022, 434] on input "Next" at bounding box center [1034, 434] width 79 height 21
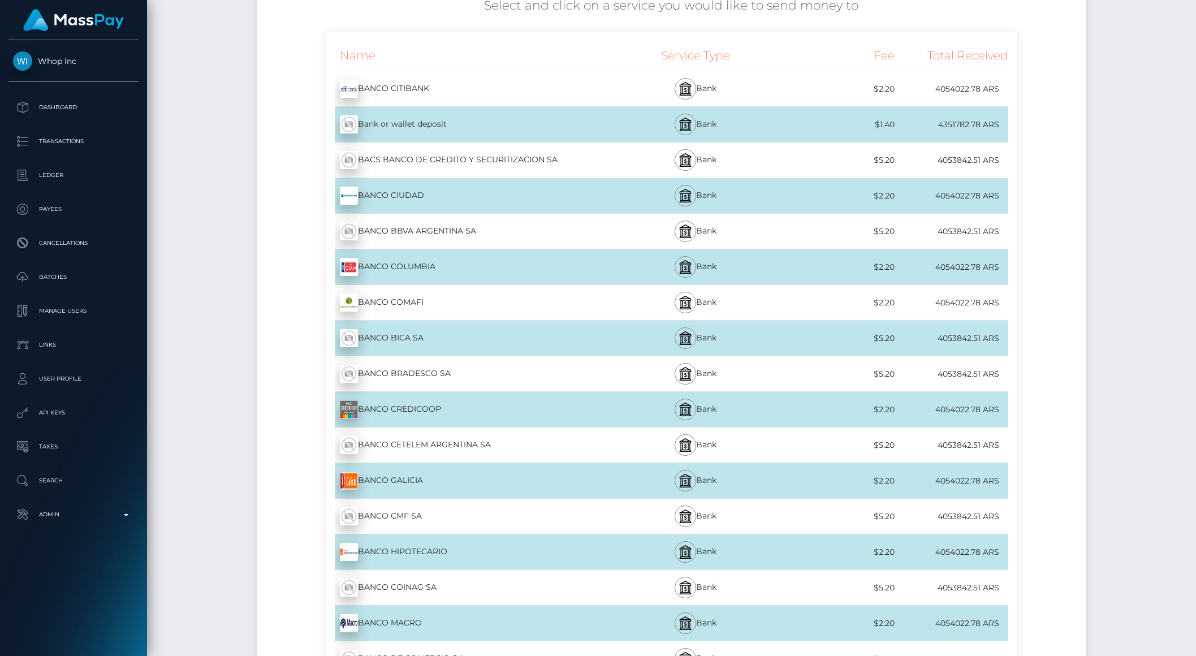
scroll to position [0, 0]
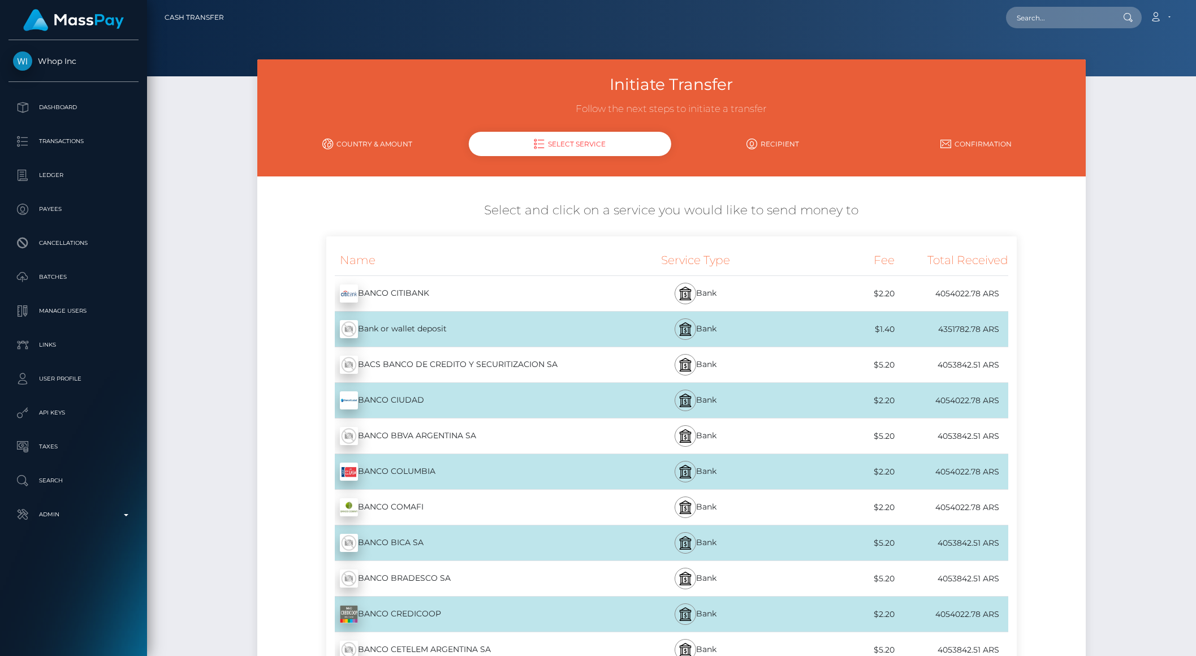
click at [357, 145] on link "Country & Amount" at bounding box center [367, 144] width 203 height 20
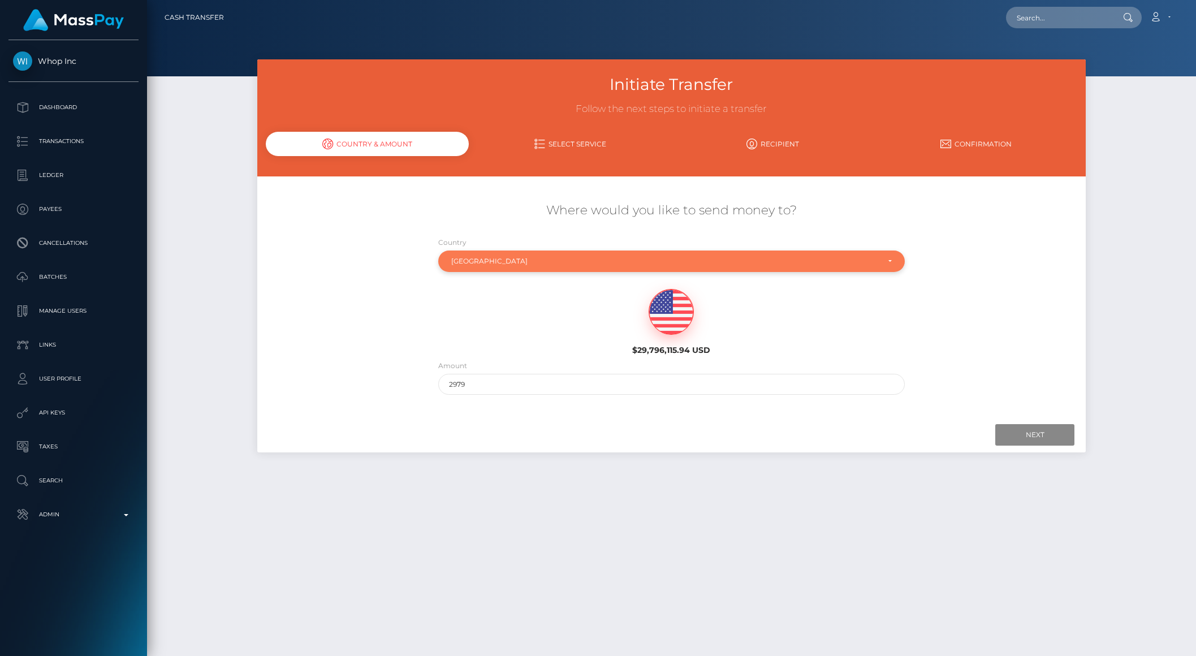
drag, startPoint x: 473, startPoint y: 255, endPoint x: 483, endPoint y: 265, distance: 13.6
click at [473, 255] on div "Argentina" at bounding box center [671, 260] width 467 height 21
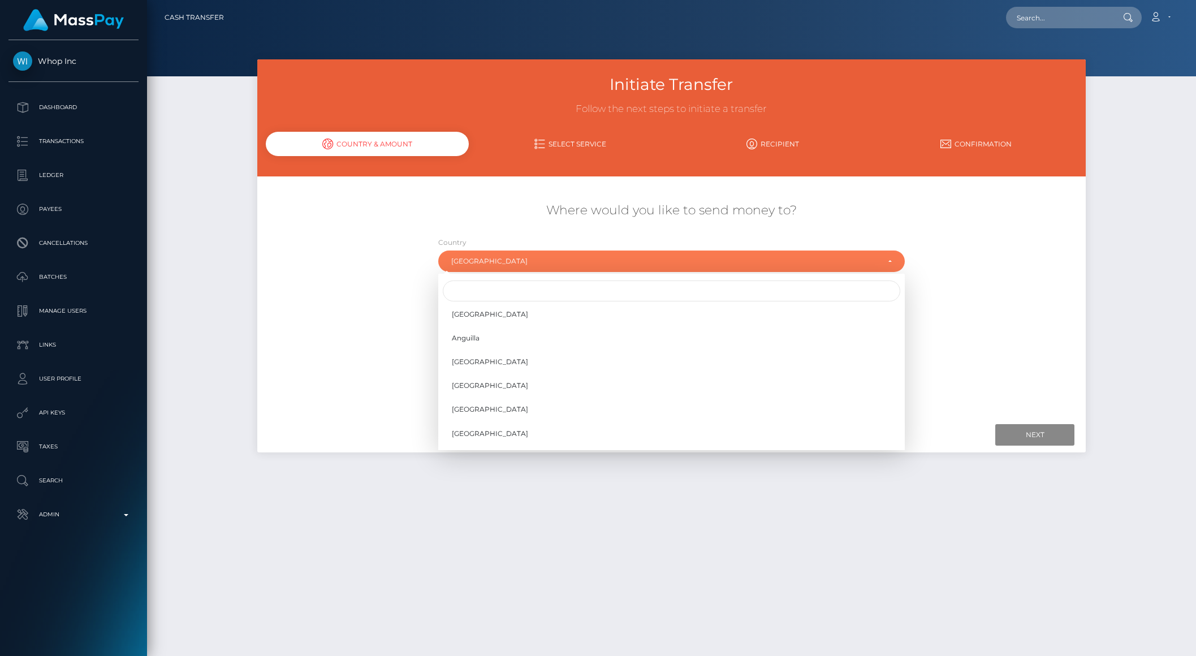
click at [496, 279] on div at bounding box center [671, 290] width 467 height 25
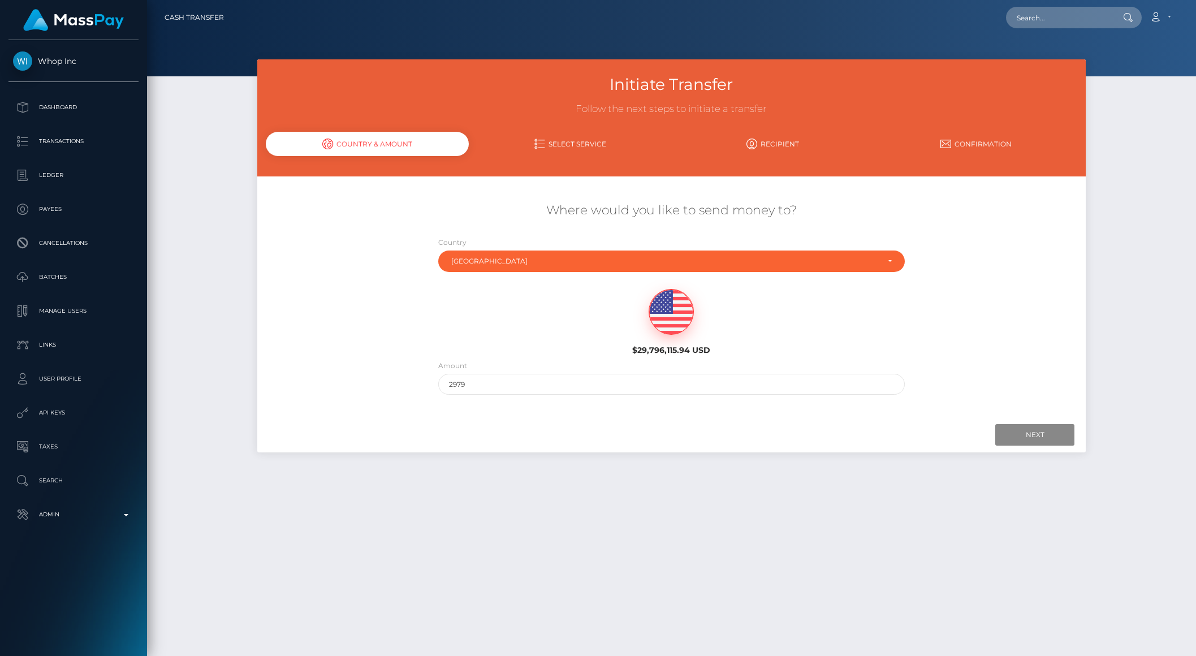
click at [506, 292] on link "Angola" at bounding box center [671, 302] width 467 height 21
select select "AGO"
click at [506, 264] on div "Angola" at bounding box center [664, 261] width 427 height 9
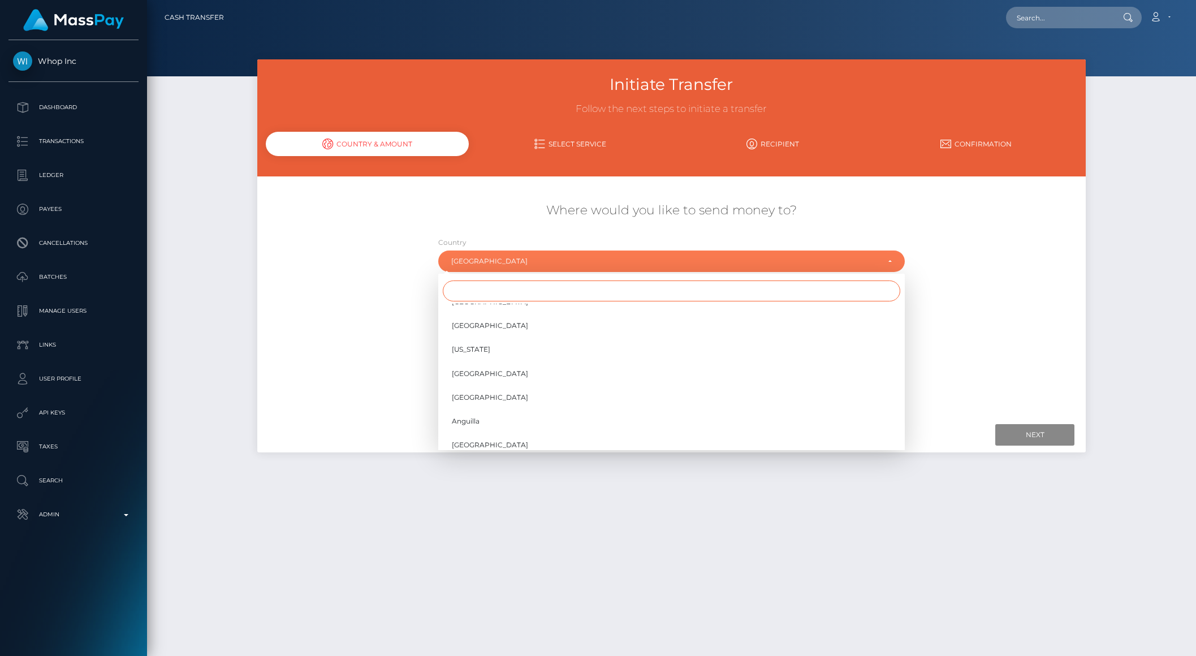
click at [491, 291] on input "Search" at bounding box center [671, 290] width 457 height 21
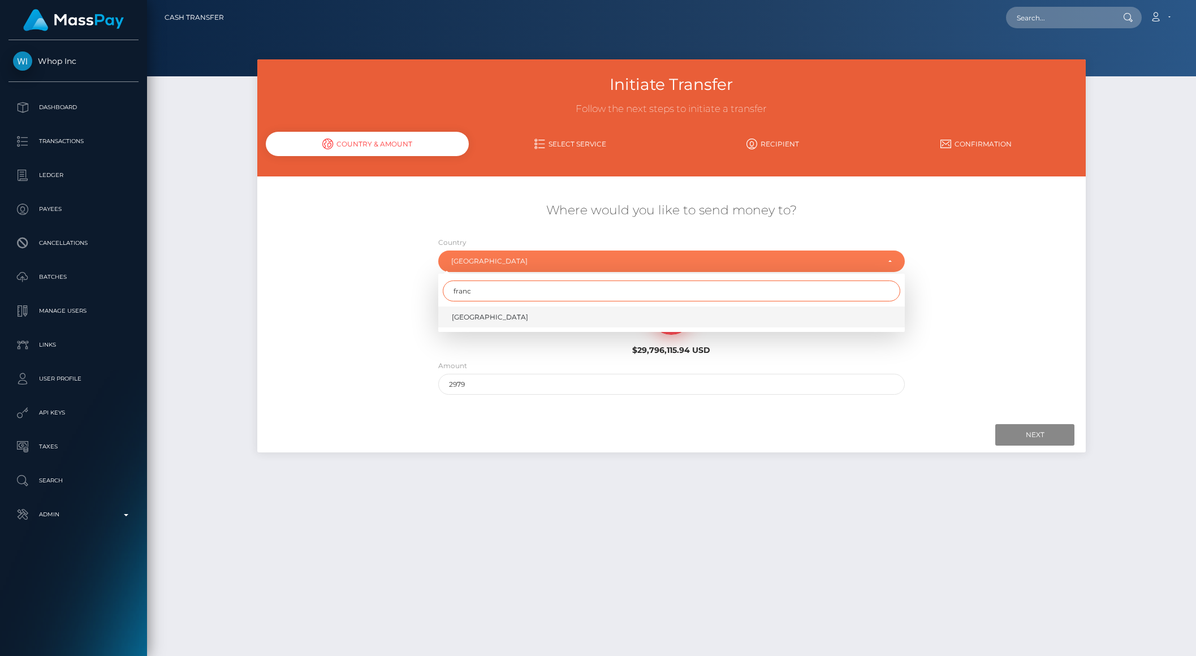
type input "franc"
click at [483, 308] on link "France" at bounding box center [671, 316] width 467 height 21
select select "FRA"
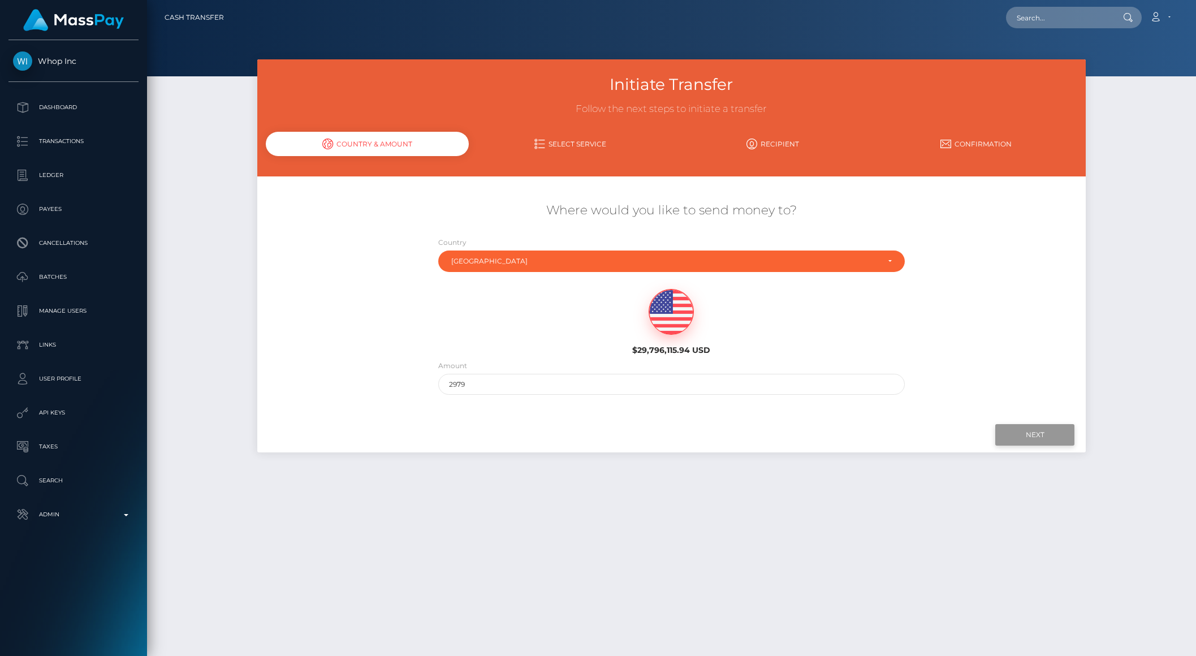
click at [1035, 431] on input "Next" at bounding box center [1034, 434] width 79 height 21
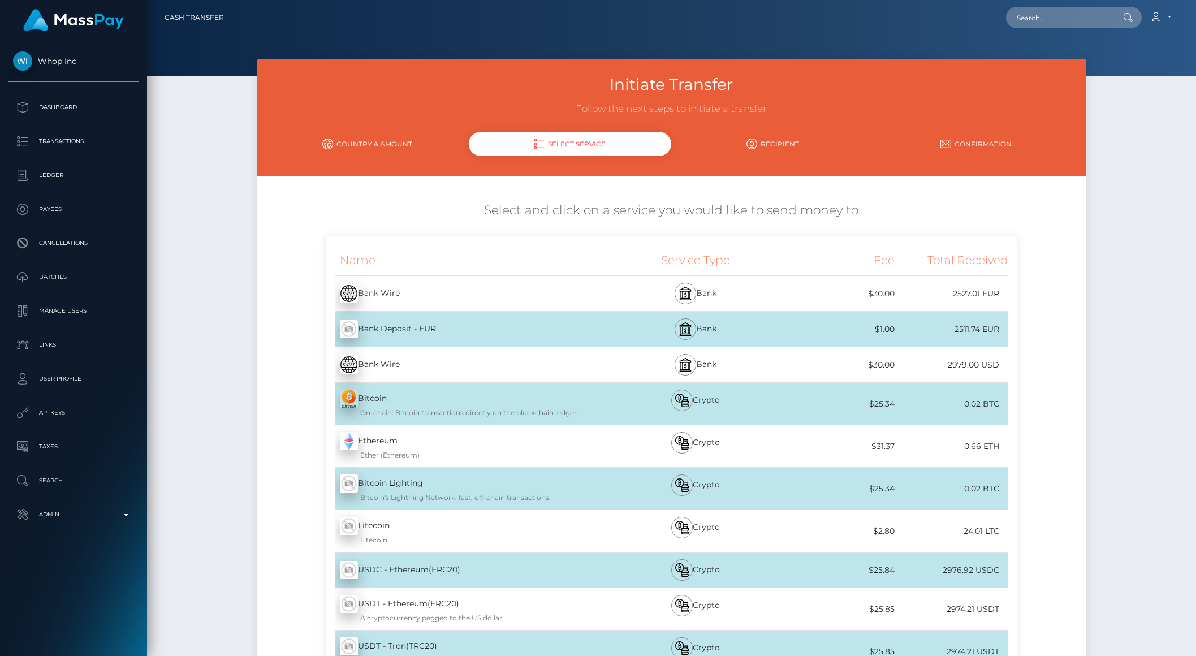
click at [338, 151] on link "Country & Amount" at bounding box center [367, 144] width 203 height 20
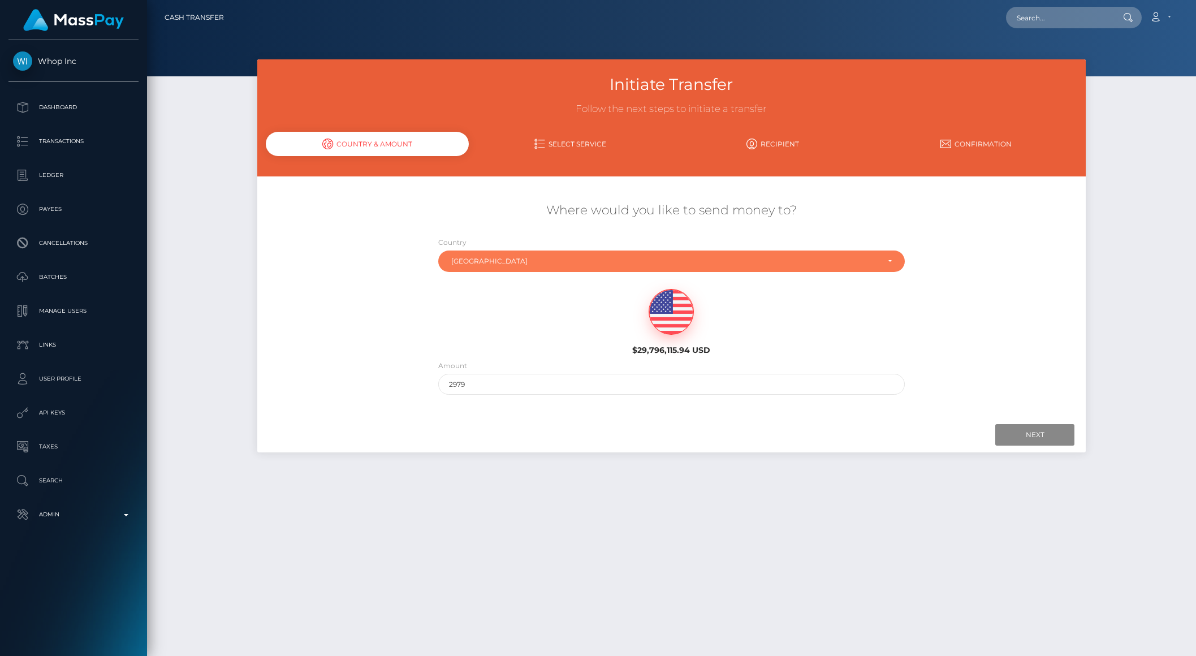
click at [482, 271] on div "France" at bounding box center [671, 260] width 467 height 21
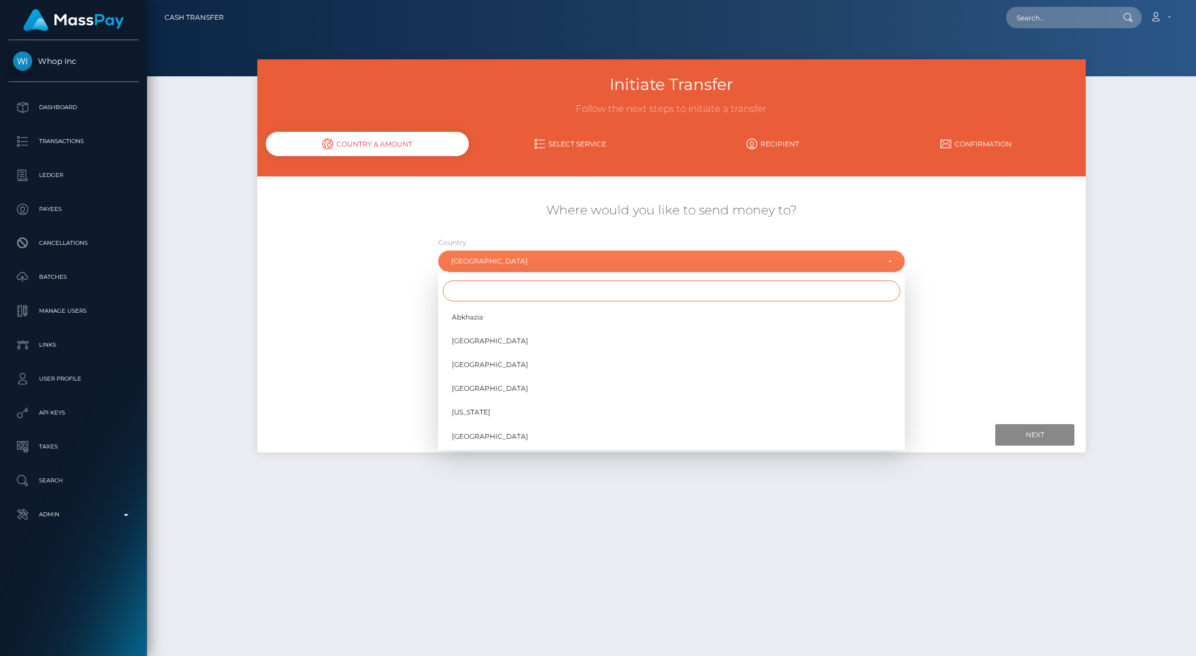
click at [492, 291] on input "Search" at bounding box center [671, 290] width 457 height 21
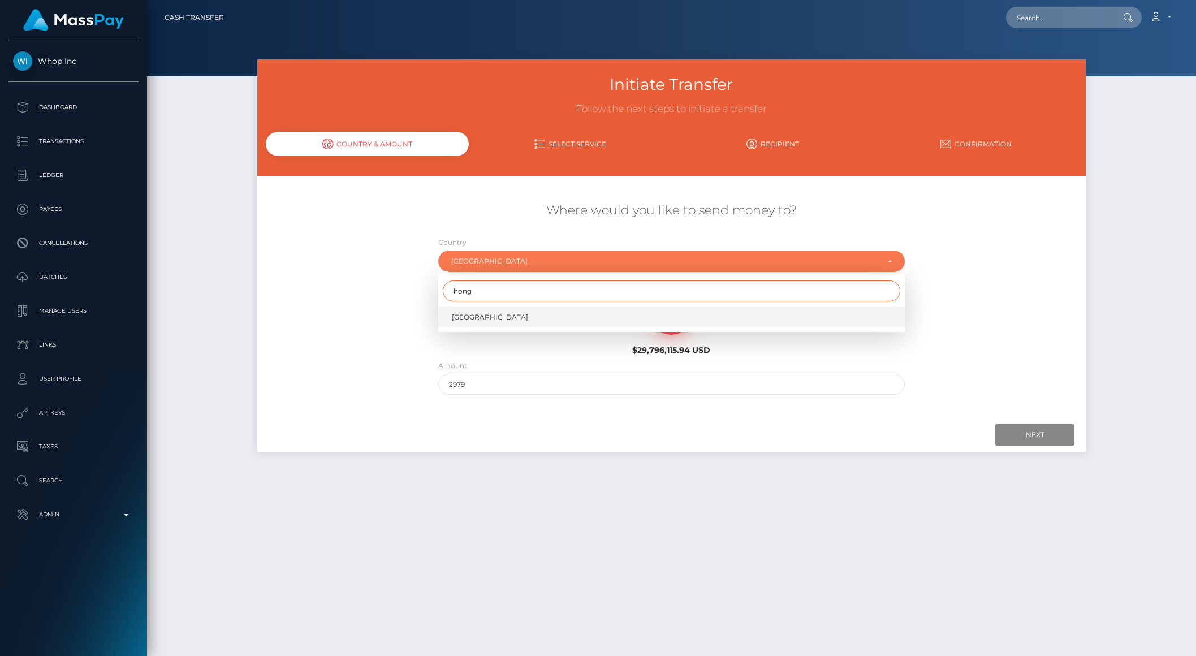
type input "hong"
click at [488, 322] on link "Hong Kong" at bounding box center [671, 316] width 467 height 21
select select "HKG"
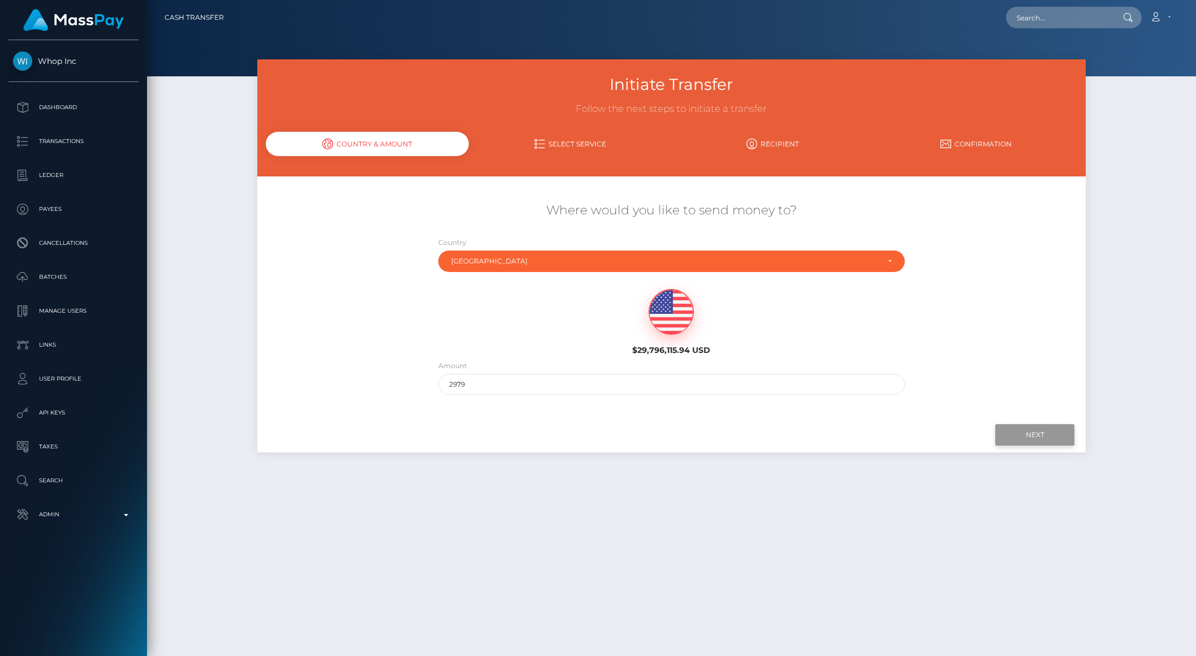
click at [1033, 435] on input "Next" at bounding box center [1034, 434] width 79 height 21
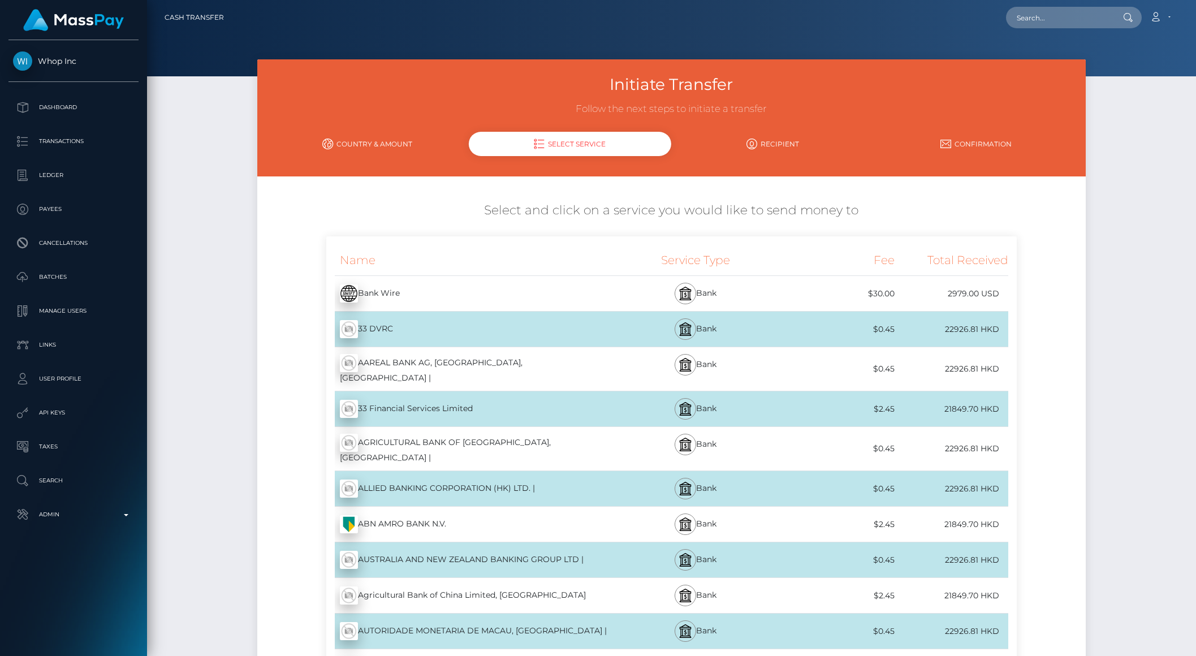
click at [357, 141] on link "Country & Amount" at bounding box center [367, 144] width 203 height 20
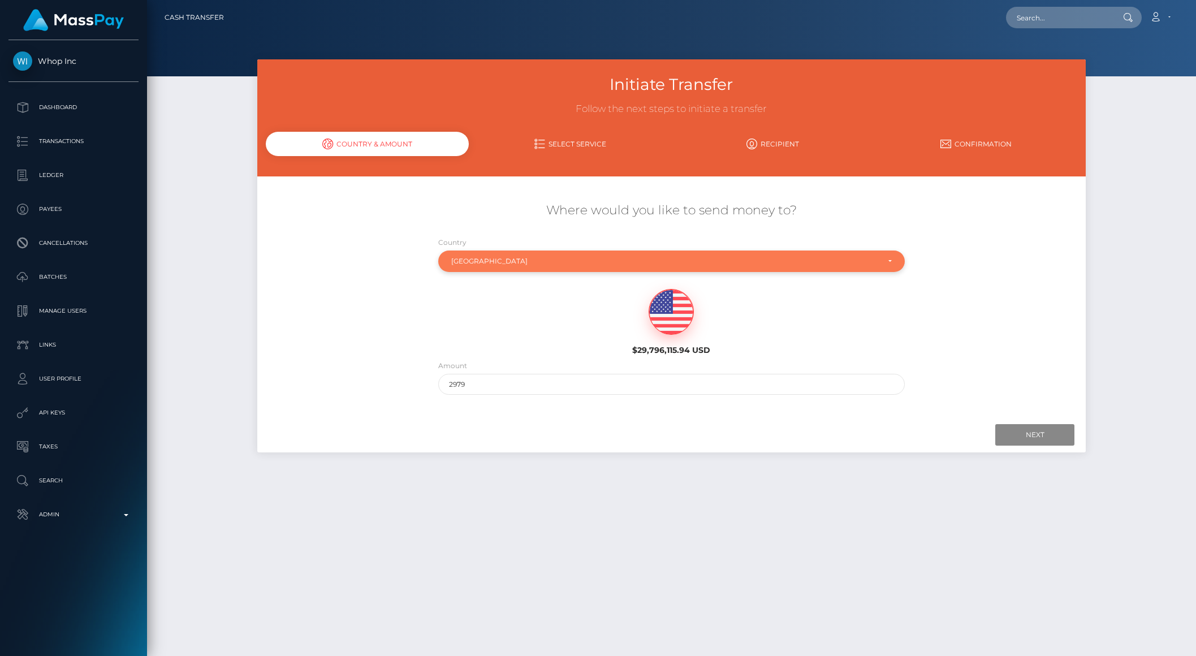
click at [476, 257] on div "Hong Kong" at bounding box center [664, 261] width 427 height 9
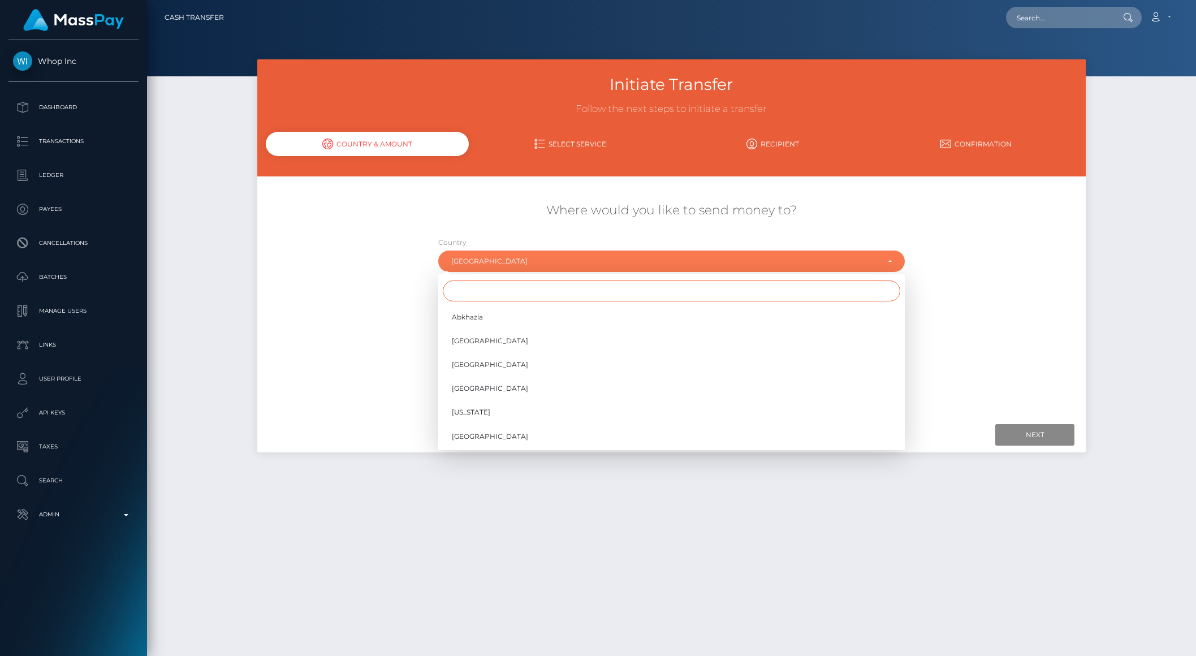
click at [498, 299] on input "Search" at bounding box center [671, 290] width 457 height 21
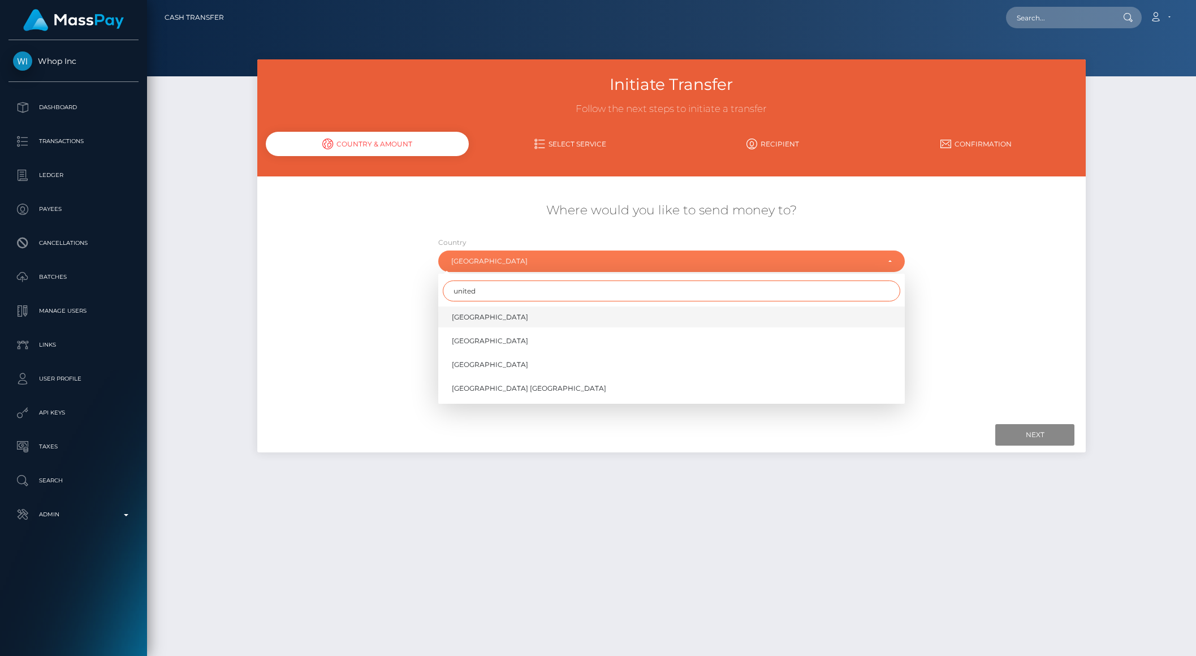
type input "united"
click at [467, 317] on span "United Arab Emirates" at bounding box center [490, 317] width 76 height 10
select select "ARE"
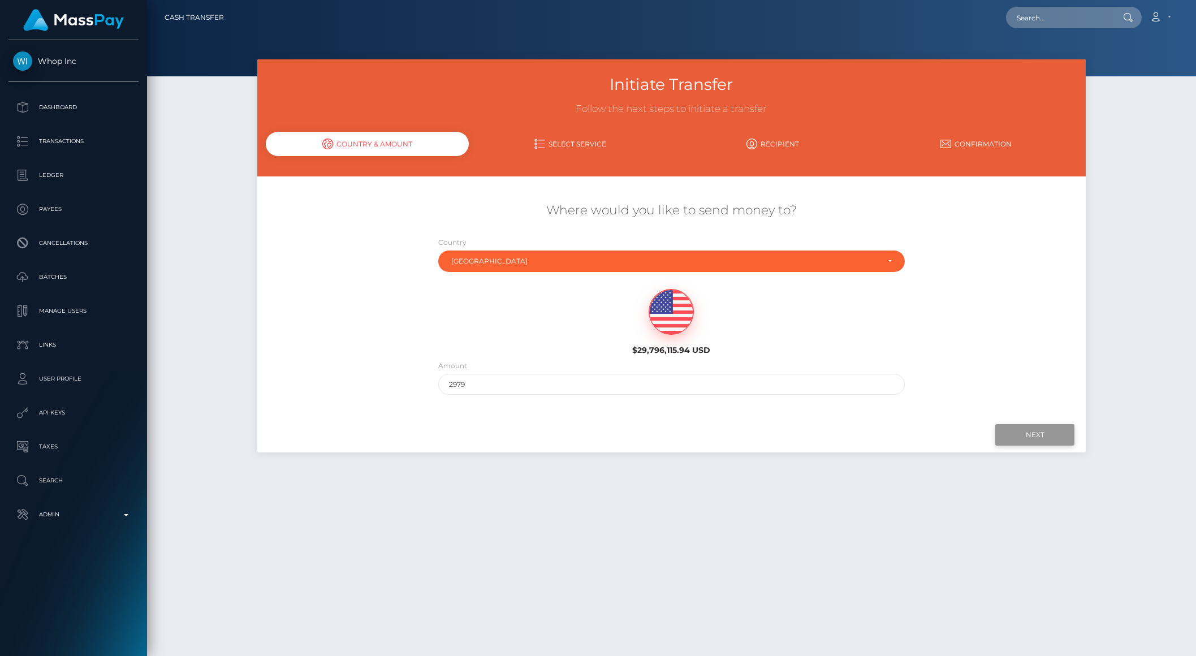
click at [1020, 437] on input "Next" at bounding box center [1034, 434] width 79 height 21
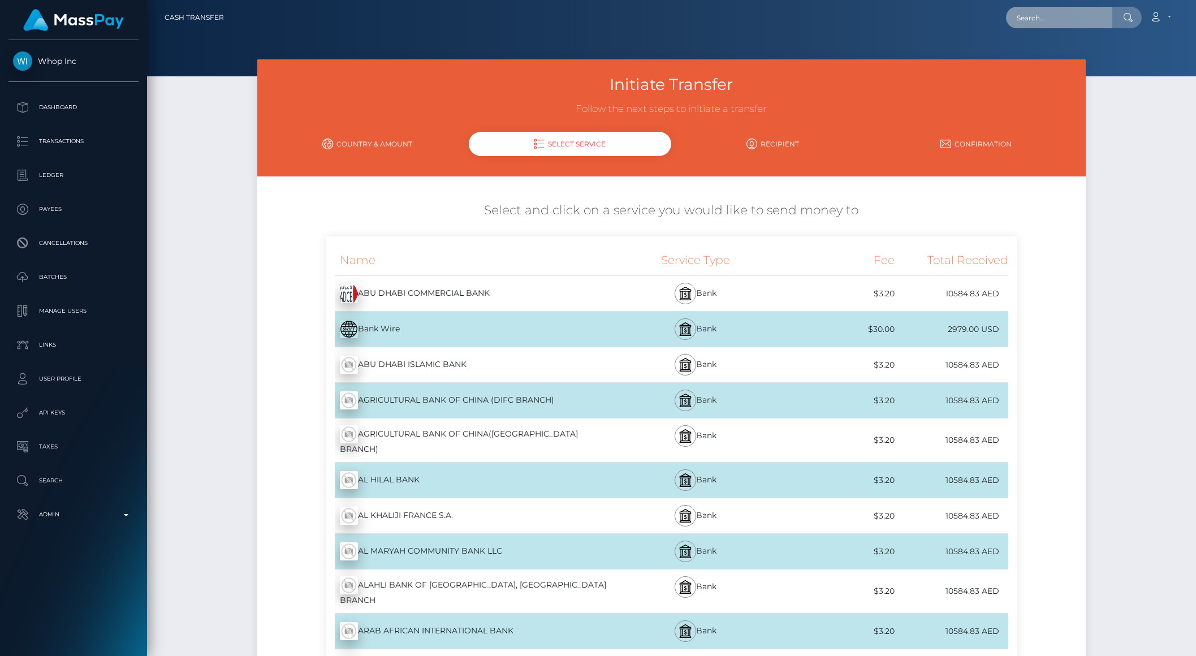
click at [1047, 20] on input "text" at bounding box center [1059, 17] width 106 height 21
paste input "fea166cb-84a8-4a76-b914-050d11f21a8b"
type input "fea166cb-84a8-4a76-b914-050d11f21a8b"
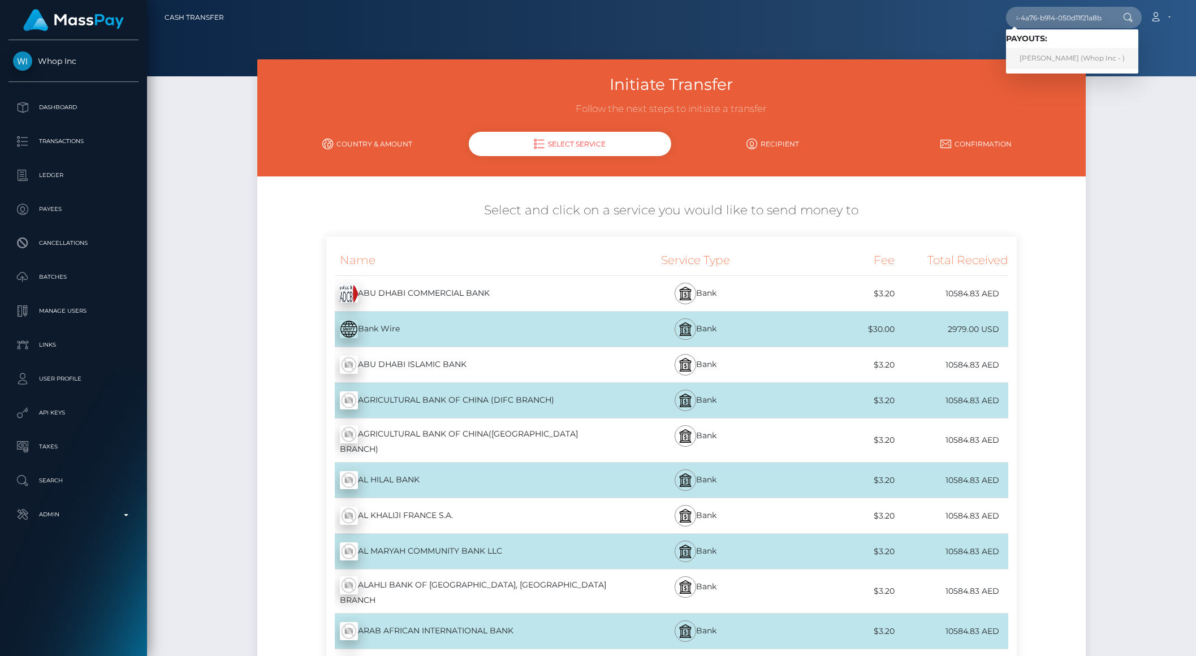
click at [1048, 56] on link "MUHAMMAD ARSLAN KHAN (Whop Inc - )" at bounding box center [1072, 58] width 132 height 21
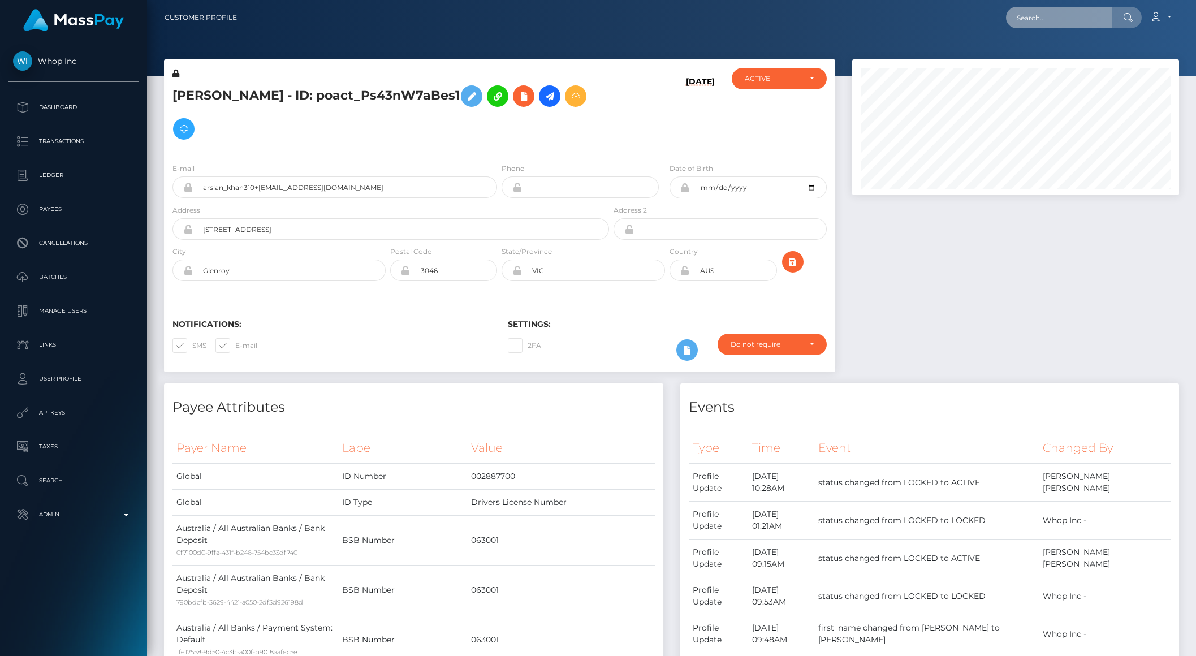
click at [1053, 18] on input "text" at bounding box center [1059, 17] width 106 height 21
paste input "30351806-6b99-4207-9984-8c13556b8f90"
type input "30351806-6b99-4207-9984-8c13556b8f90"
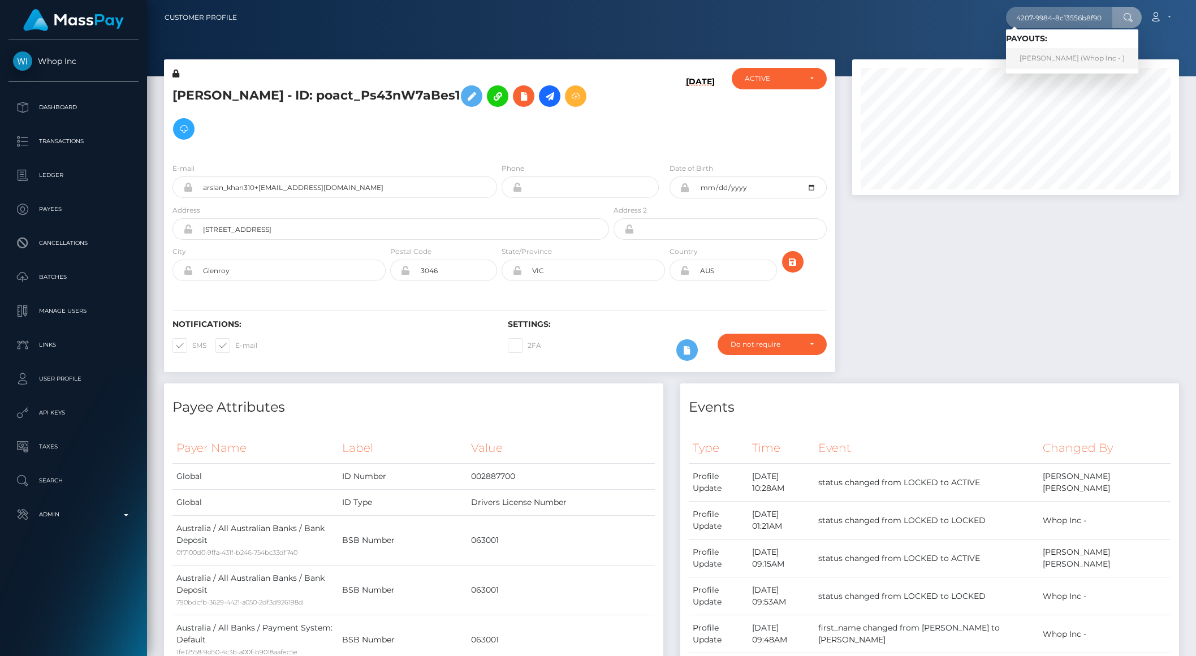
click at [1042, 54] on link "QUANG ANH ĐỖ (Whop Inc - )" at bounding box center [1072, 58] width 132 height 21
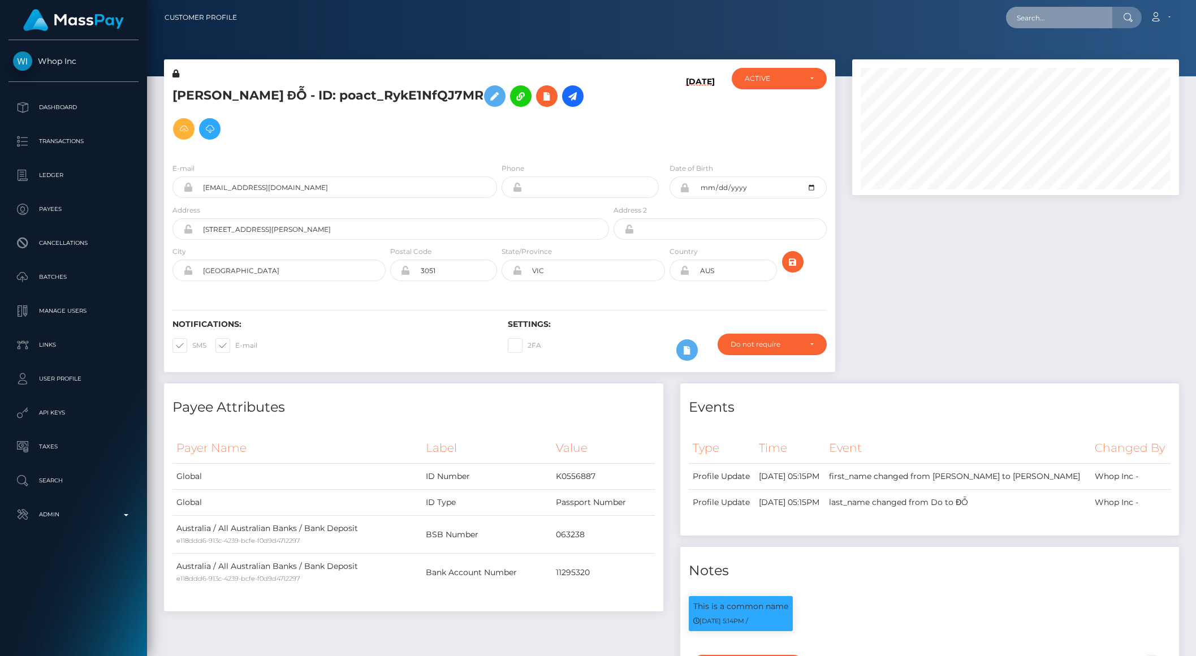
click at [1089, 18] on input "text" at bounding box center [1059, 17] width 106 height 21
paste input "68db8b0218a28"
type input "68db8b0218a28"
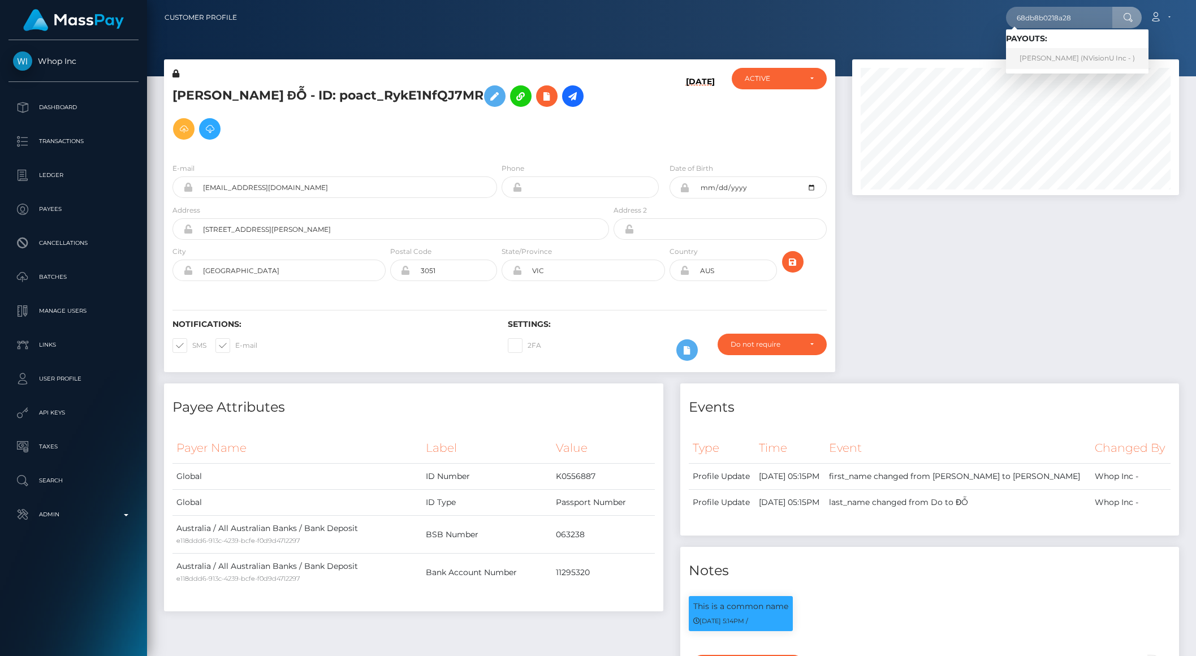
click at [1063, 58] on link "[PERSON_NAME] (NVisionU Inc - )" at bounding box center [1077, 58] width 142 height 21
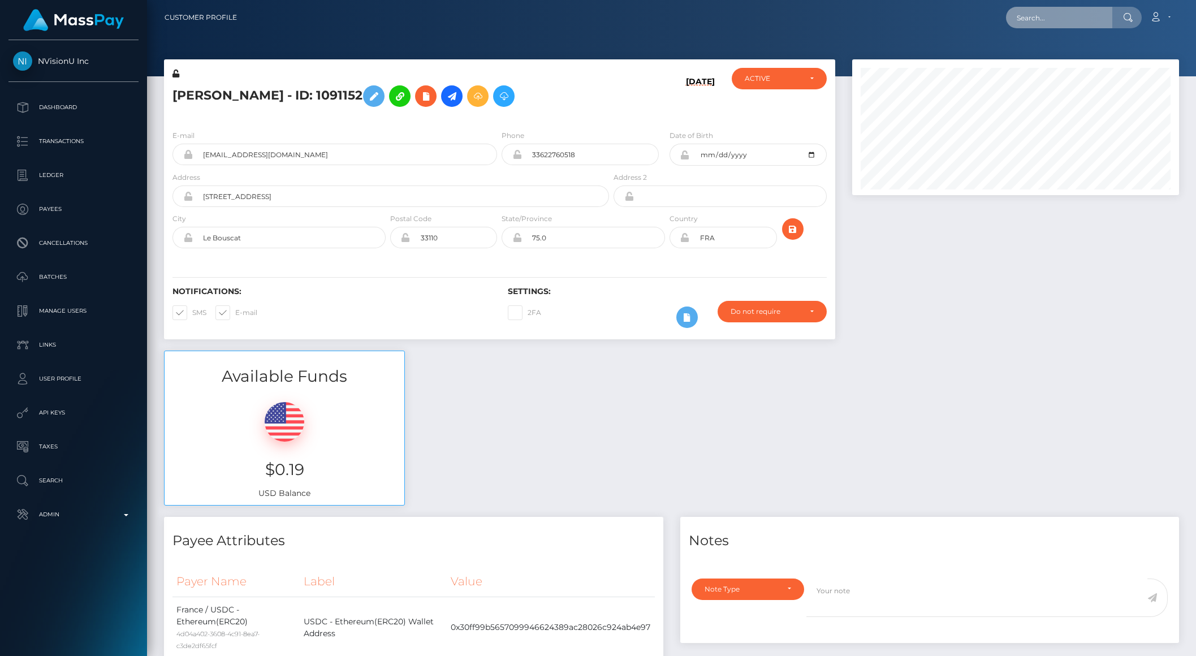
click at [1048, 15] on input "text" at bounding box center [1059, 17] width 106 height 21
paste input "502a6747-19c0-43ec-a077-b30a1f65022b"
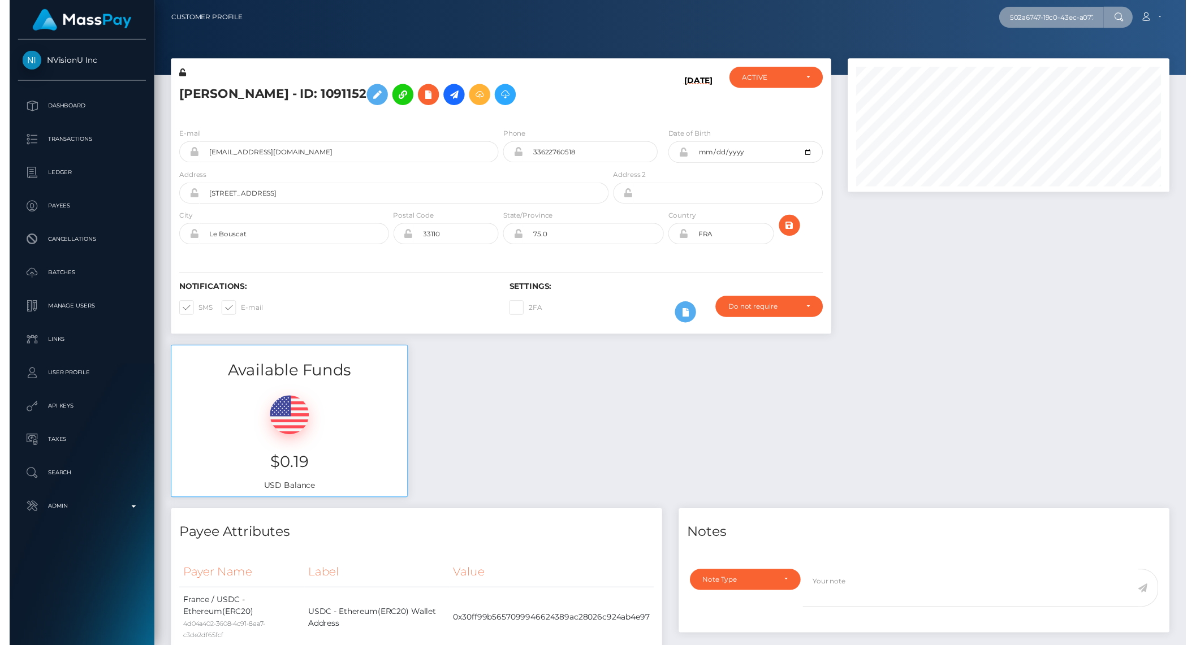
scroll to position [0, 58]
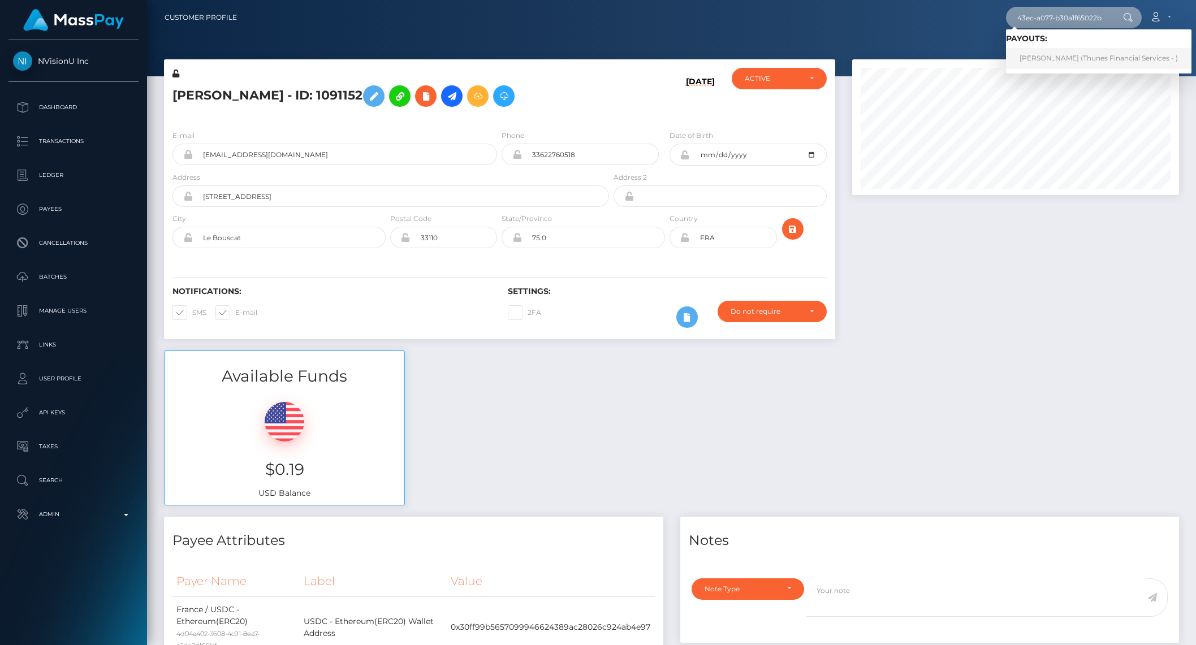
type input "502a6747-19c0-43ec-a077-b30a1f65022b"
click at [1044, 53] on link "AMANDA DE SAMPAIO (Thunes Financial Services - )" at bounding box center [1098, 58] width 185 height 21
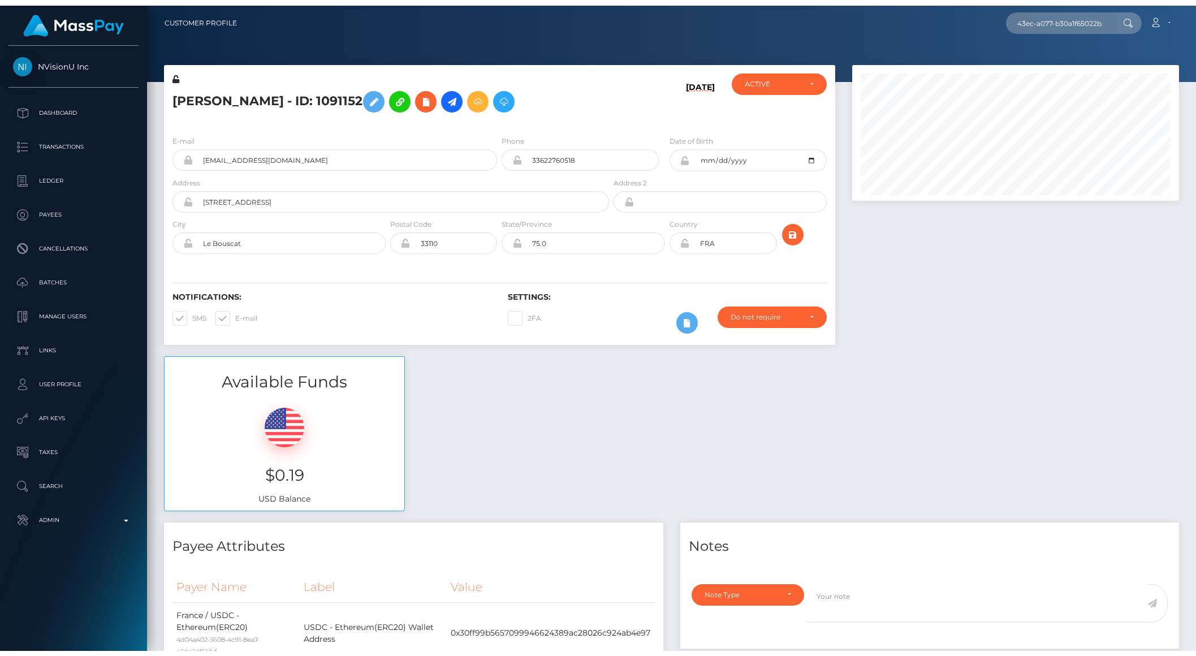
scroll to position [0, 0]
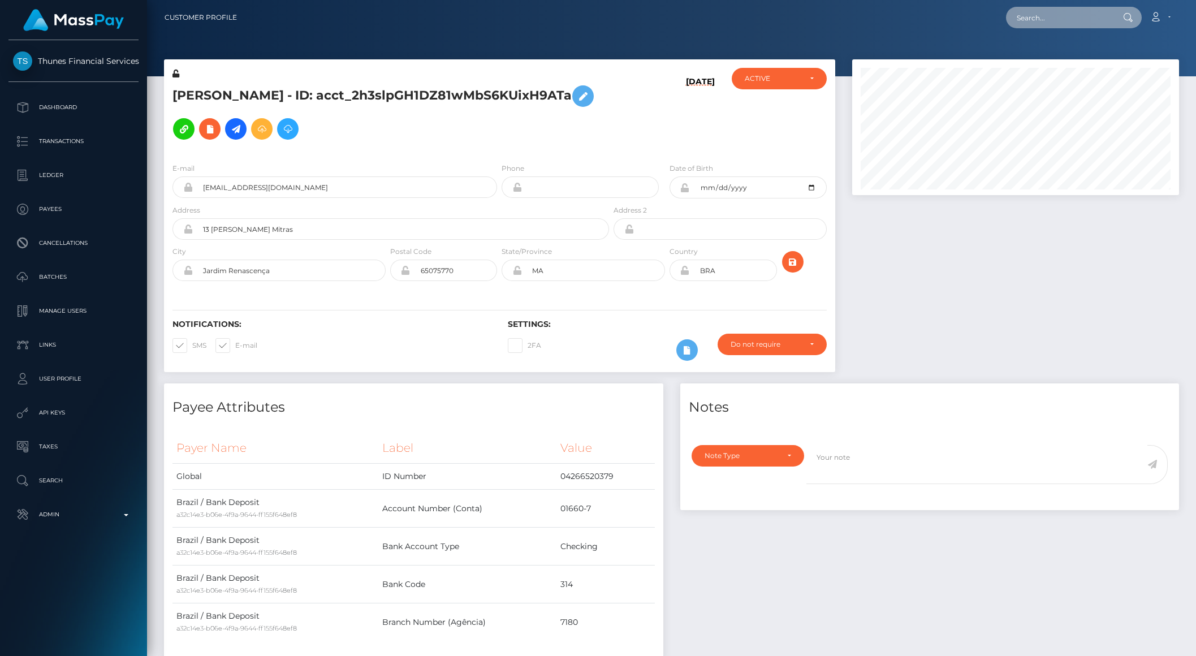
click at [1077, 10] on input "text" at bounding box center [1059, 17] width 106 height 21
paste input "pout_murgGgbmEFTxJ"
type input "pout_murgGgbmEFTxJ"
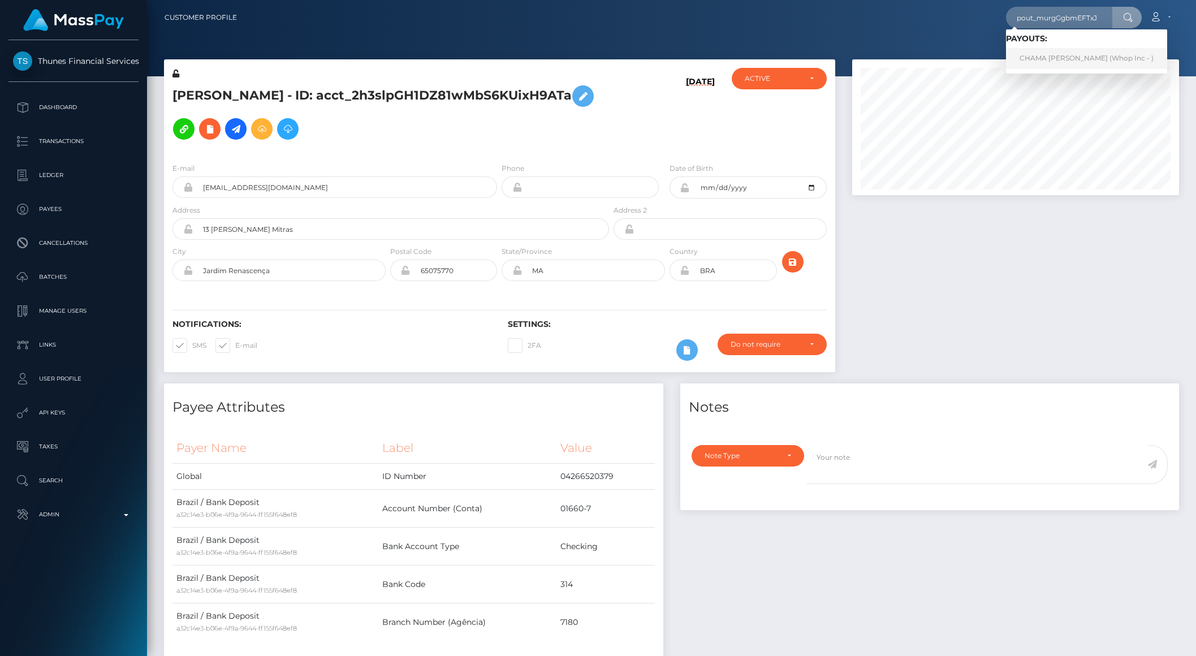
click at [1050, 55] on link "CHAMA BEATRICE KANTU (Whop Inc - )" at bounding box center [1086, 58] width 161 height 21
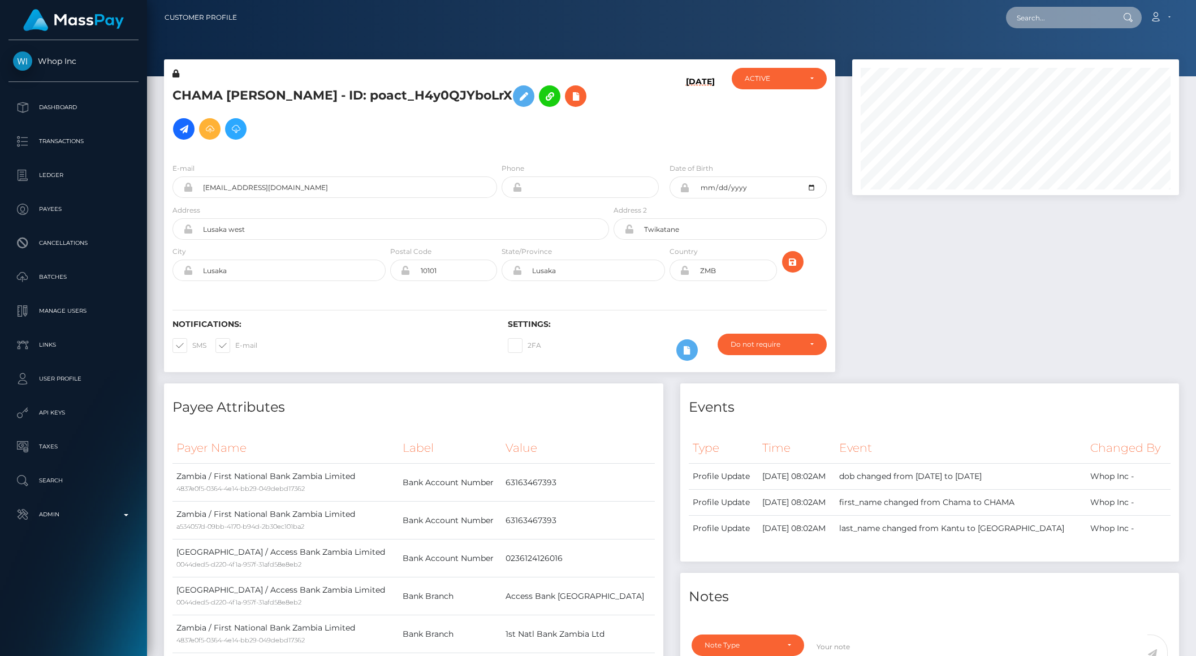
click at [1064, 7] on input "text" at bounding box center [1059, 17] width 106 height 21
paste input "68dd37aae127b"
type input "68dd37aae127b"
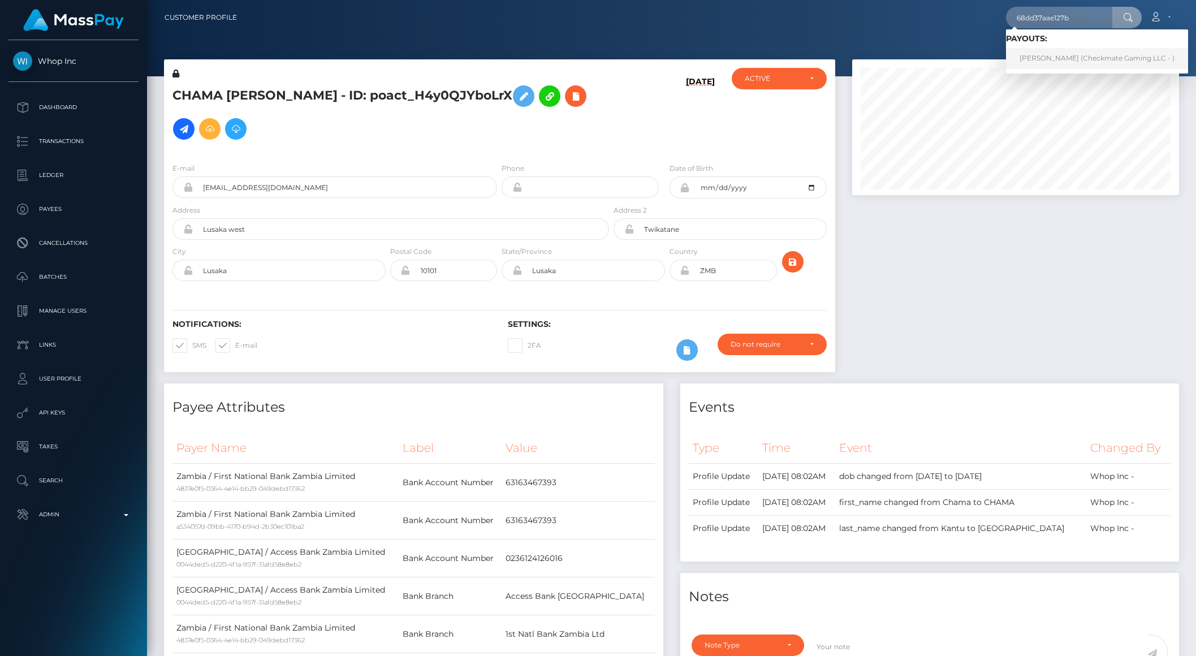
click at [1050, 62] on link "Jonathan Levi (Checkmate Gaming LLC - )" at bounding box center [1097, 58] width 182 height 21
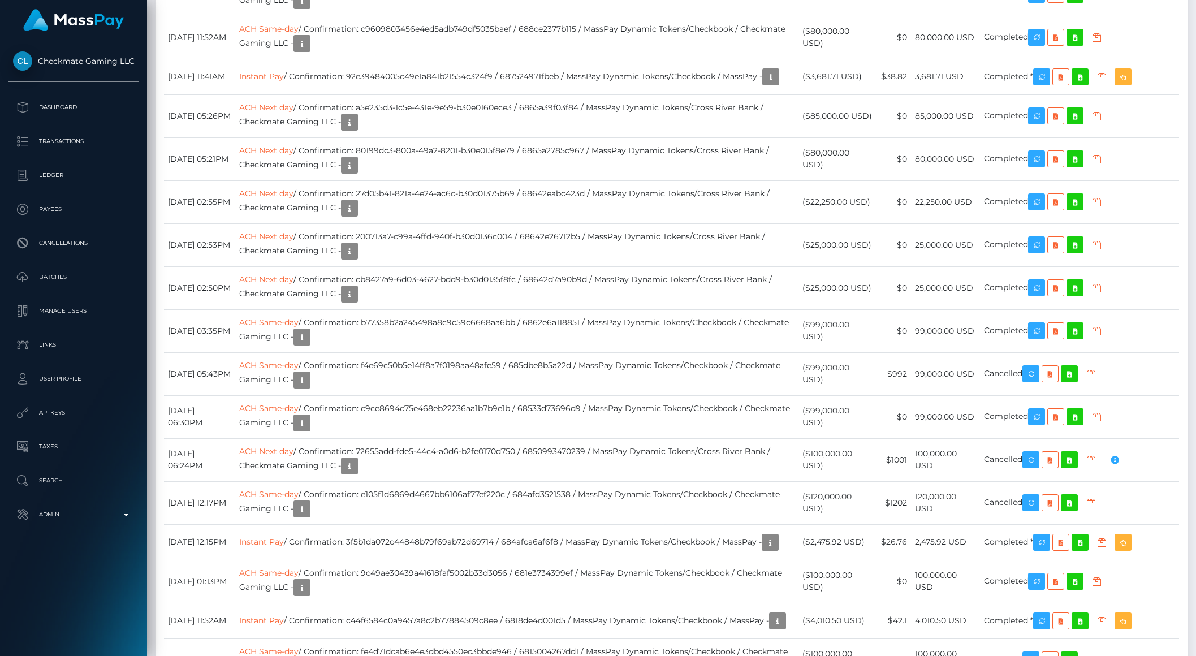
scroll to position [5038, 0]
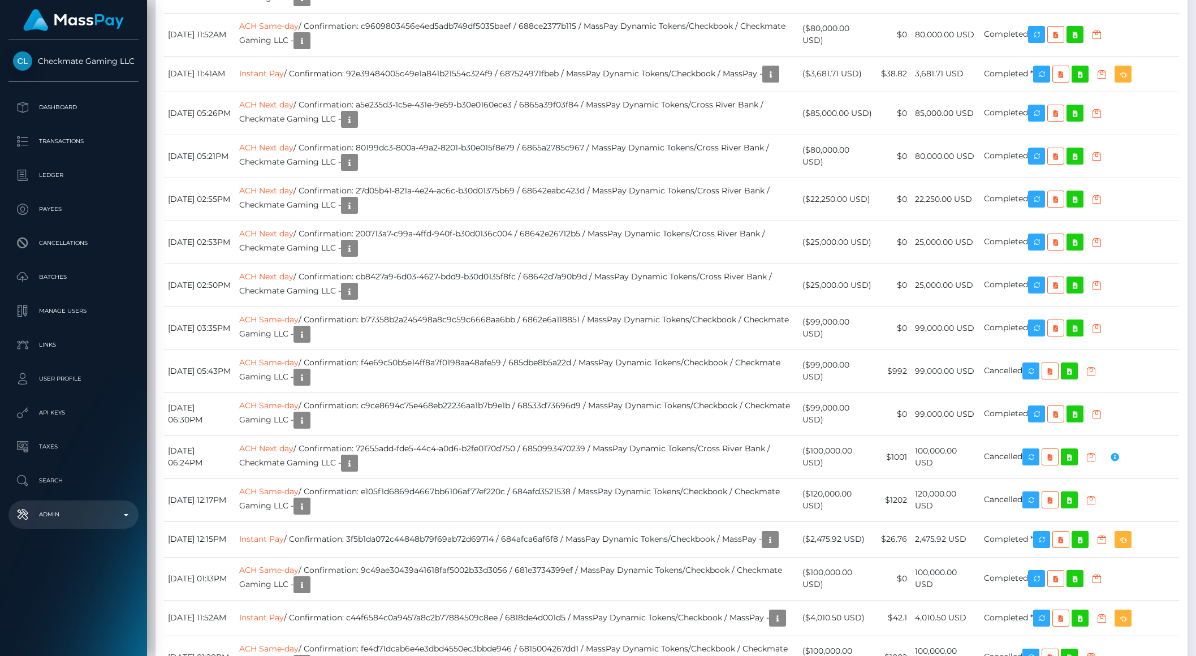
click at [124, 515] on b at bounding box center [126, 515] width 5 height 2
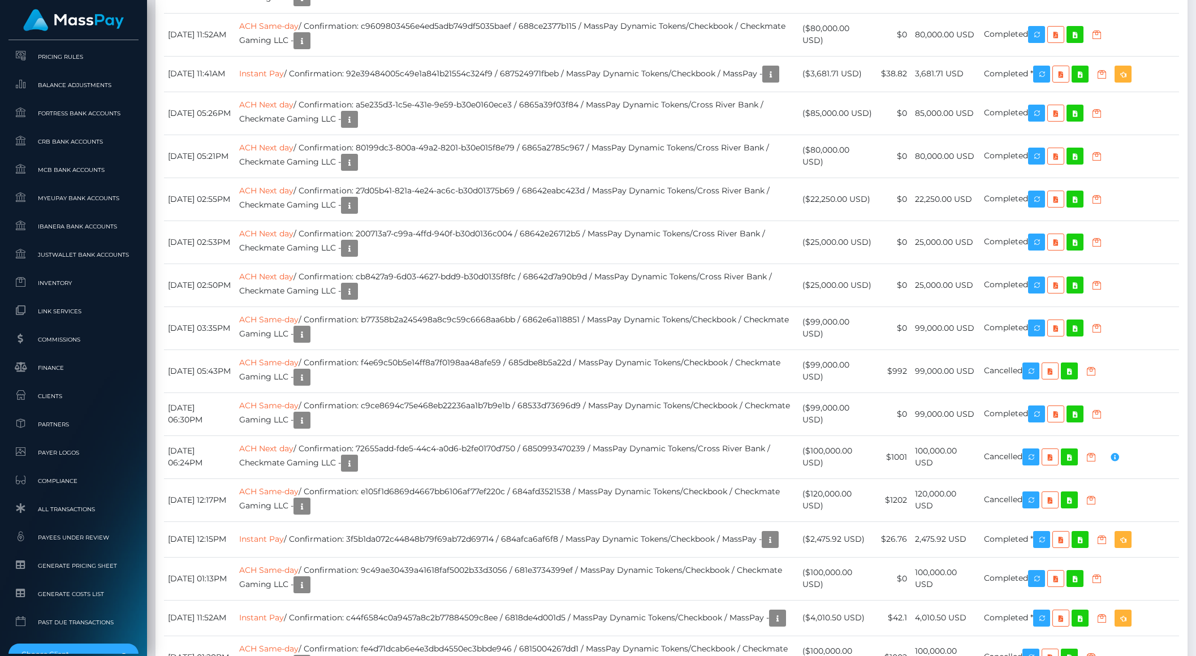
scroll to position [563, 0]
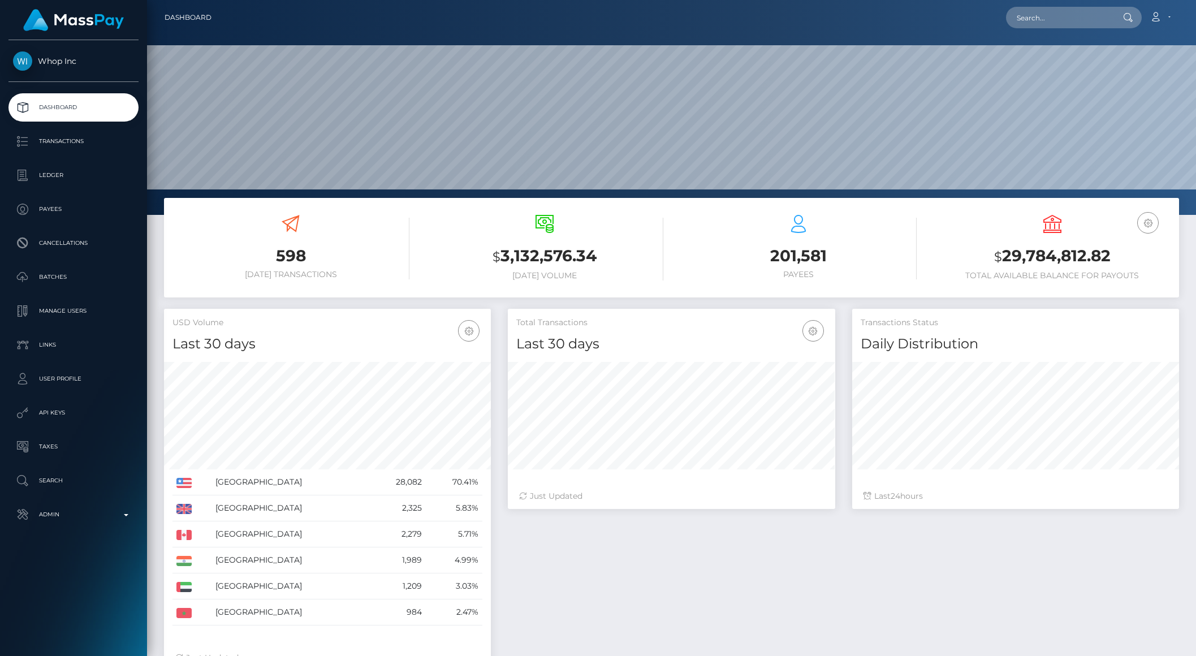
scroll to position [200, 326]
click at [77, 149] on p "Transactions" at bounding box center [73, 141] width 121 height 17
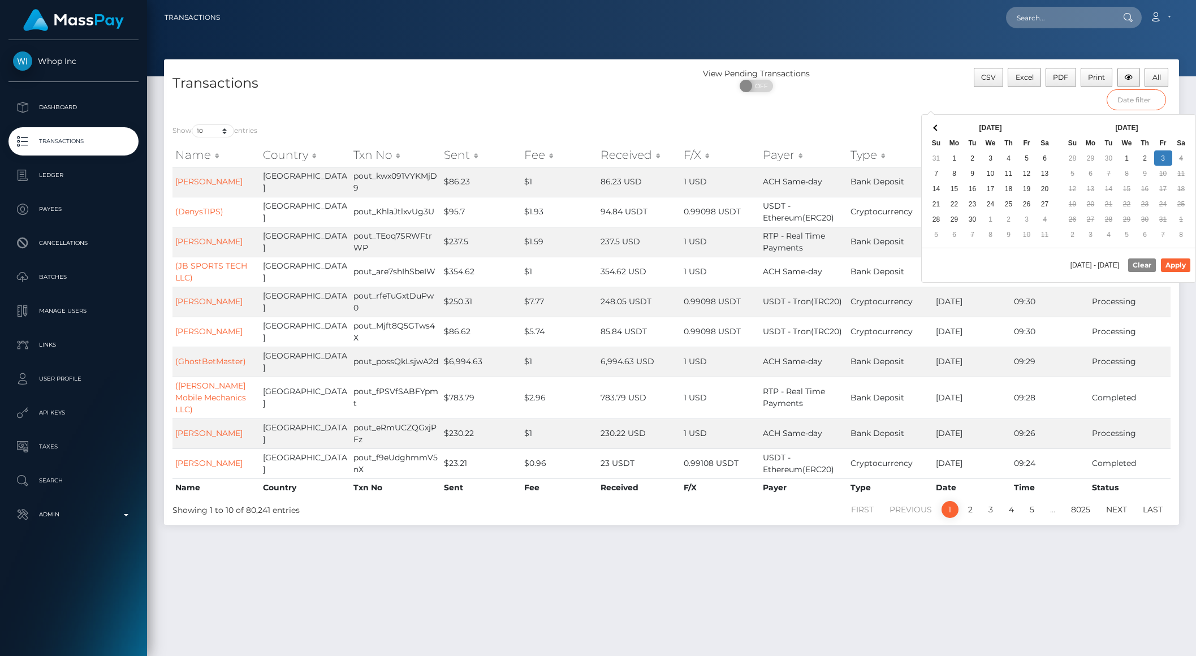
click at [1132, 102] on input "text" at bounding box center [1136, 99] width 59 height 21
click at [1175, 265] on button "Apply" at bounding box center [1175, 265] width 29 height 14
type input "[DATE] - [DATE]"
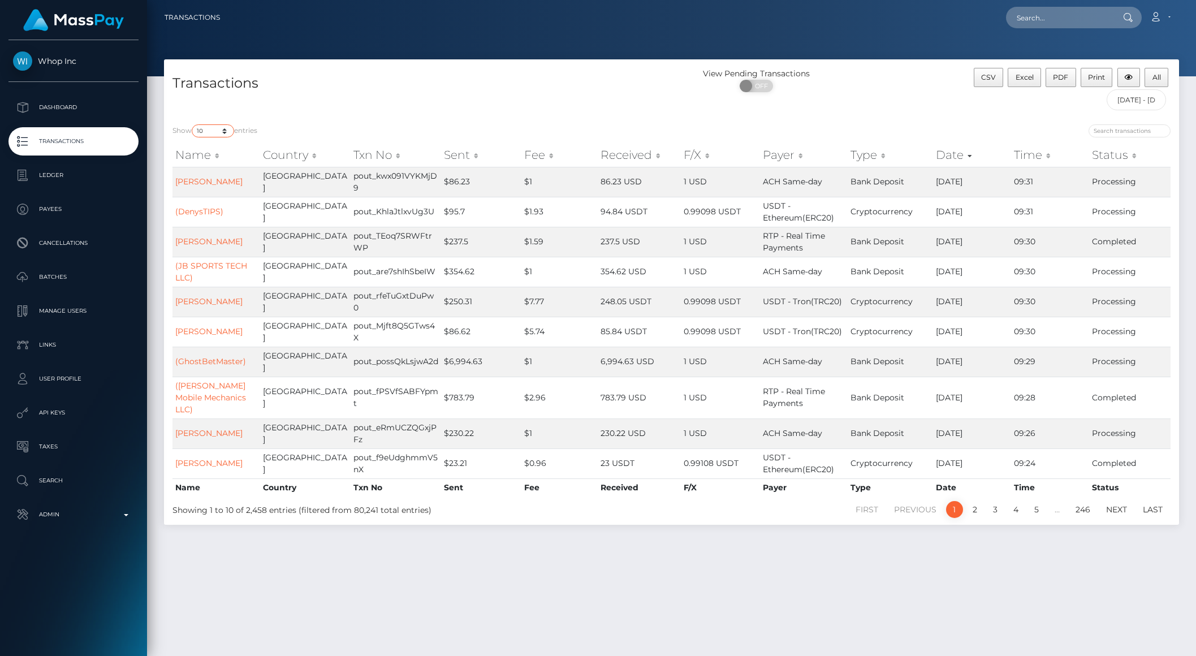
click at [214, 133] on select "10 25 50 100 250 500 1,000 3,500 All" at bounding box center [213, 130] width 42 height 13
click at [193, 124] on select "10 25 50 100 250 500 1,000 3,500 All" at bounding box center [213, 130] width 42 height 13
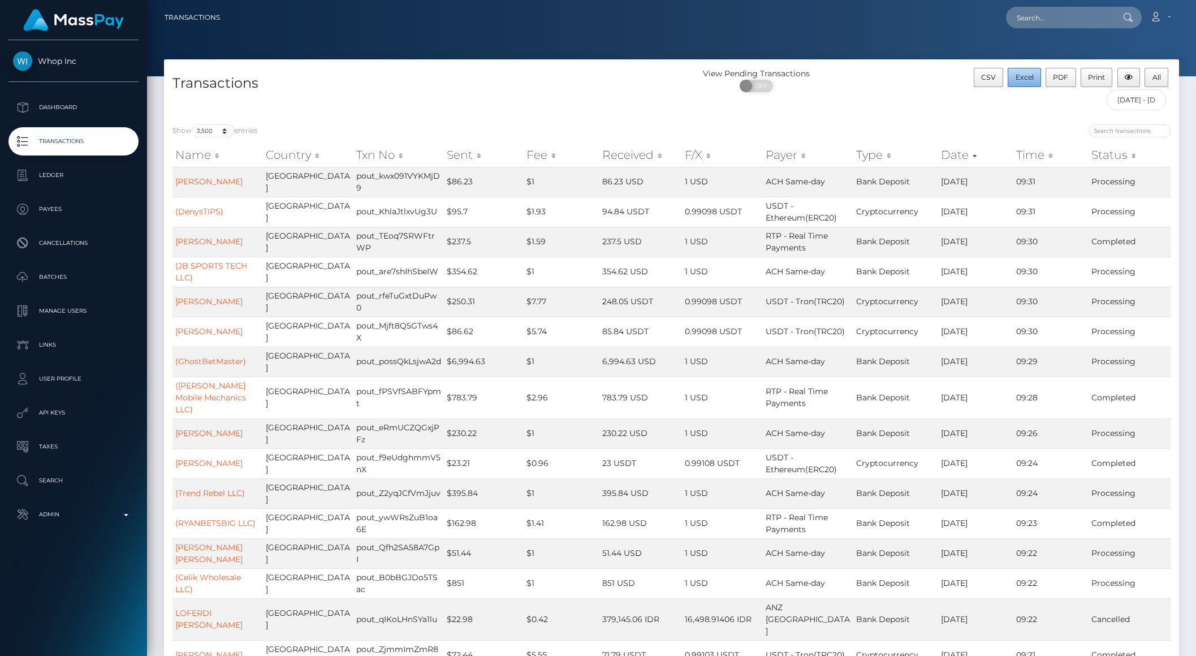
drag, startPoint x: 1019, startPoint y: 80, endPoint x: 965, endPoint y: 136, distance: 77.6
click at [1019, 80] on span "Excel" at bounding box center [1025, 77] width 18 height 8
click at [213, 128] on select "10 25 50 100 250 500 1,000 3,500 All" at bounding box center [213, 130] width 42 height 13
select select "10"
click at [193, 124] on select "10 25 50 100 250 500 1,000 3,500 All" at bounding box center [213, 130] width 42 height 13
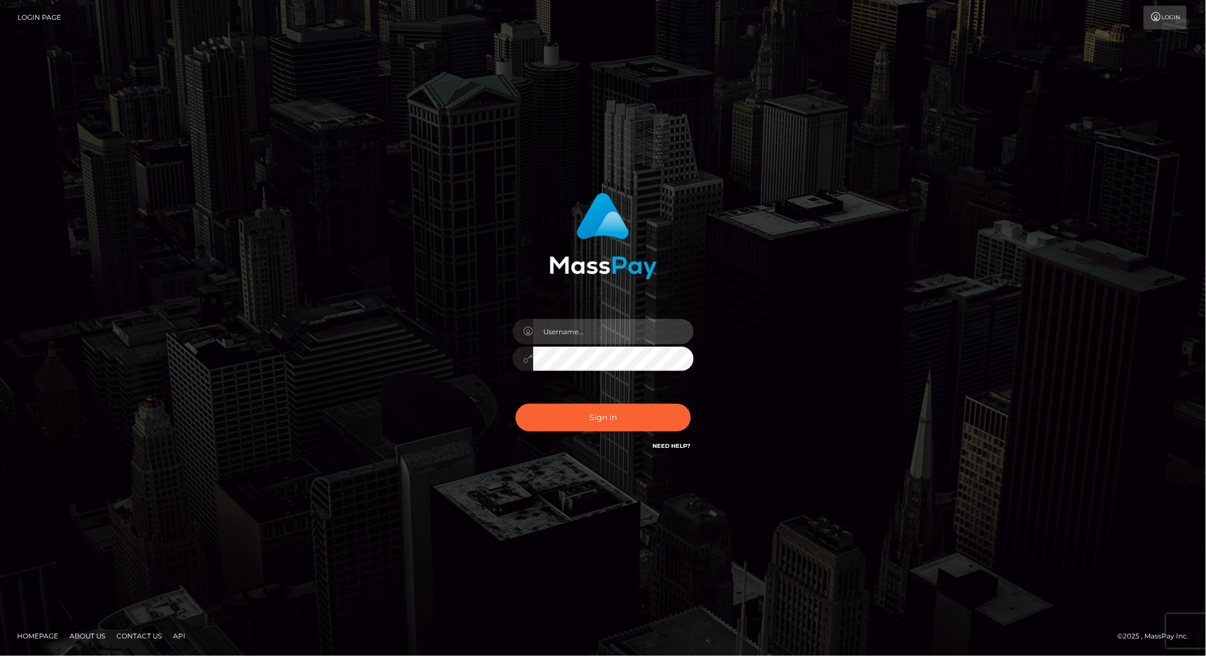
type input "brentg"
